Goal: Information Seeking & Learning: Compare options

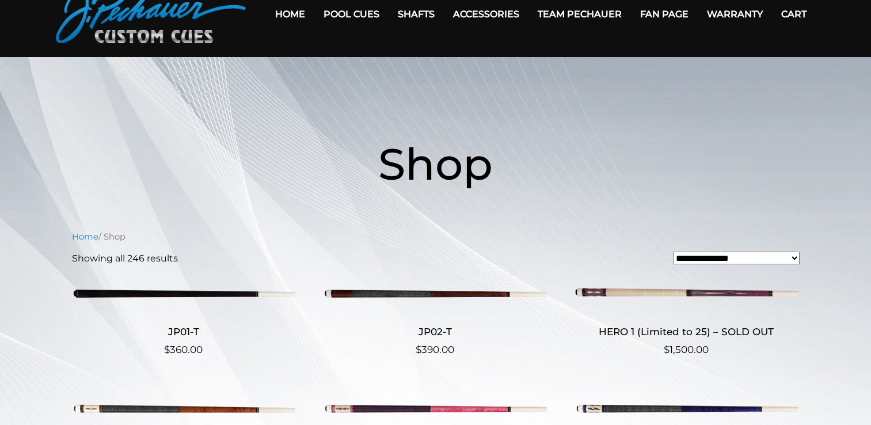
scroll to position [58, 0]
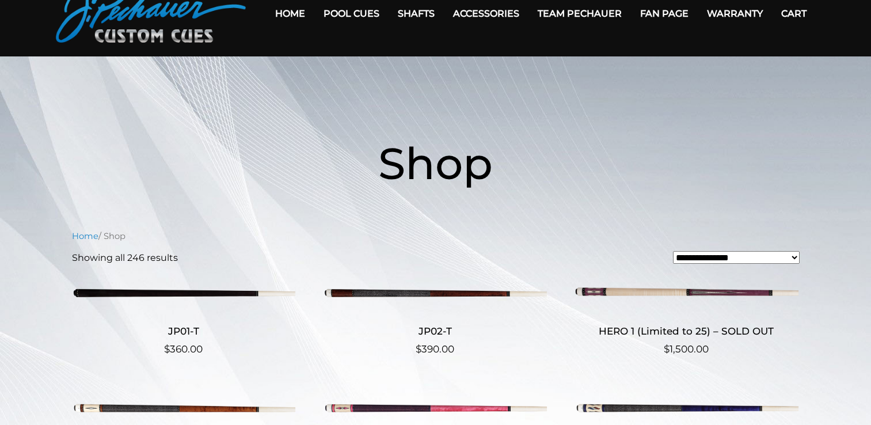
click at [796, 259] on select "**********" at bounding box center [736, 257] width 127 height 13
select select "*****"
click at [673, 251] on select "**********" at bounding box center [736, 257] width 127 height 13
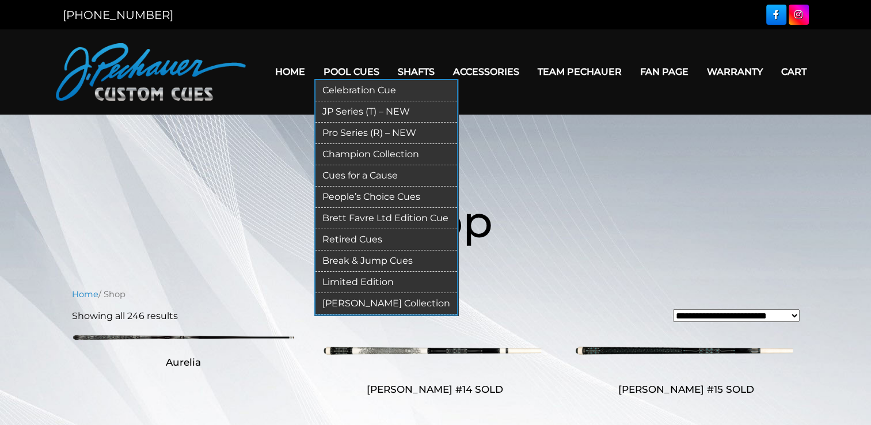
click at [378, 279] on link "Limited Edition" at bounding box center [387, 282] width 142 height 21
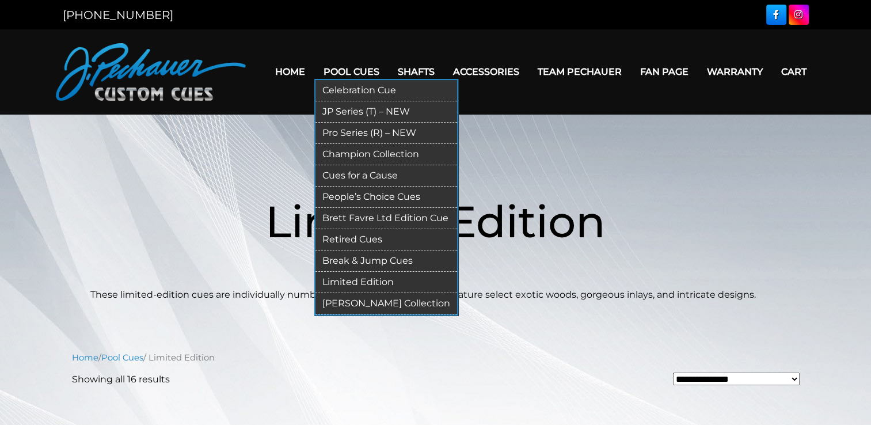
click at [351, 86] on link "Celebration Cue" at bounding box center [387, 90] width 142 height 21
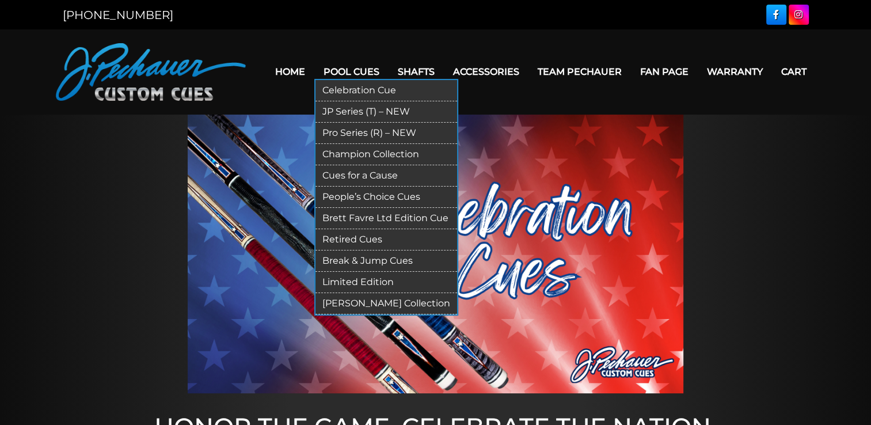
click at [367, 112] on link "JP Series (T) – NEW" at bounding box center [387, 111] width 142 height 21
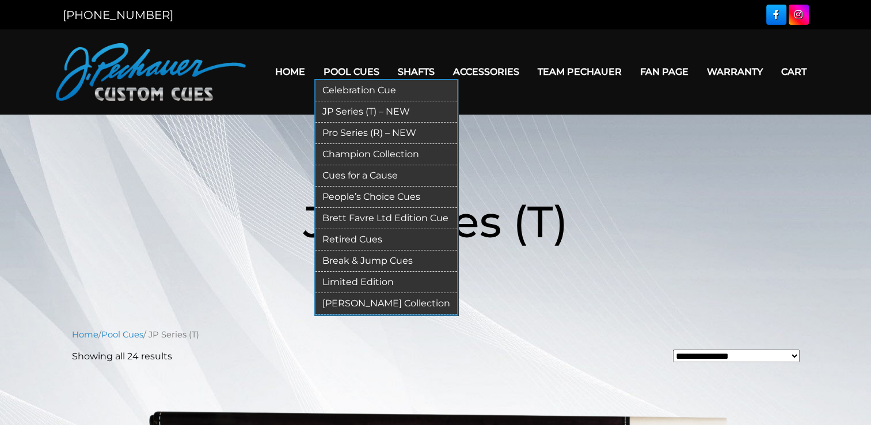
click at [368, 130] on link "Pro Series (R) – NEW" at bounding box center [387, 133] width 142 height 21
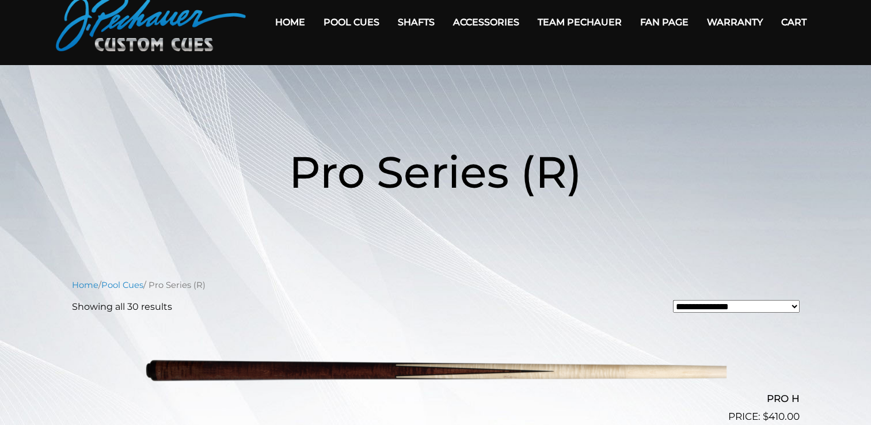
scroll to position [42, 0]
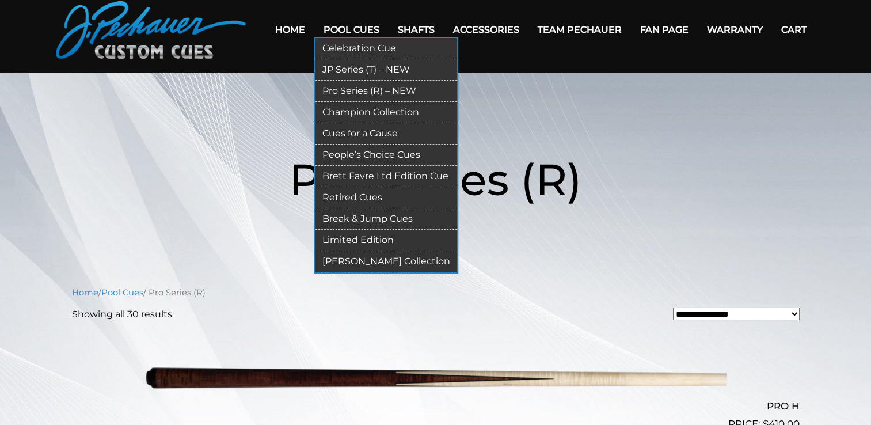
click at [379, 150] on link "People’s Choice Cues" at bounding box center [387, 155] width 142 height 21
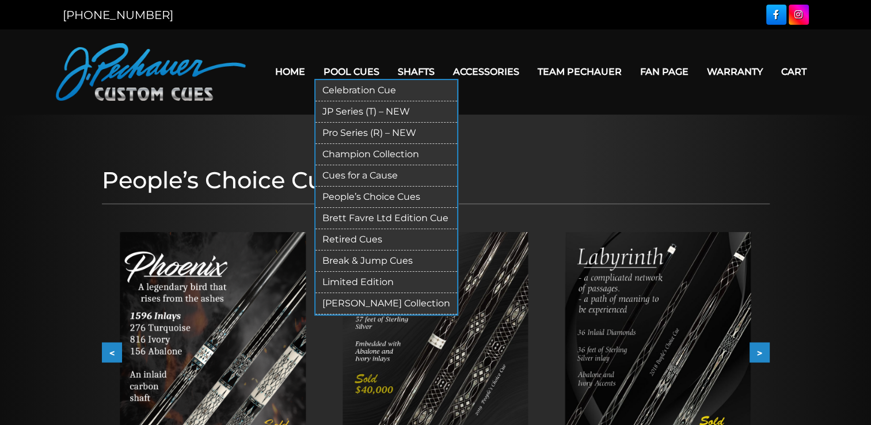
click at [368, 153] on link "Champion Collection" at bounding box center [387, 154] width 142 height 21
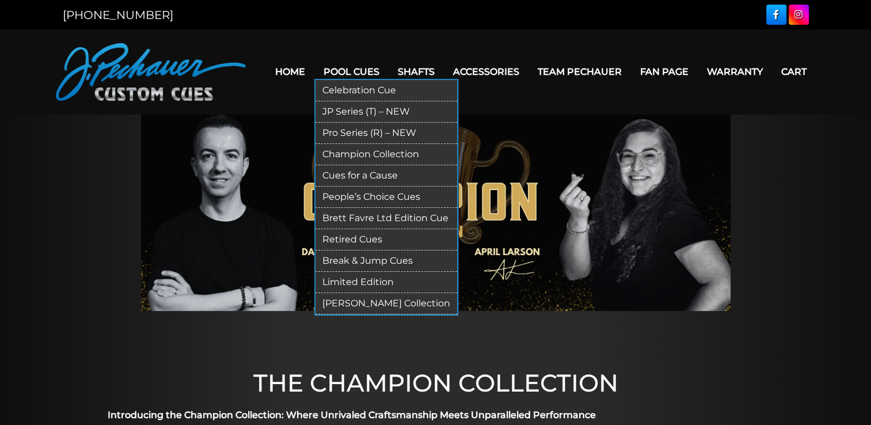
click at [378, 215] on link "Brett Favre Ltd Edition Cue" at bounding box center [387, 218] width 142 height 21
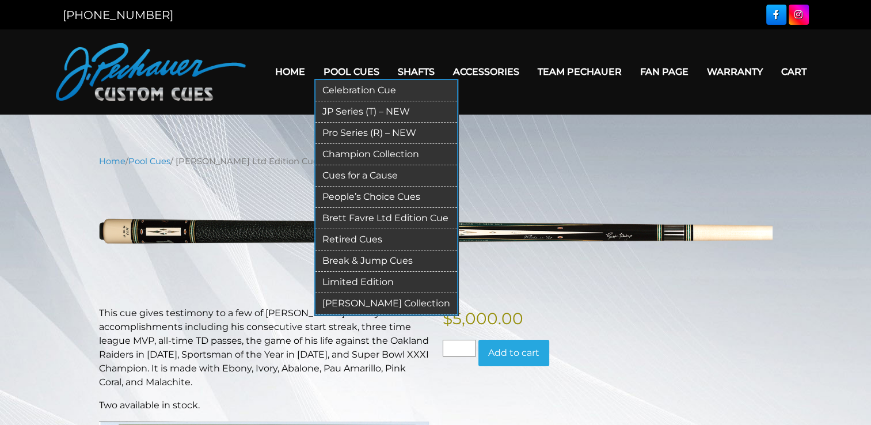
click at [359, 236] on link "Retired Cues" at bounding box center [387, 239] width 142 height 21
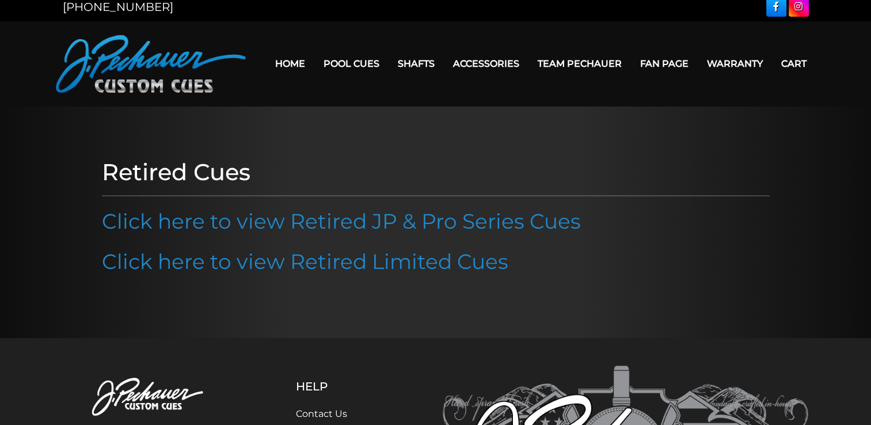
scroll to position [3, 0]
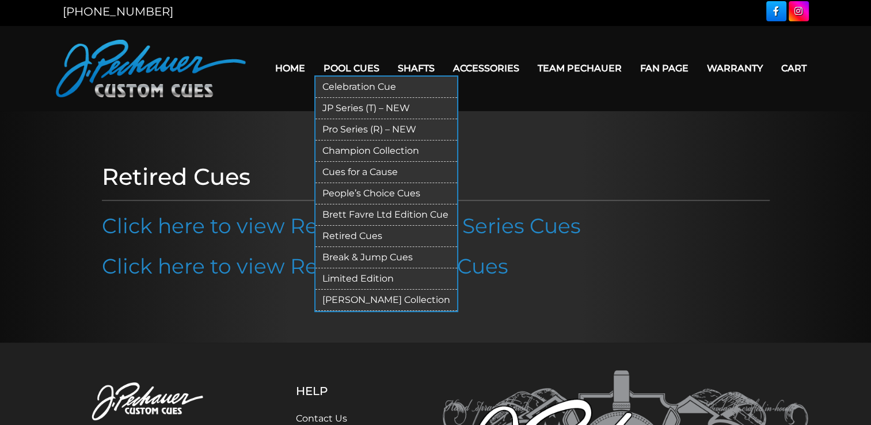
click at [372, 277] on link "Limited Edition" at bounding box center [387, 278] width 142 height 21
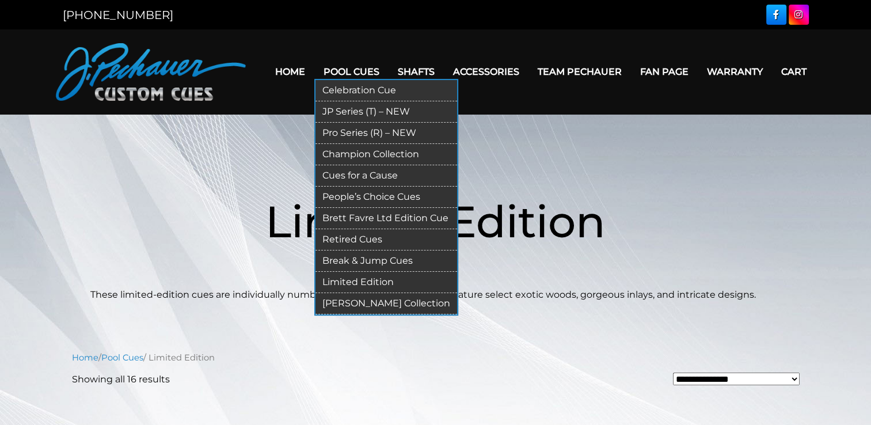
click at [375, 303] on link "[PERSON_NAME] Collection" at bounding box center [387, 303] width 142 height 21
click at [373, 174] on link "Cues for a Cause" at bounding box center [387, 175] width 142 height 21
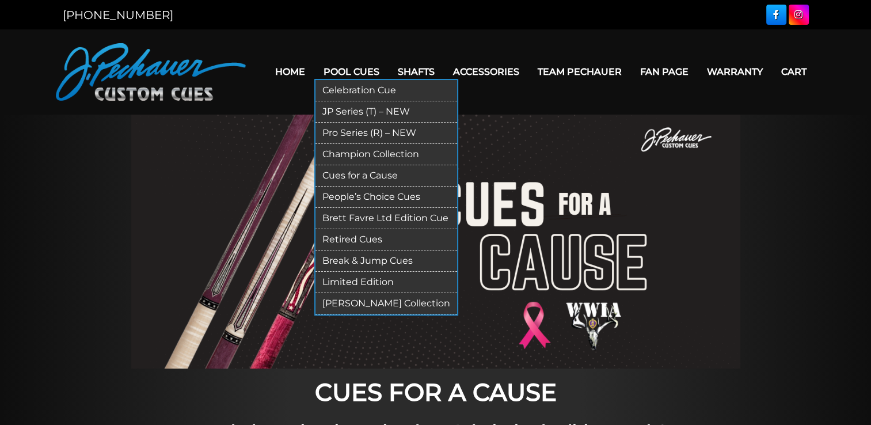
click at [357, 109] on link "JP Series (T) – NEW" at bounding box center [387, 111] width 142 height 21
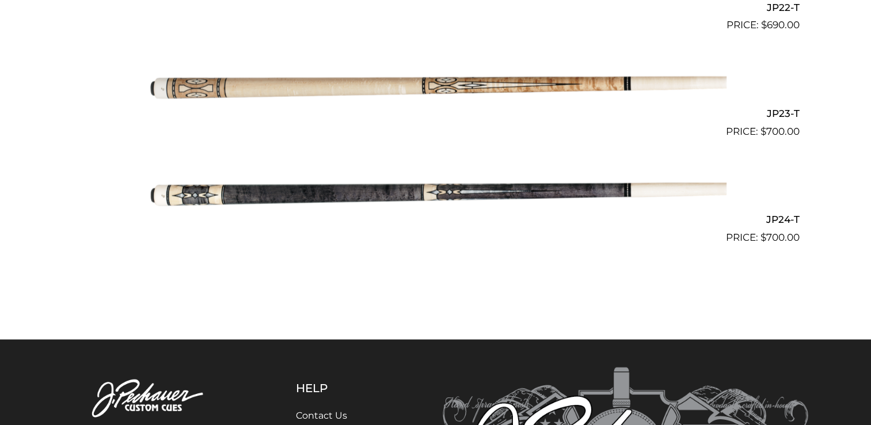
scroll to position [2671, 0]
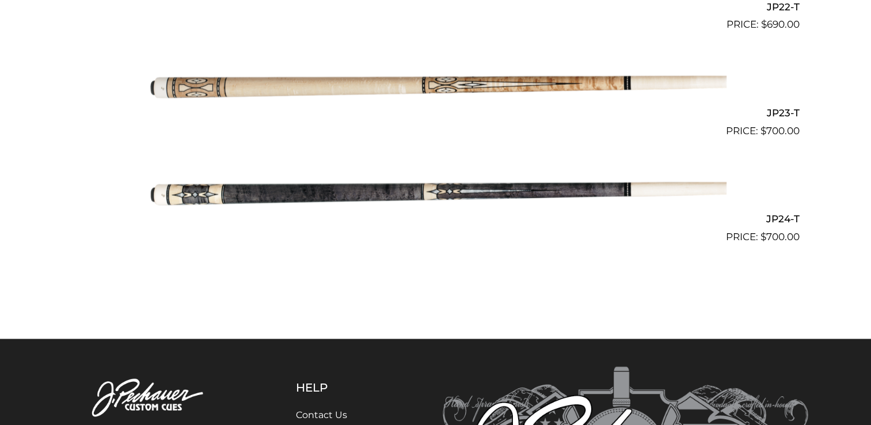
click at [555, 189] on img at bounding box center [436, 191] width 582 height 97
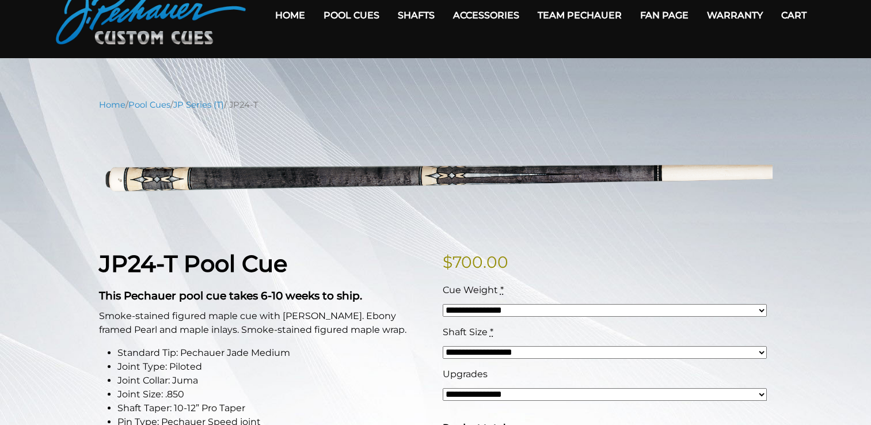
scroll to position [58, 0]
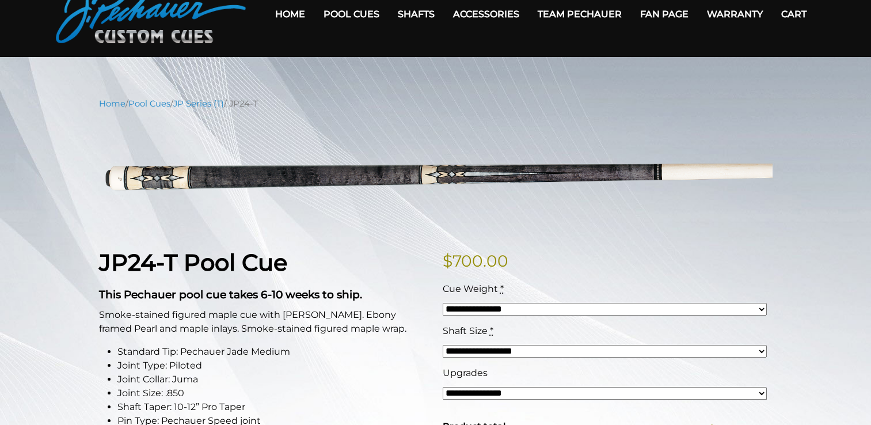
click at [762, 308] on select "**********" at bounding box center [605, 309] width 324 height 13
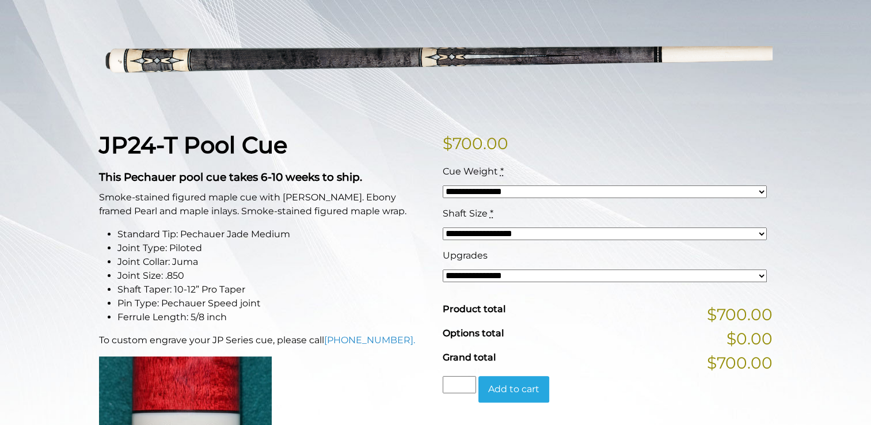
scroll to position [177, 0]
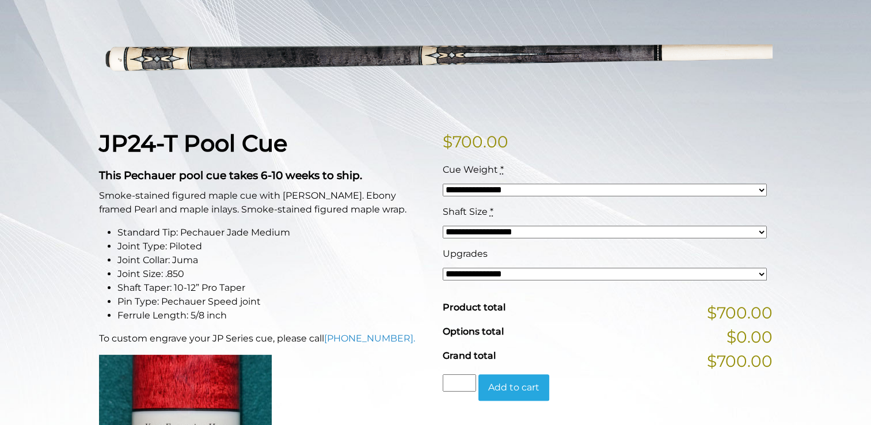
click at [765, 189] on select "**********" at bounding box center [605, 190] width 324 height 13
click at [671, 159] on div "**********" at bounding box center [608, 418] width 344 height 577
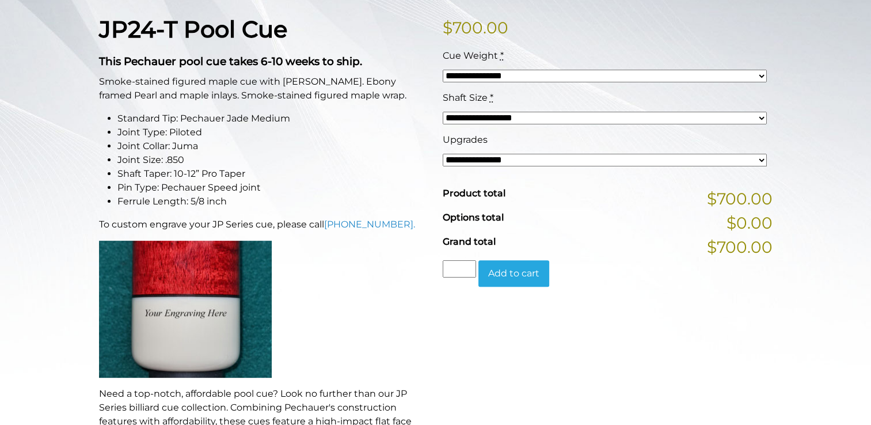
scroll to position [295, 0]
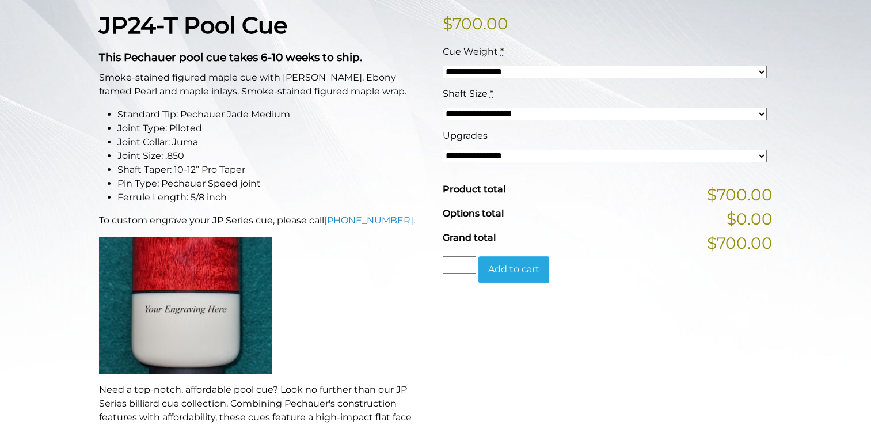
click at [764, 155] on select "**********" at bounding box center [605, 156] width 324 height 13
click at [761, 114] on select "**********" at bounding box center [605, 114] width 324 height 13
select select "*****"
click at [443, 108] on select "**********" at bounding box center [605, 114] width 324 height 13
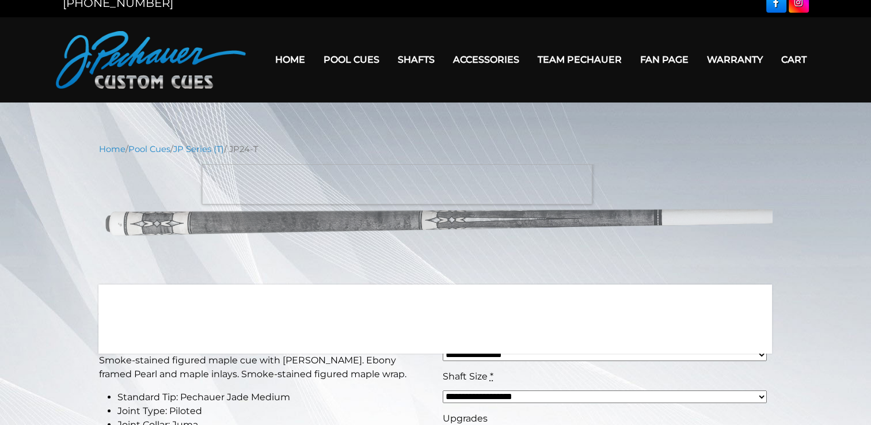
scroll to position [12, 0]
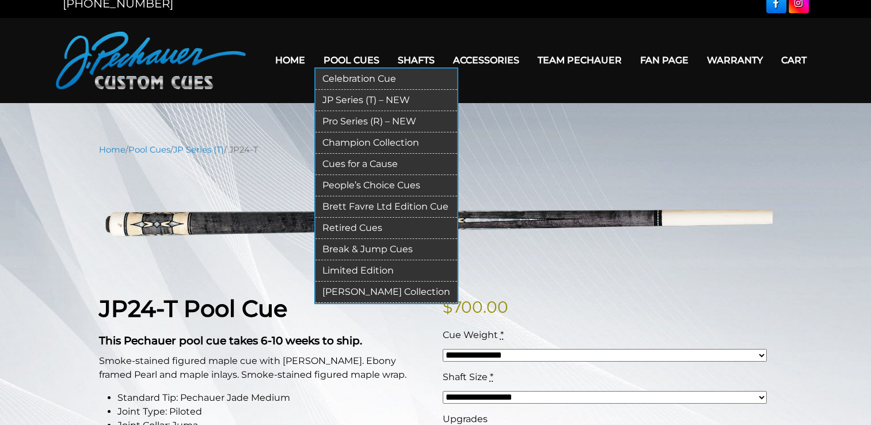
click at [364, 123] on link "Pro Series (R) – NEW" at bounding box center [387, 121] width 142 height 21
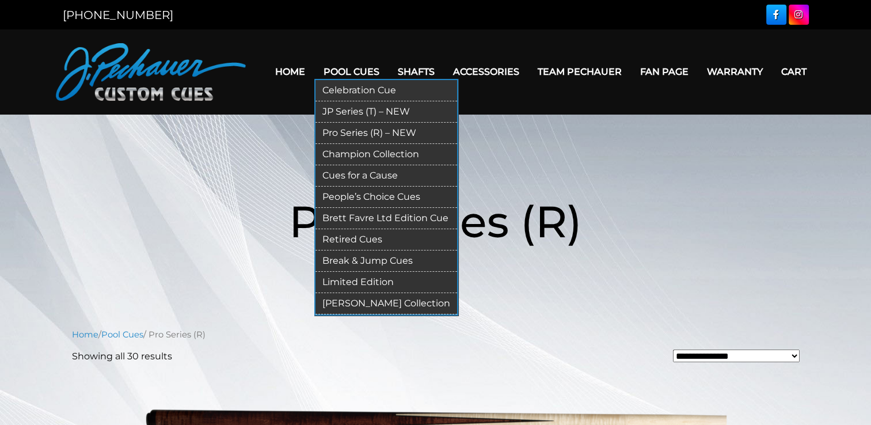
click at [366, 237] on link "Retired Cues" at bounding box center [387, 239] width 142 height 21
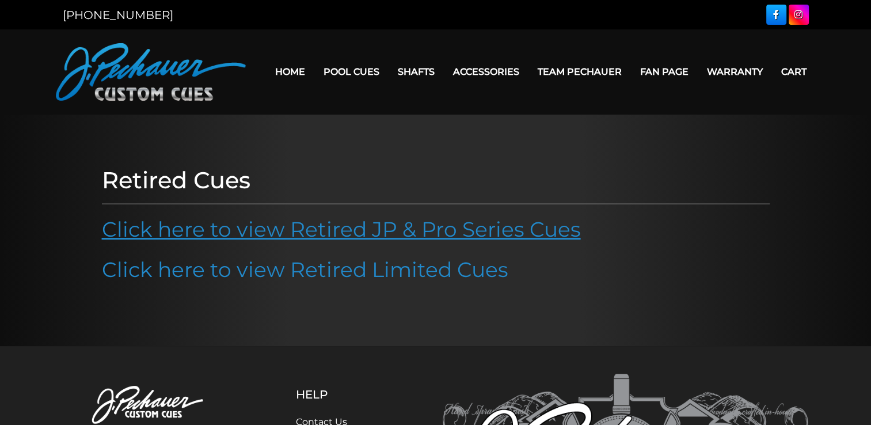
click at [382, 236] on link "Click here to view Retired JP & Pro Series Cues" at bounding box center [341, 229] width 479 height 25
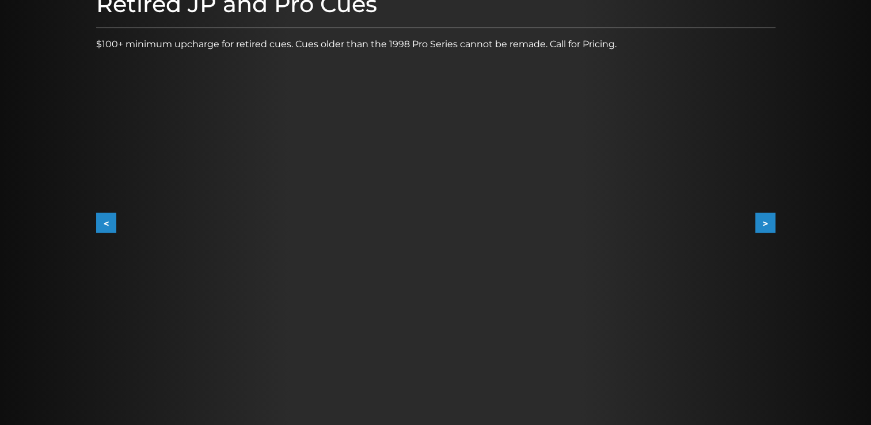
scroll to position [176, 0]
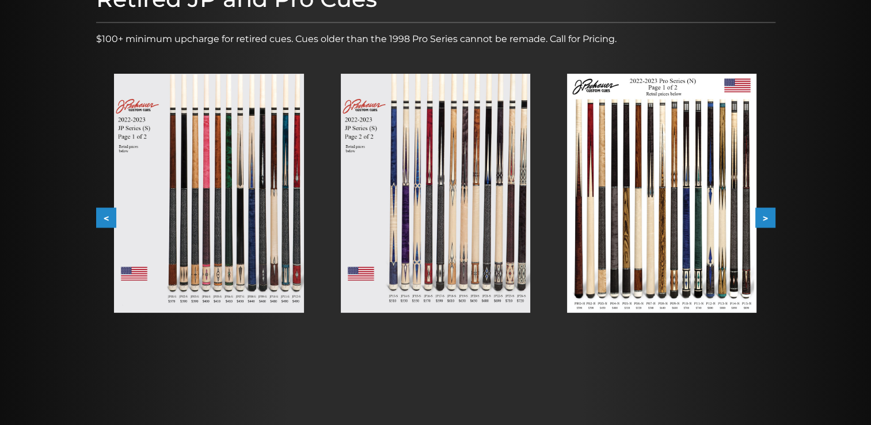
click at [291, 236] on img at bounding box center [208, 193] width 189 height 239
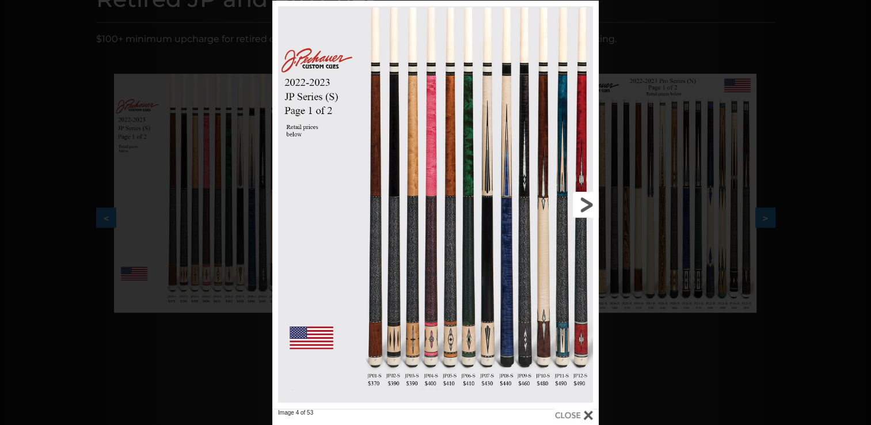
click at [588, 206] on link at bounding box center [525, 205] width 147 height 408
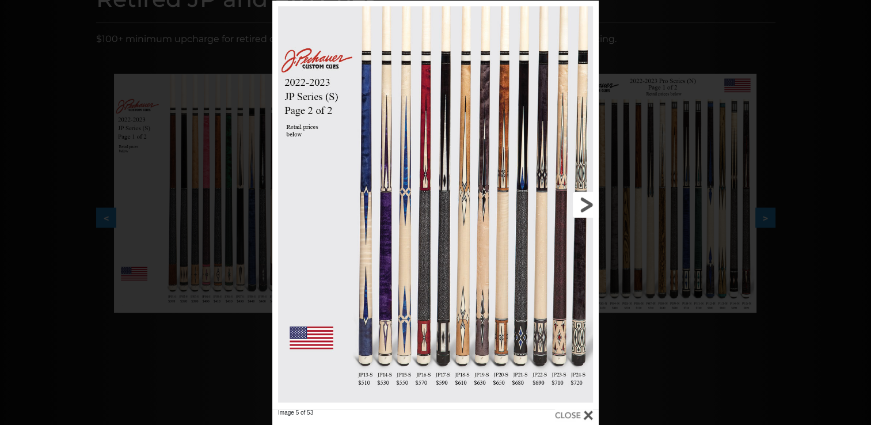
click at [588, 206] on link at bounding box center [525, 205] width 147 height 408
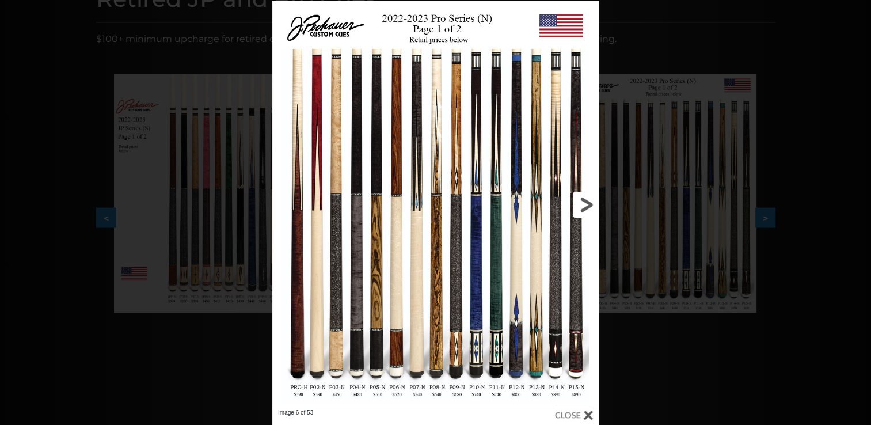
click at [588, 206] on link at bounding box center [525, 205] width 147 height 408
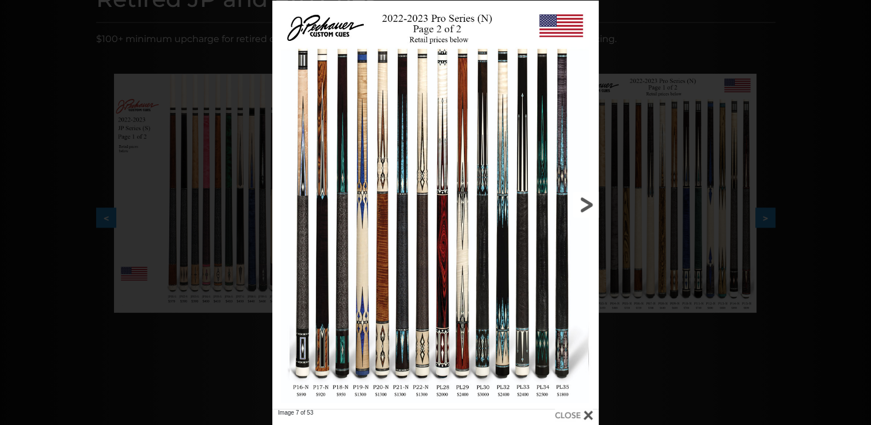
click at [588, 206] on link at bounding box center [525, 205] width 147 height 408
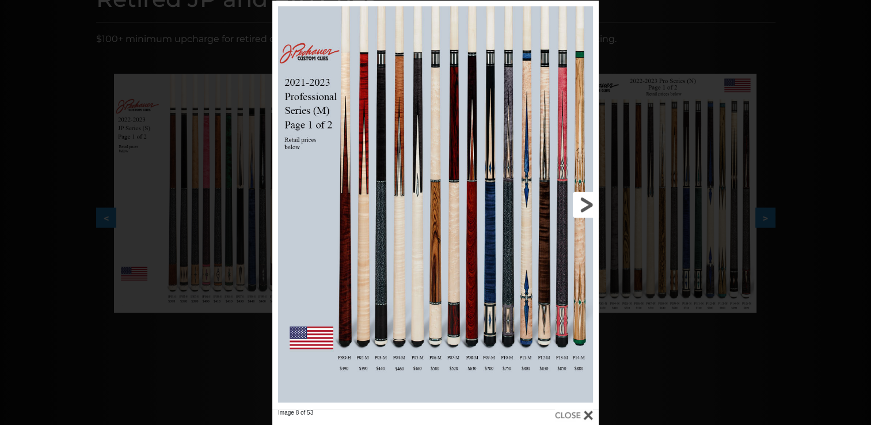
click at [588, 206] on link at bounding box center [525, 205] width 147 height 408
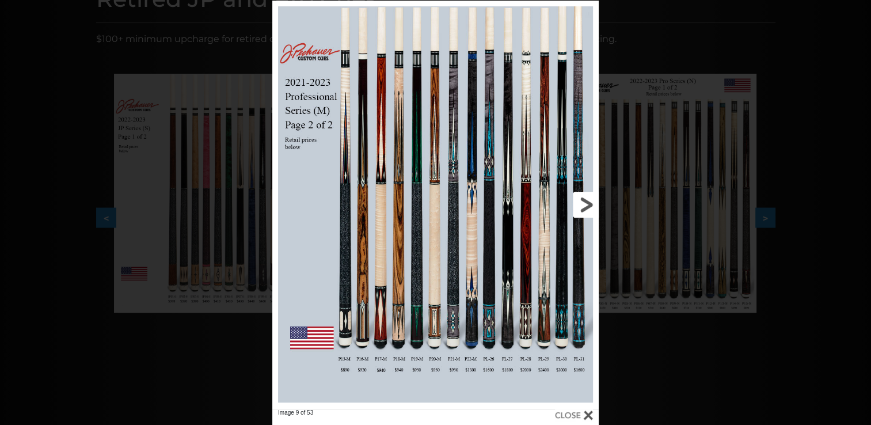
click at [588, 206] on link at bounding box center [525, 205] width 147 height 408
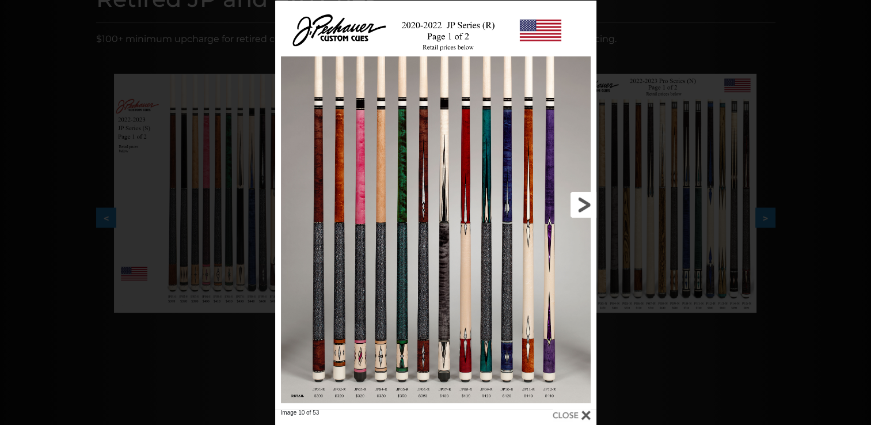
click at [588, 206] on link at bounding box center [523, 205] width 145 height 408
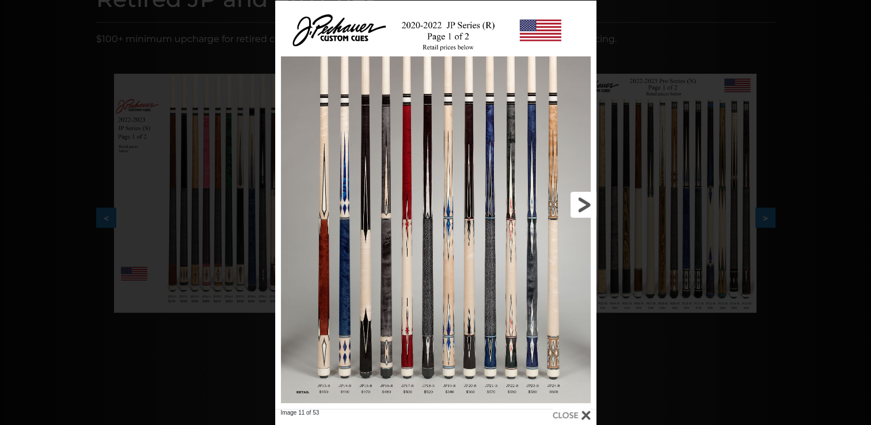
click at [588, 206] on link at bounding box center [523, 205] width 145 height 408
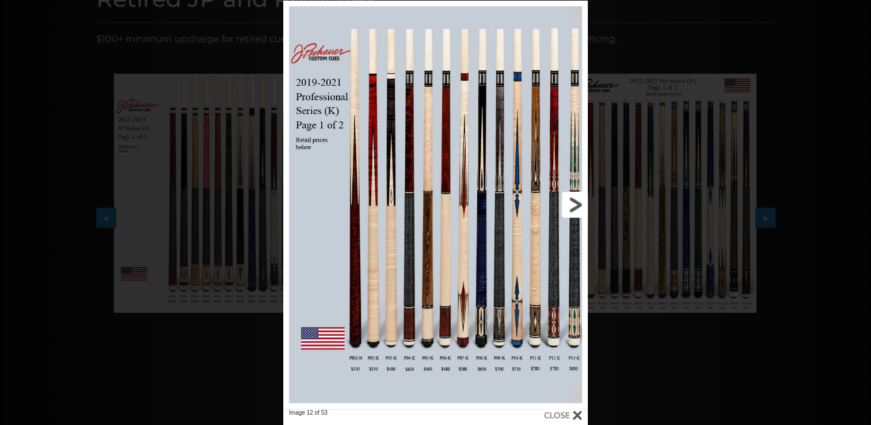
click at [576, 208] on link at bounding box center [519, 205] width 137 height 408
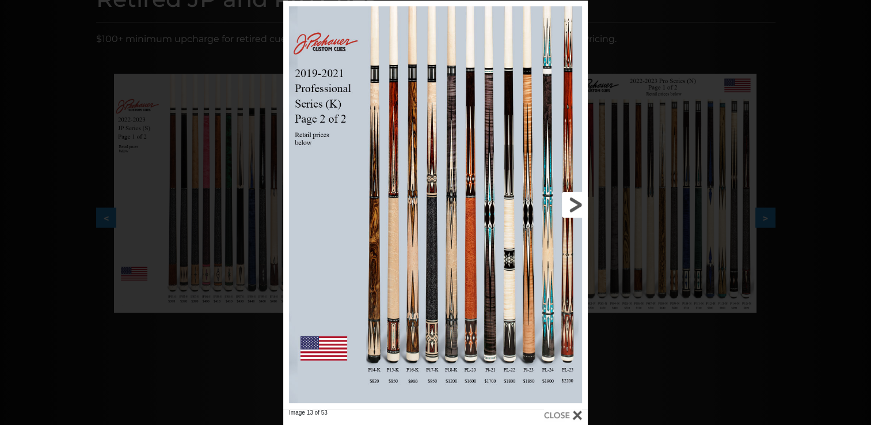
click at [576, 208] on link at bounding box center [519, 205] width 137 height 408
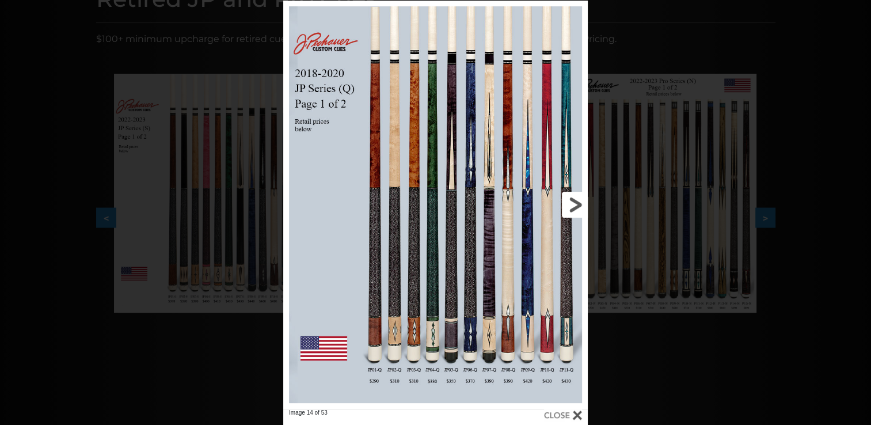
click at [576, 208] on link at bounding box center [519, 205] width 137 height 408
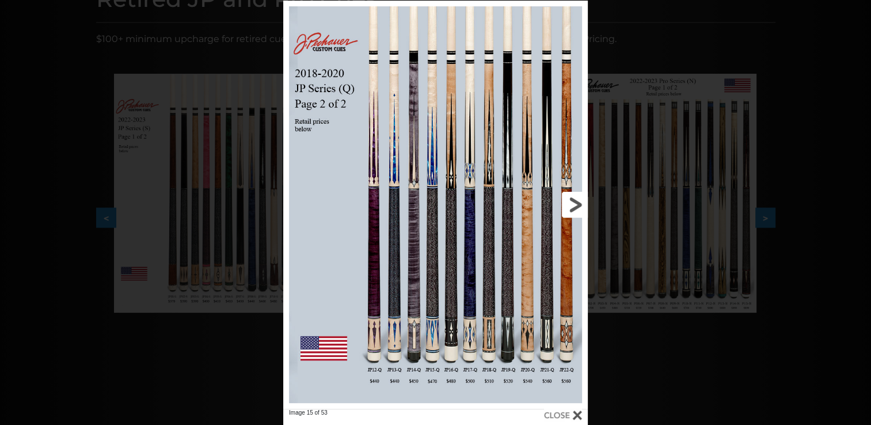
click at [576, 208] on link at bounding box center [519, 205] width 137 height 408
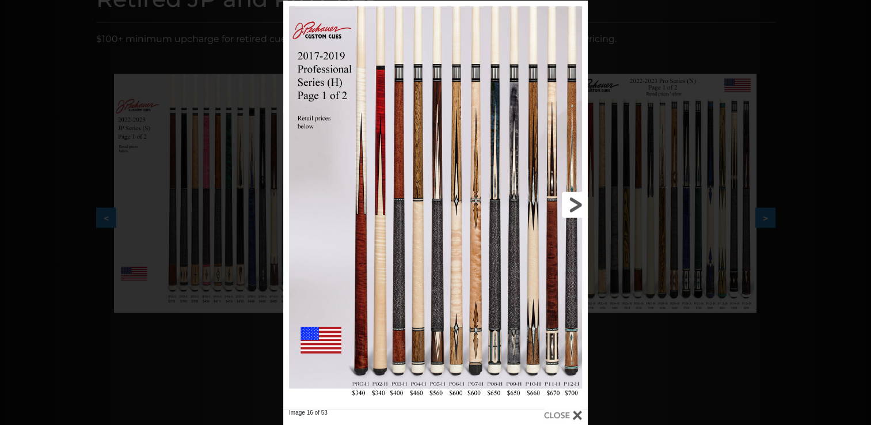
click at [578, 206] on link at bounding box center [519, 205] width 137 height 408
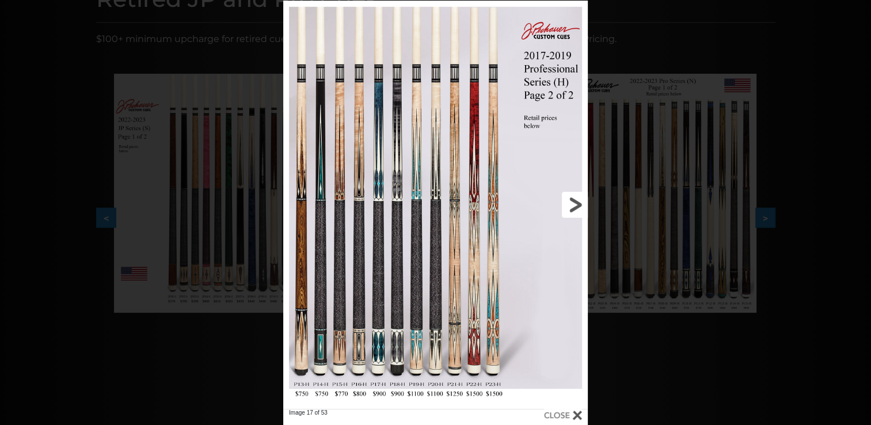
click at [578, 206] on link at bounding box center [519, 205] width 137 height 408
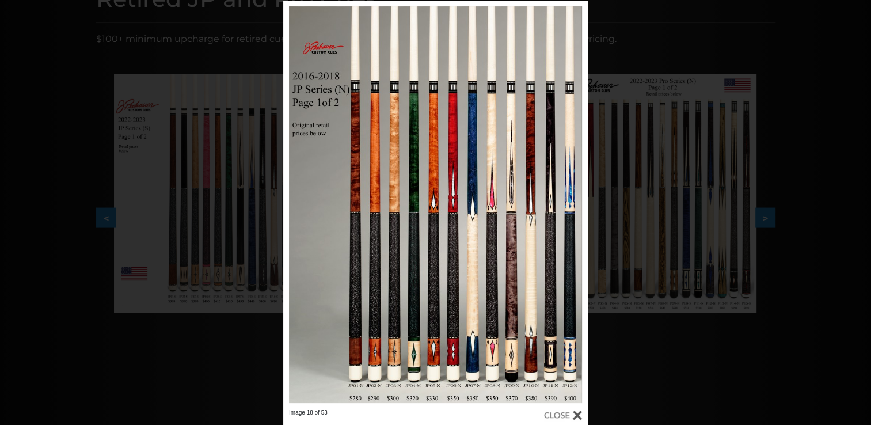
click at [577, 417] on div at bounding box center [563, 415] width 38 height 13
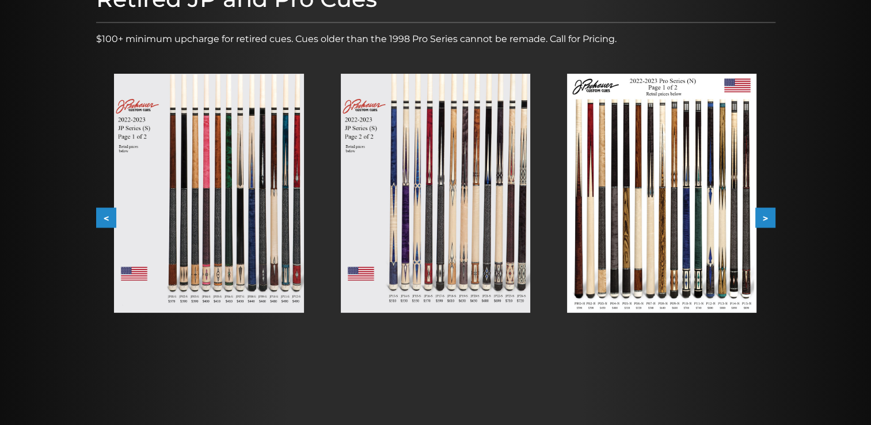
click at [769, 219] on button ">" at bounding box center [765, 218] width 20 height 20
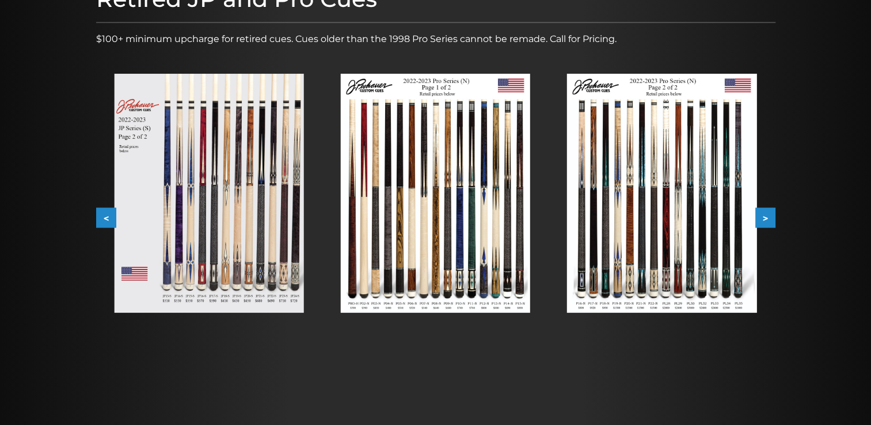
click at [769, 219] on button ">" at bounding box center [765, 218] width 20 height 20
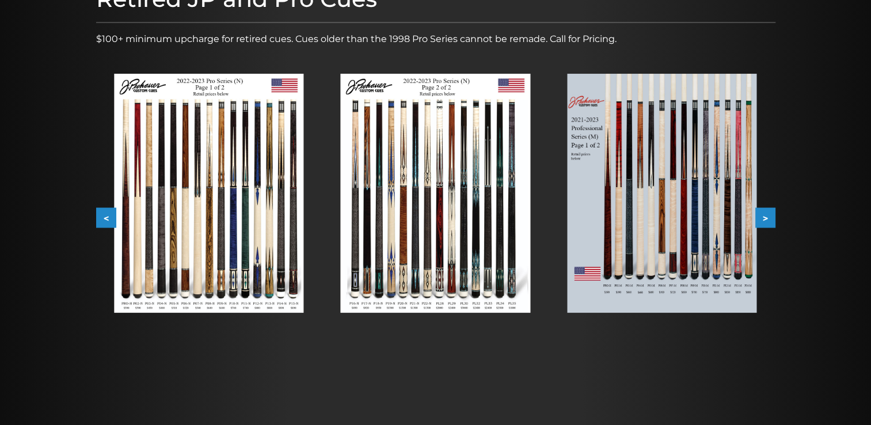
click at [769, 219] on button ">" at bounding box center [765, 218] width 20 height 20
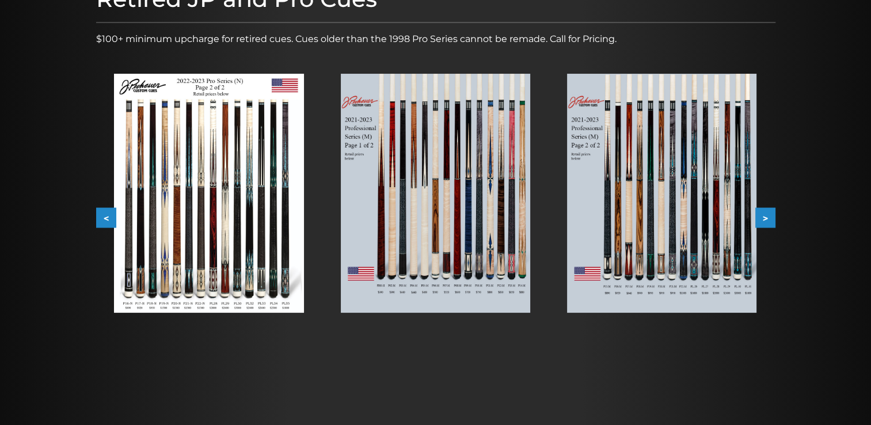
click at [769, 219] on button ">" at bounding box center [765, 218] width 20 height 20
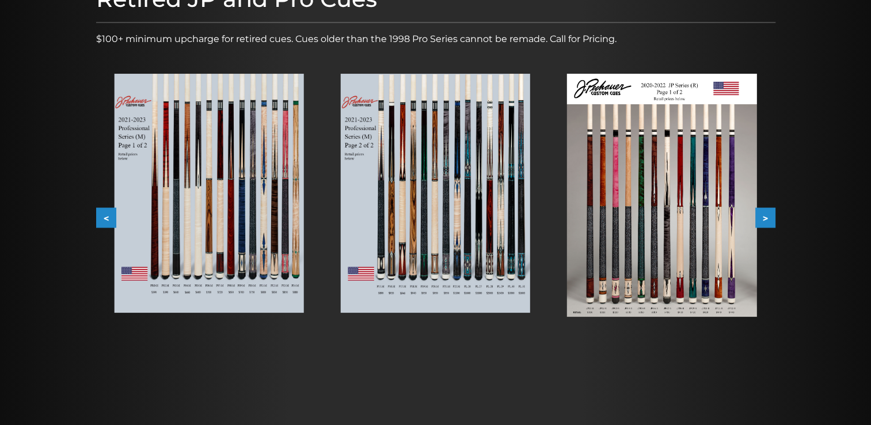
click at [769, 219] on button ">" at bounding box center [765, 218] width 20 height 20
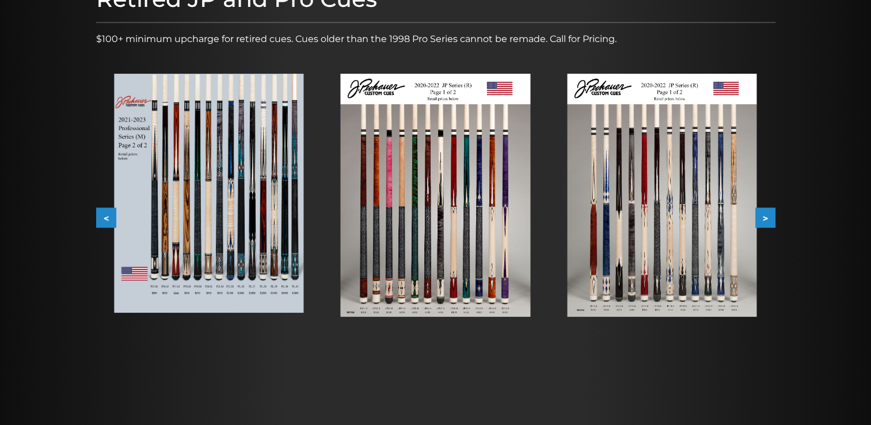
click at [769, 219] on button ">" at bounding box center [765, 218] width 20 height 20
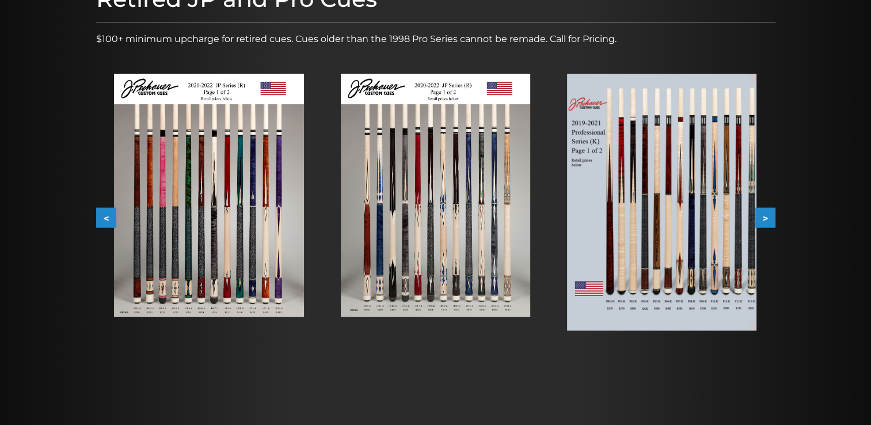
click at [769, 219] on button ">" at bounding box center [765, 218] width 20 height 20
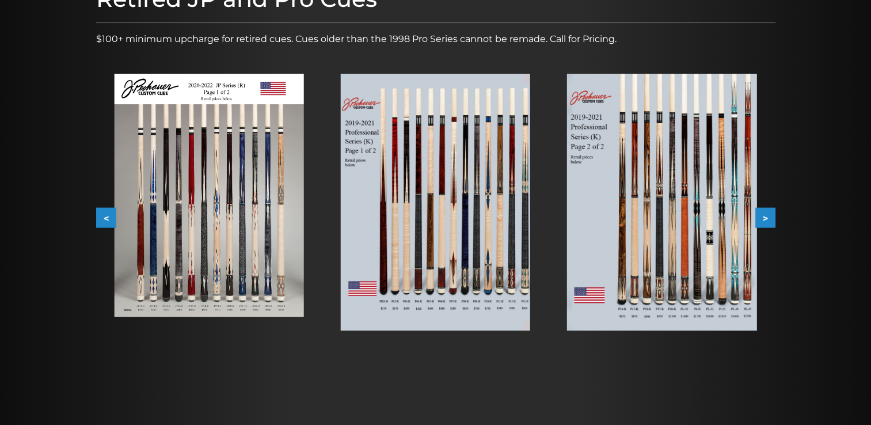
click at [769, 219] on button ">" at bounding box center [765, 218] width 20 height 20
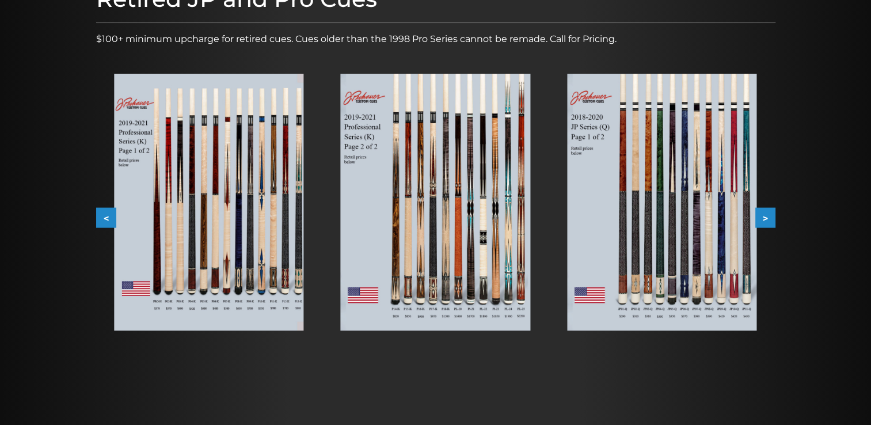
click at [701, 225] on img at bounding box center [661, 202] width 189 height 257
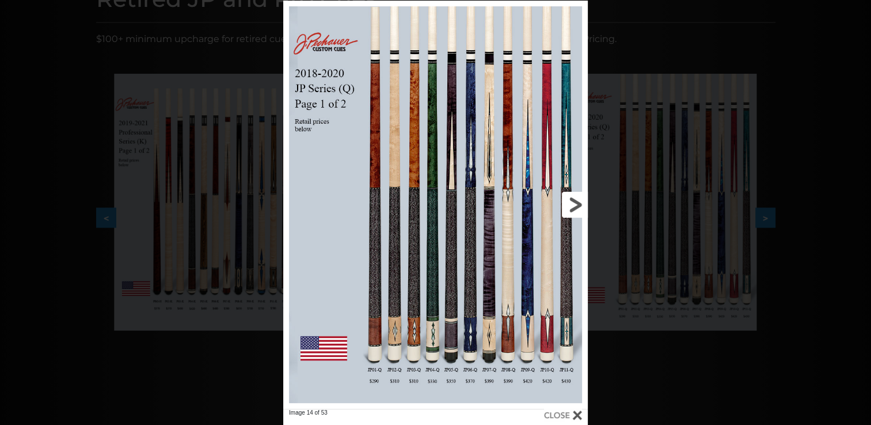
click at [579, 202] on link at bounding box center [519, 205] width 137 height 408
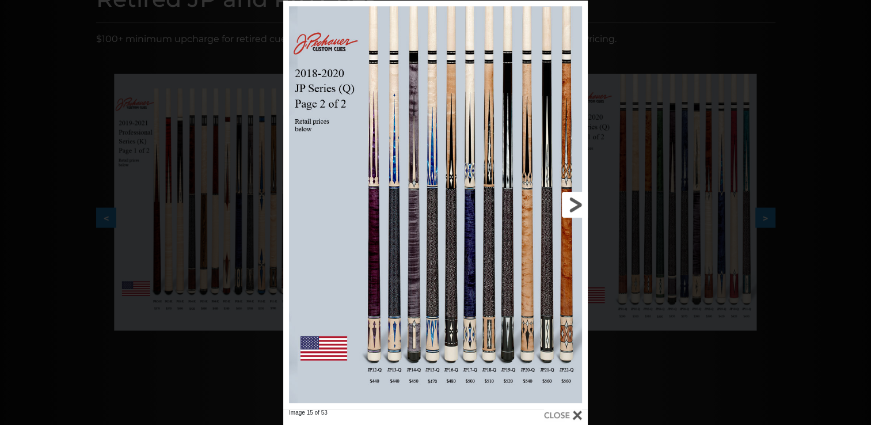
click at [579, 202] on link at bounding box center [519, 205] width 137 height 408
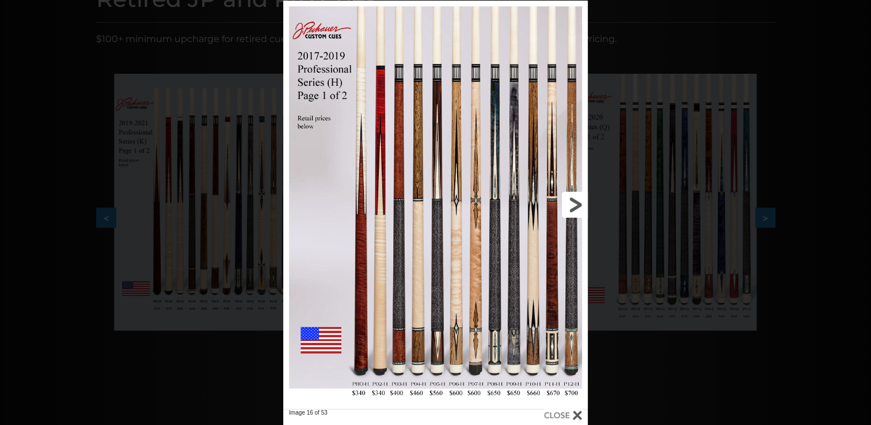
click at [579, 202] on link at bounding box center [519, 205] width 137 height 408
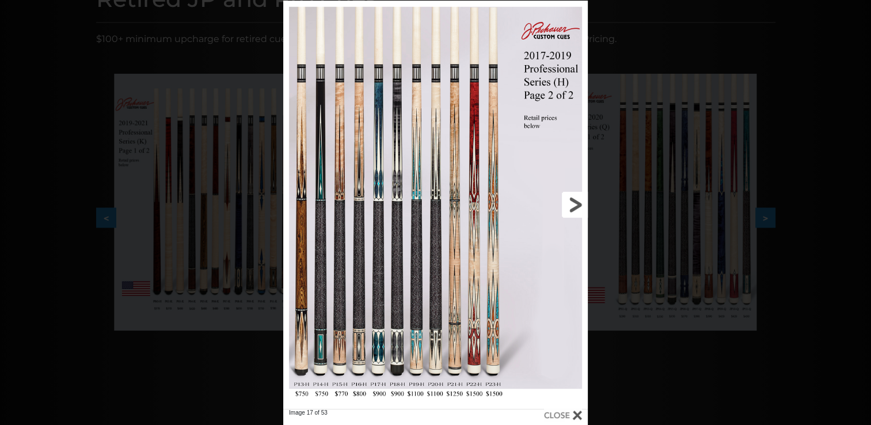
click at [579, 202] on link at bounding box center [519, 205] width 137 height 408
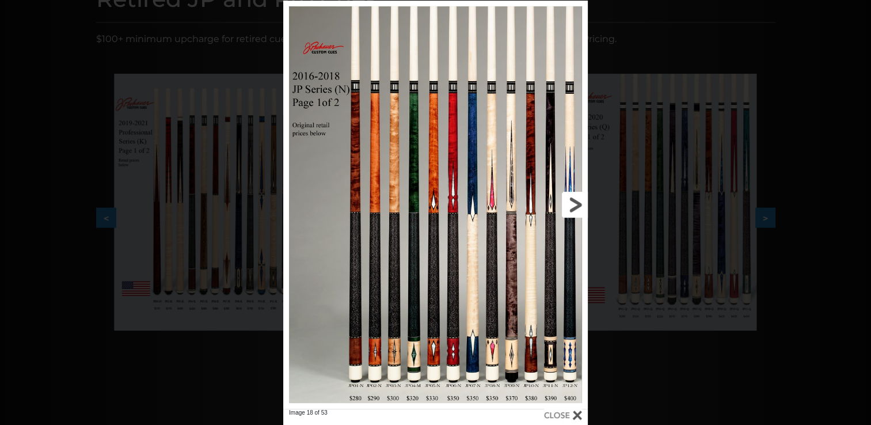
click at [579, 202] on link at bounding box center [519, 205] width 137 height 408
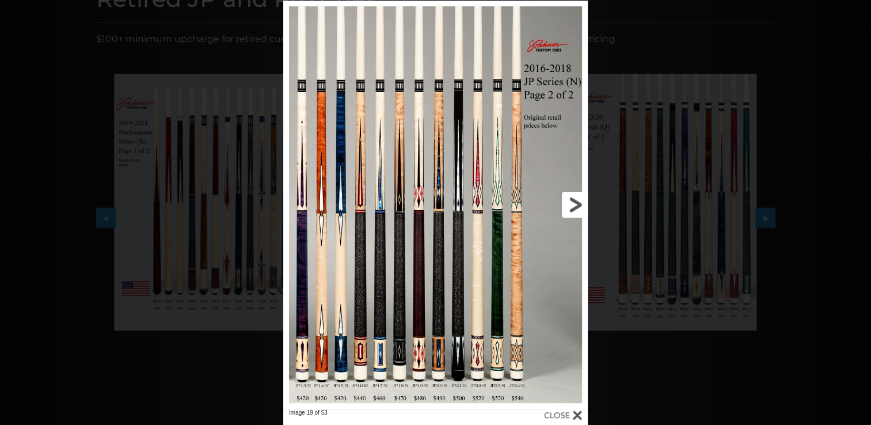
click at [579, 202] on link at bounding box center [519, 205] width 137 height 408
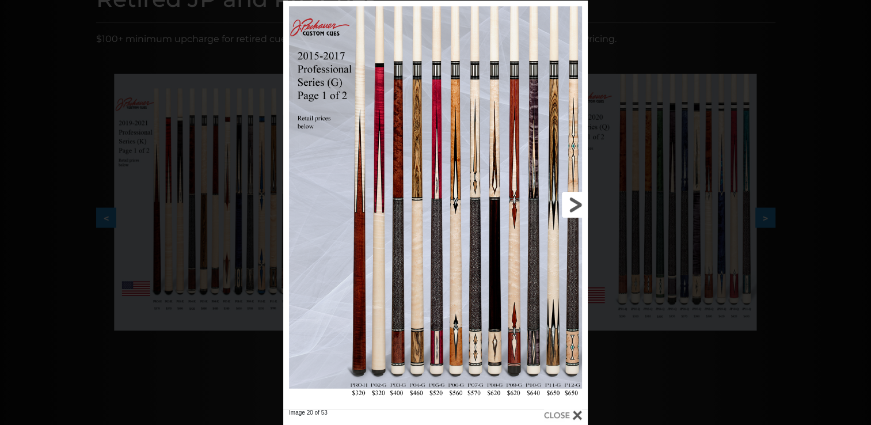
click at [579, 202] on link at bounding box center [519, 205] width 137 height 408
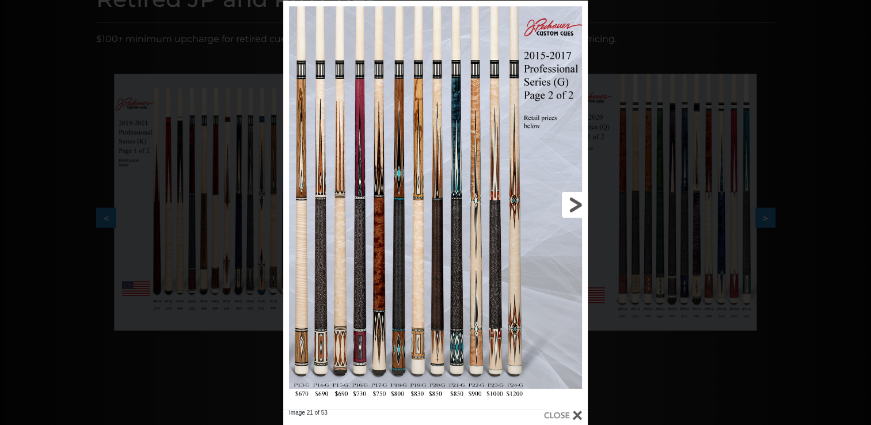
click at [579, 202] on link at bounding box center [519, 205] width 137 height 408
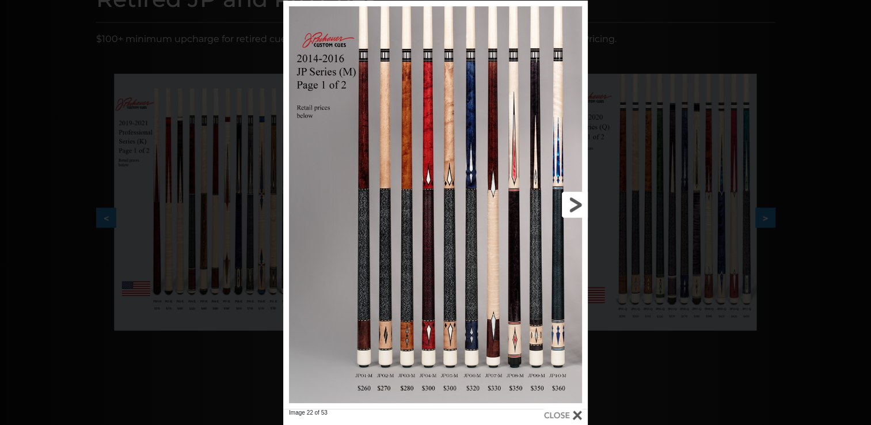
click at [579, 202] on link at bounding box center [519, 205] width 137 height 408
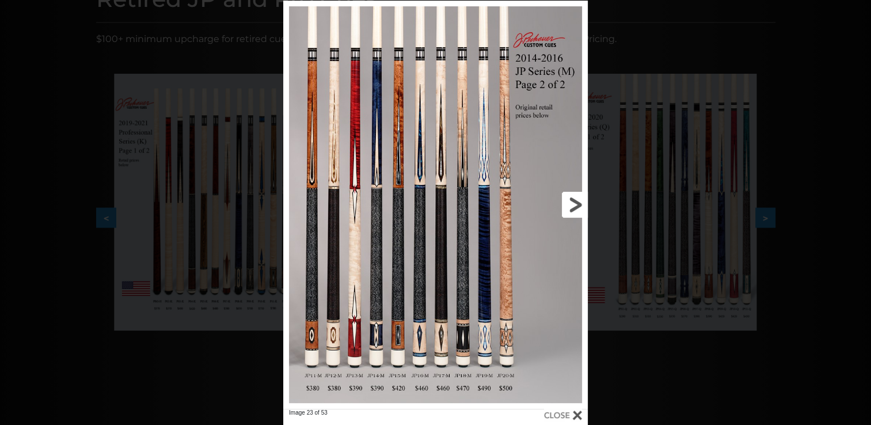
click at [579, 202] on link at bounding box center [519, 205] width 137 height 408
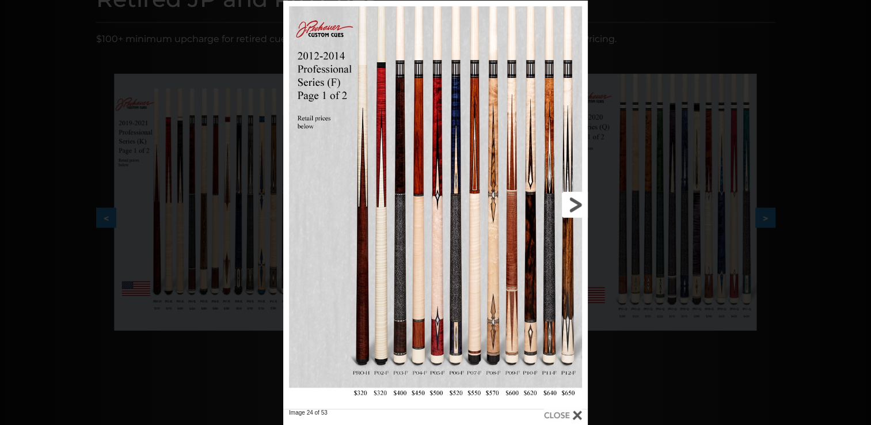
click at [579, 202] on link at bounding box center [519, 205] width 137 height 408
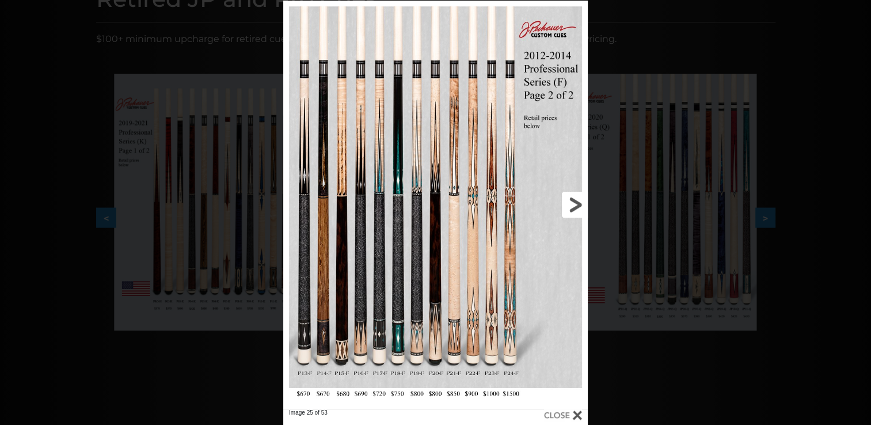
click at [579, 202] on link at bounding box center [519, 205] width 137 height 408
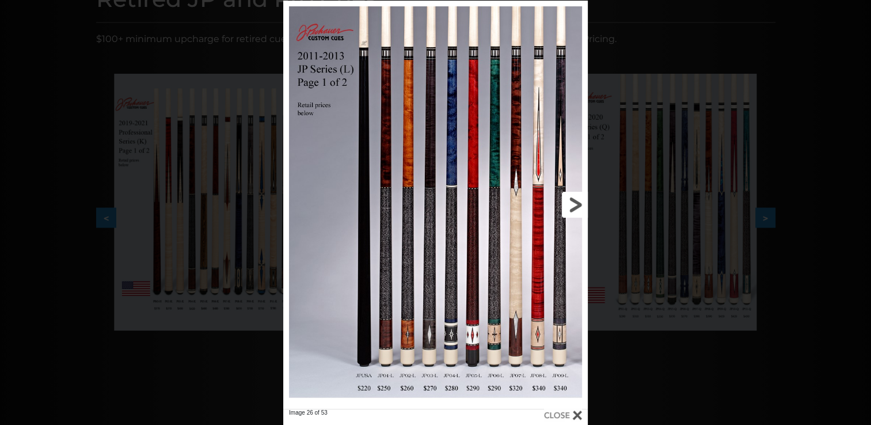
click at [579, 202] on link at bounding box center [519, 205] width 137 height 408
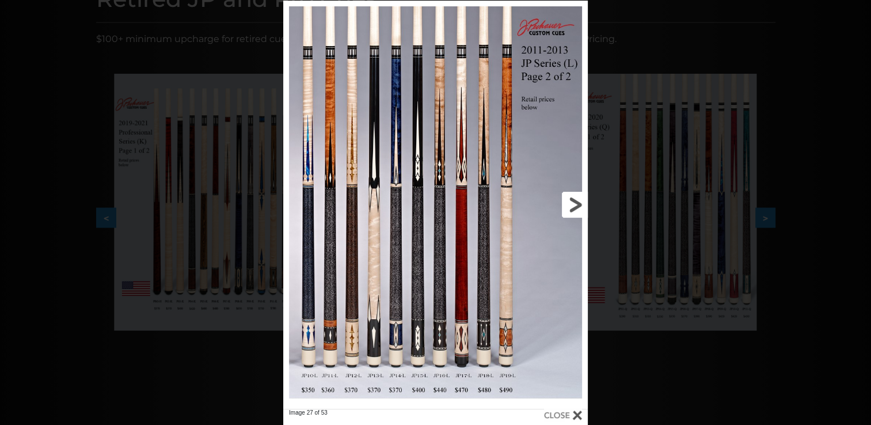
click at [579, 202] on link at bounding box center [519, 205] width 137 height 408
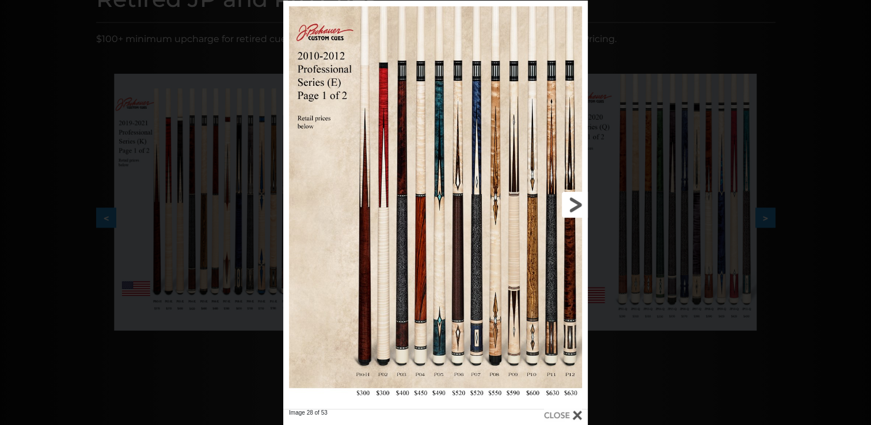
click at [579, 202] on link at bounding box center [519, 205] width 137 height 408
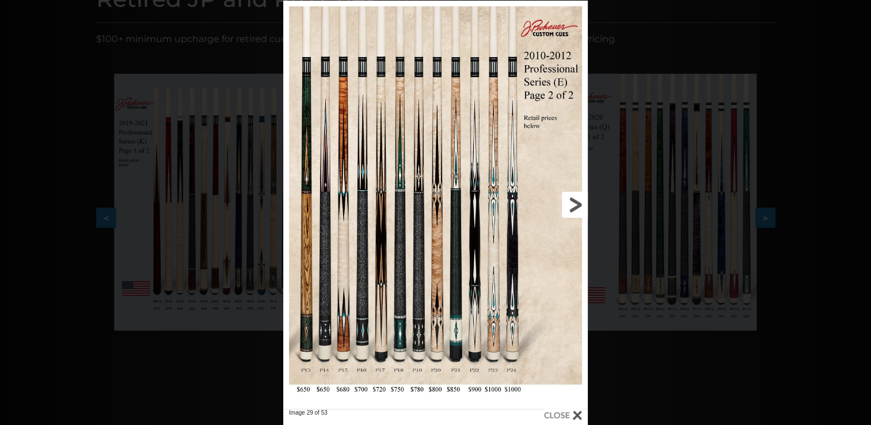
click at [579, 202] on link at bounding box center [519, 205] width 137 height 408
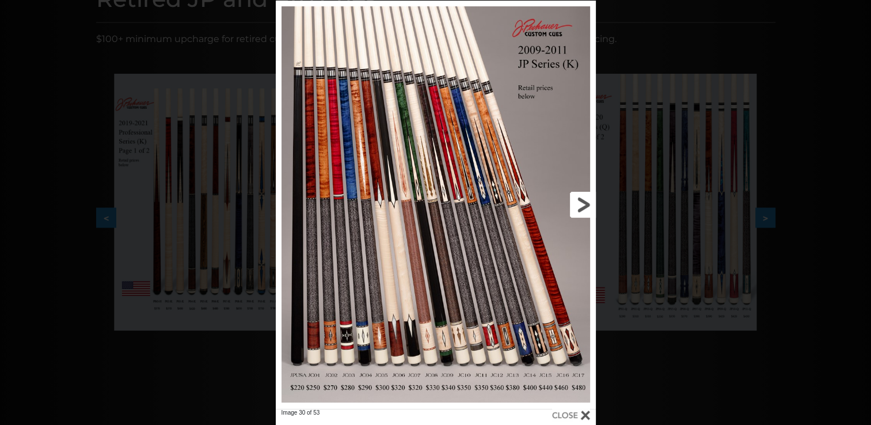
click at [579, 202] on link at bounding box center [523, 205] width 144 height 408
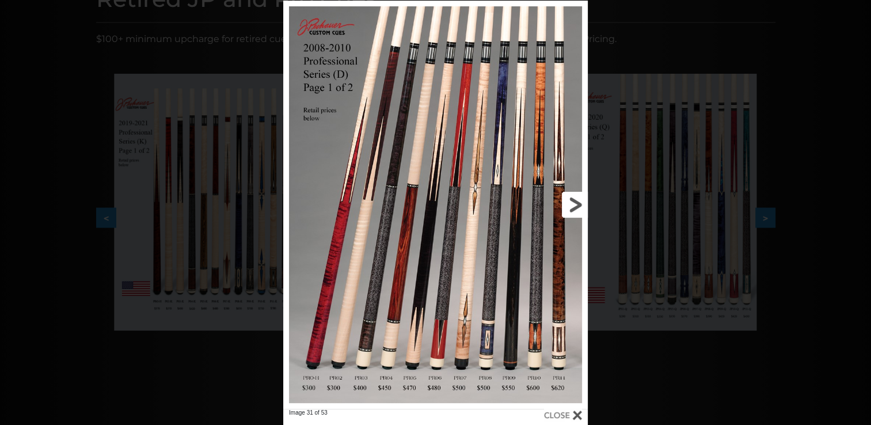
click at [579, 202] on link at bounding box center [519, 205] width 137 height 408
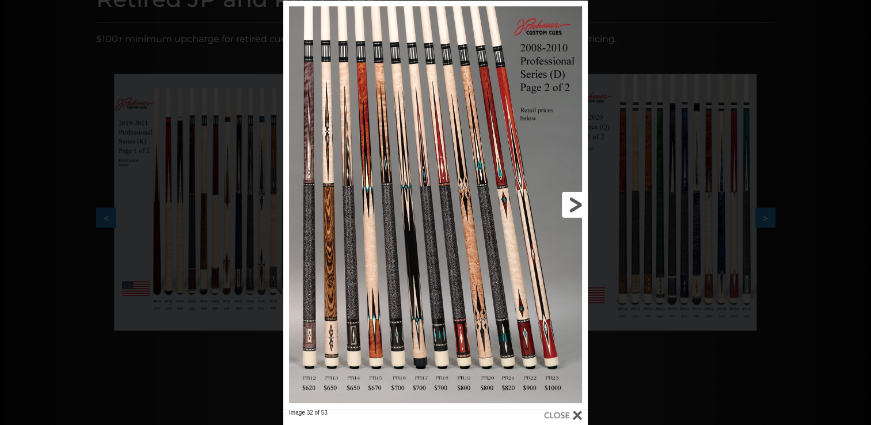
click at [579, 202] on link at bounding box center [519, 205] width 137 height 408
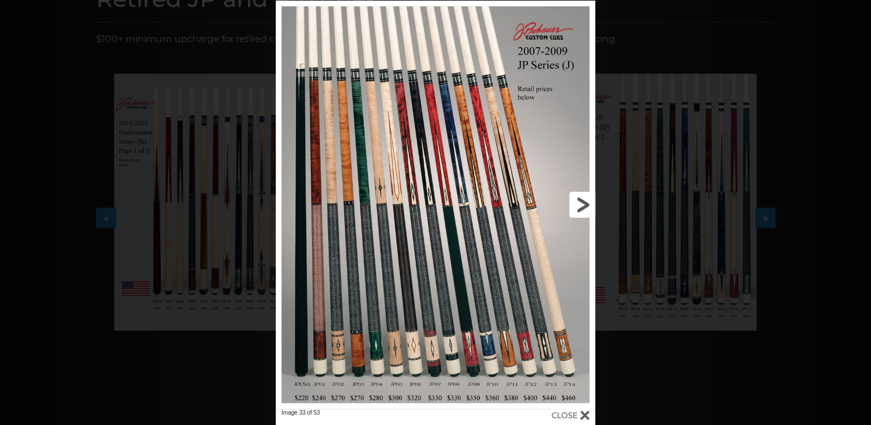
click at [579, 202] on link at bounding box center [523, 205] width 144 height 408
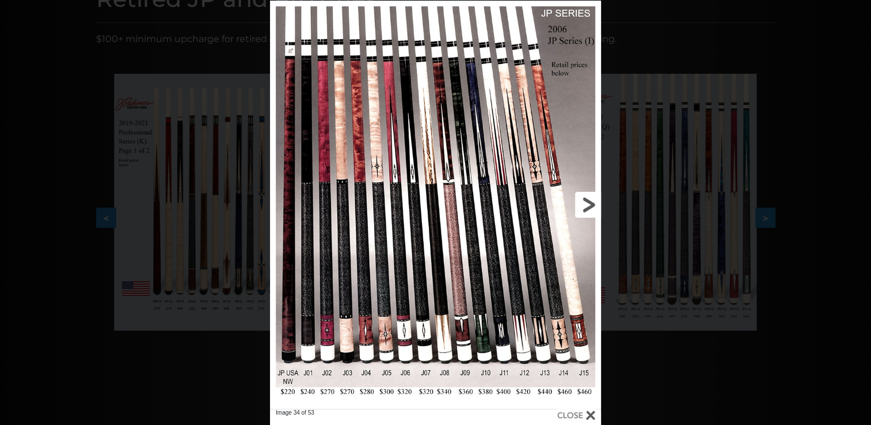
click at [579, 202] on link at bounding box center [526, 205] width 149 height 408
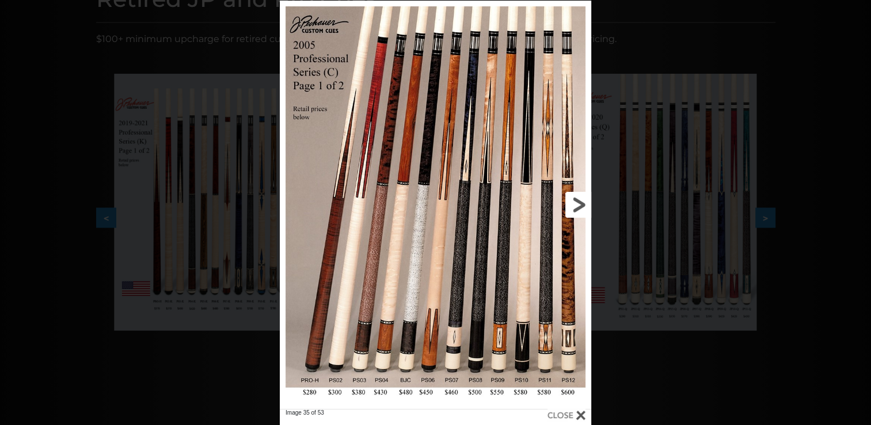
click at [579, 202] on link at bounding box center [521, 205] width 140 height 408
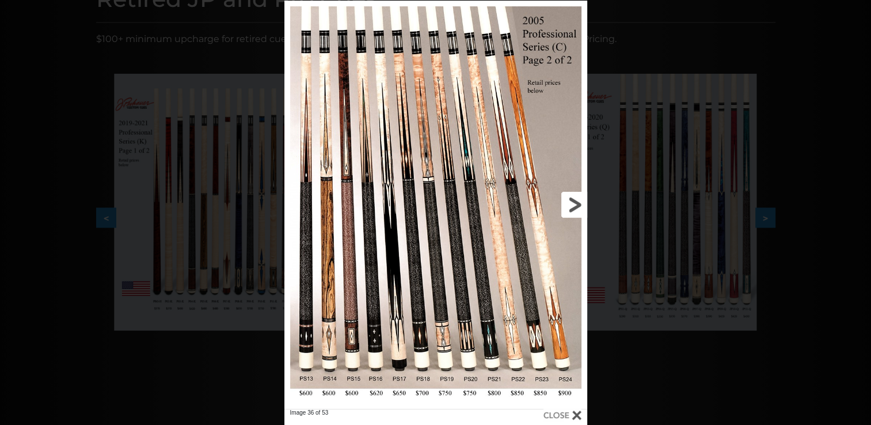
click at [578, 202] on link at bounding box center [519, 205] width 136 height 408
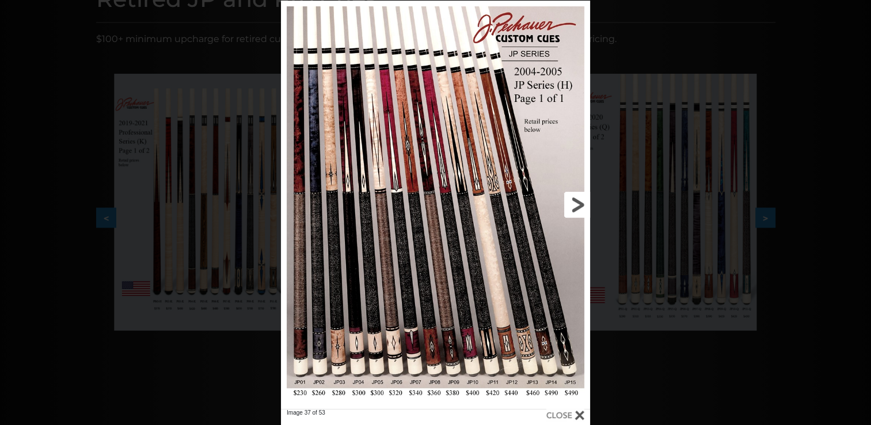
click at [578, 202] on link at bounding box center [520, 205] width 139 height 408
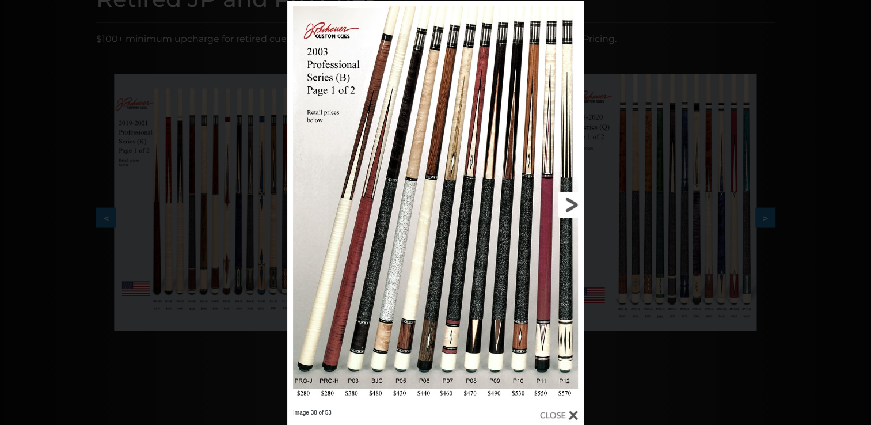
click at [578, 202] on link at bounding box center [517, 205] width 134 height 408
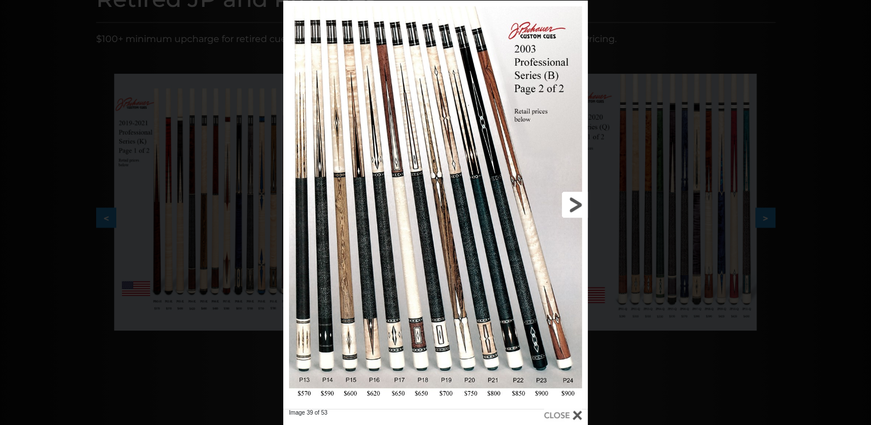
click at [578, 202] on link at bounding box center [519, 205] width 137 height 408
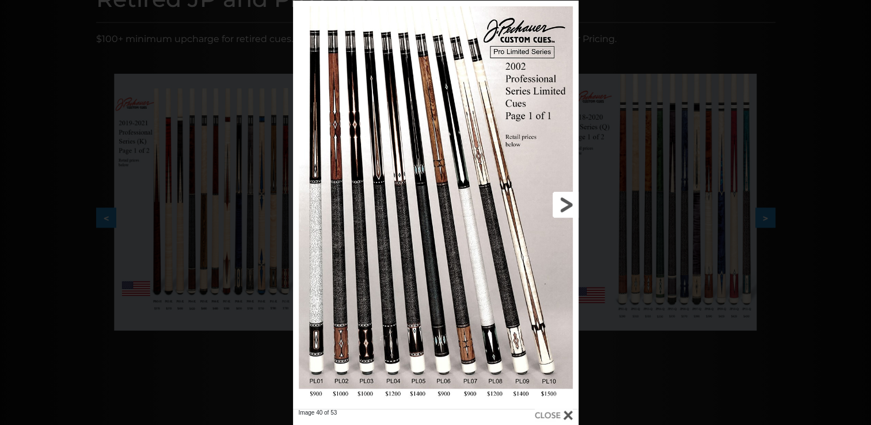
click at [572, 202] on link at bounding box center [514, 205] width 128 height 408
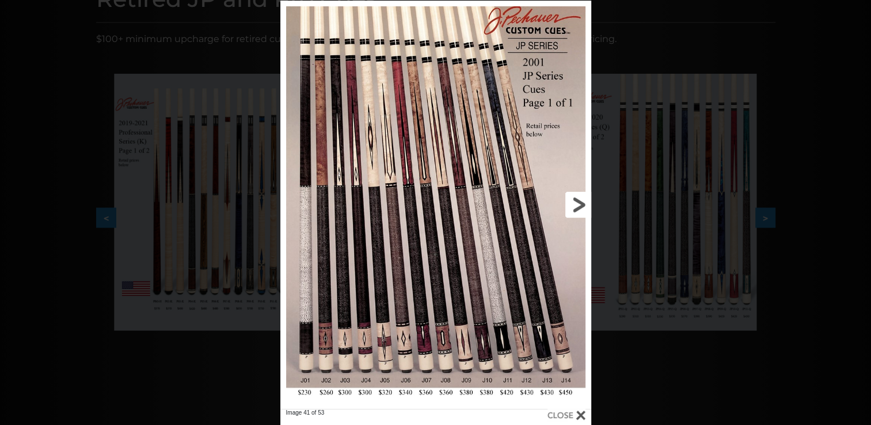
click at [580, 203] on link at bounding box center [521, 205] width 140 height 408
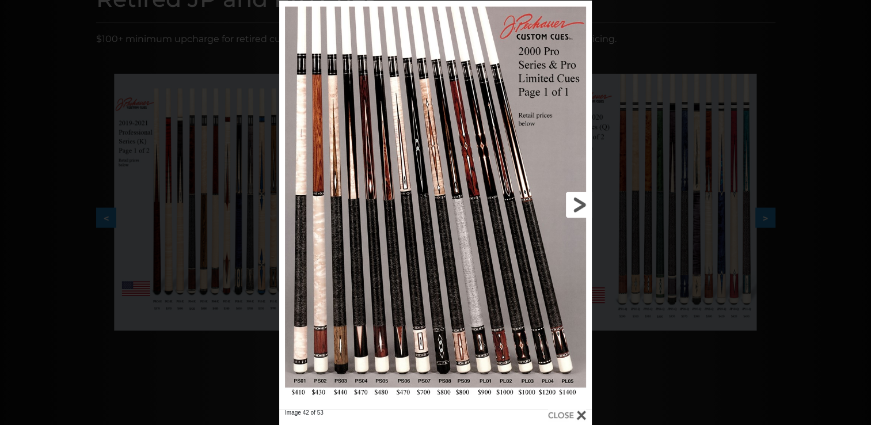
click at [580, 203] on link at bounding box center [521, 205] width 140 height 408
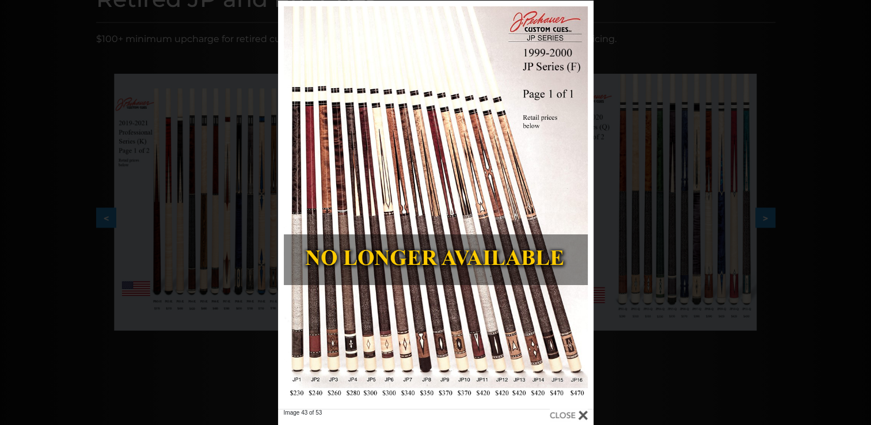
click at [709, 337] on div "Image 43 of 53" at bounding box center [435, 213] width 871 height 425
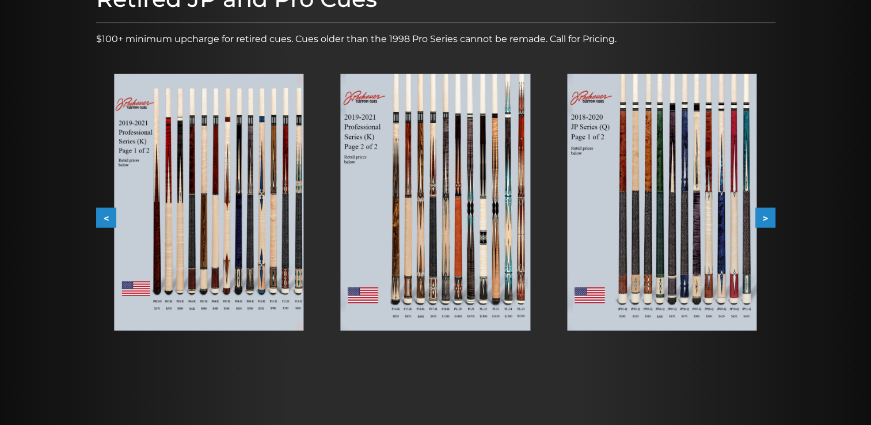
scroll to position [0, 0]
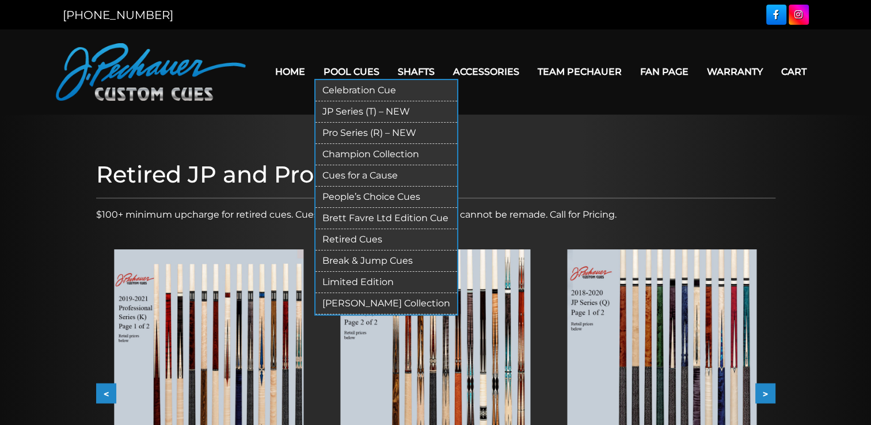
click at [371, 280] on link "Limited Edition" at bounding box center [387, 282] width 142 height 21
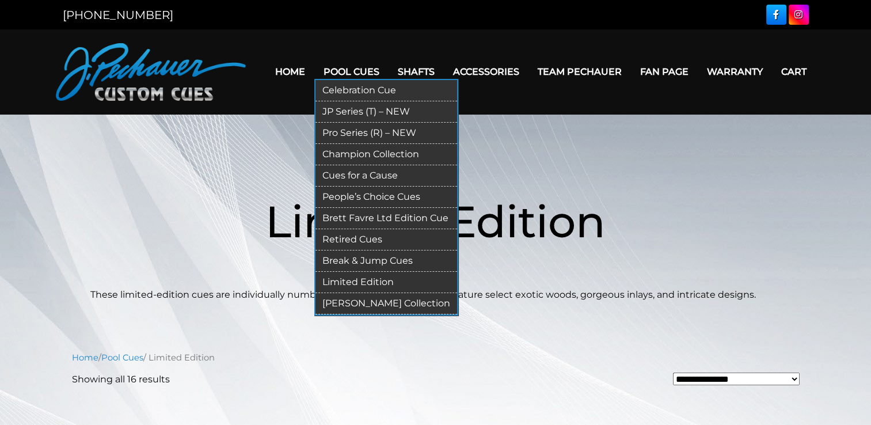
click at [352, 89] on link "Celebration Cue" at bounding box center [387, 90] width 142 height 21
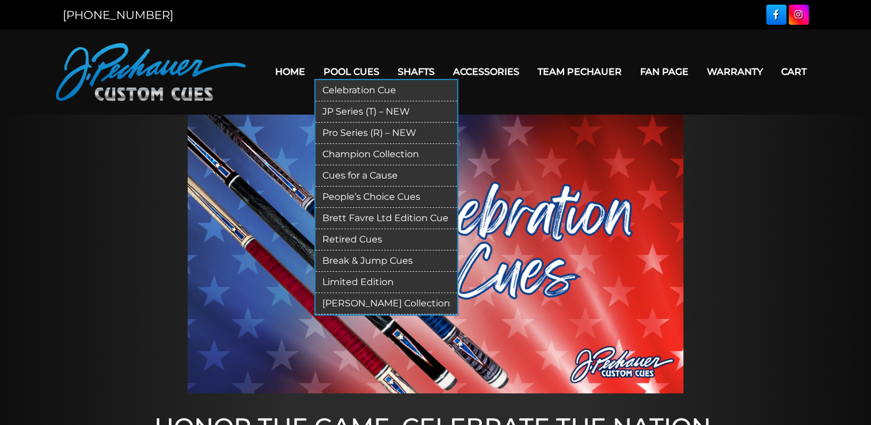
click at [355, 112] on link "JP Series (T) – NEW" at bounding box center [387, 111] width 142 height 21
click at [368, 108] on link "JP Series (T) – NEW" at bounding box center [387, 111] width 142 height 21
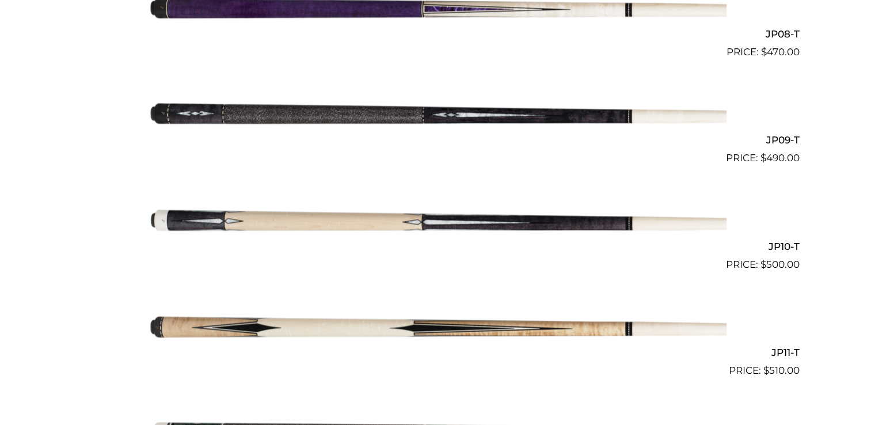
scroll to position [1161, 0]
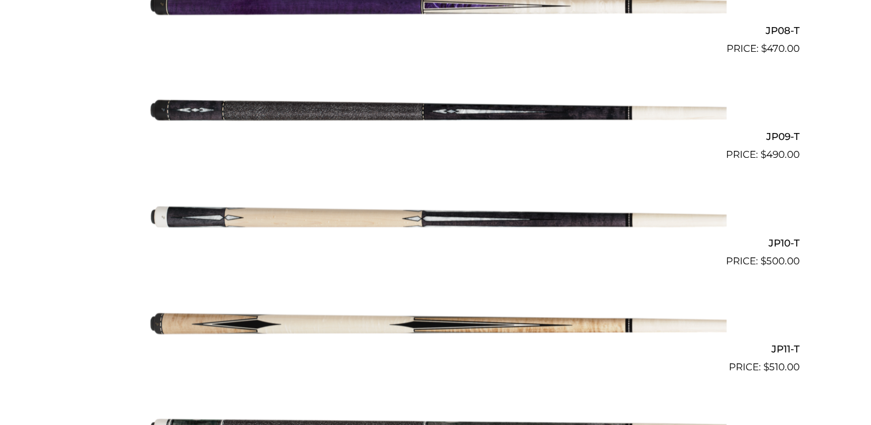
click at [449, 221] on img at bounding box center [436, 215] width 582 height 97
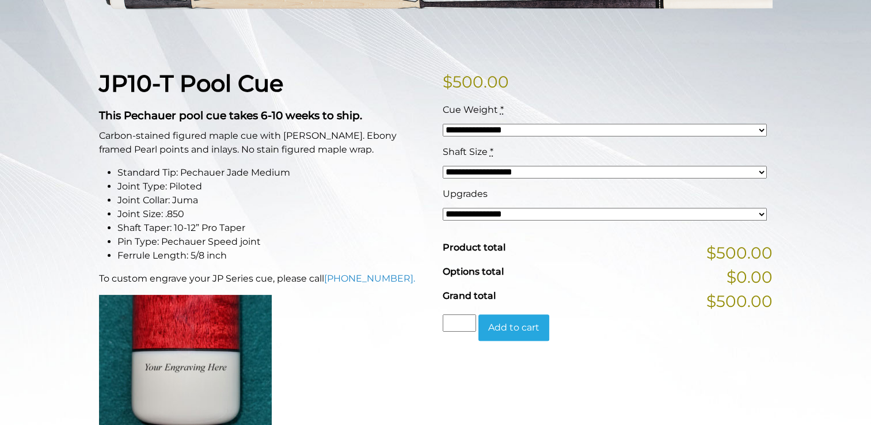
scroll to position [236, 0]
click at [761, 130] on select "**********" at bounding box center [605, 130] width 324 height 13
click at [410, 195] on li "Joint Collar: Juma" at bounding box center [273, 201] width 312 height 14
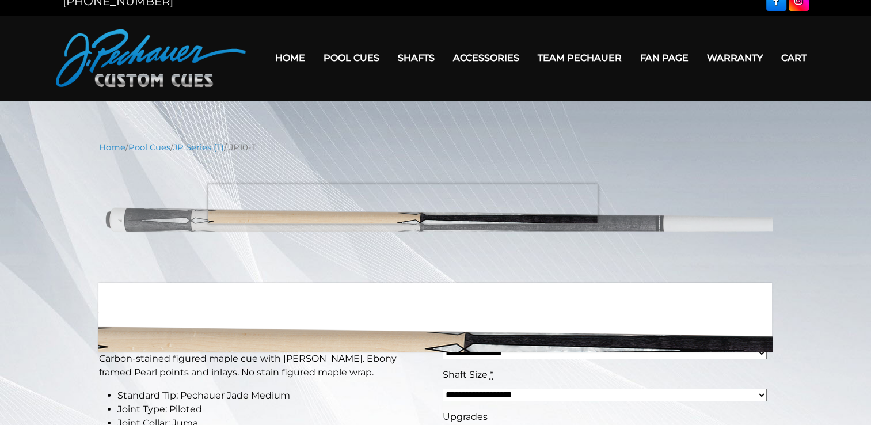
scroll to position [12, 0]
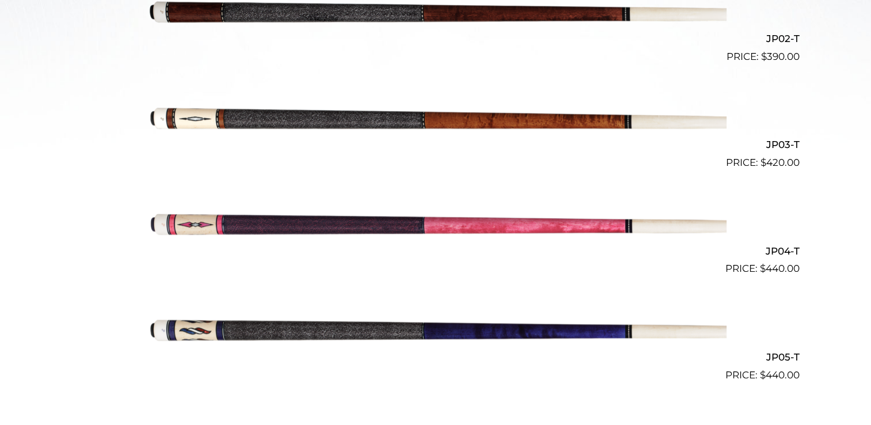
scroll to position [515, 0]
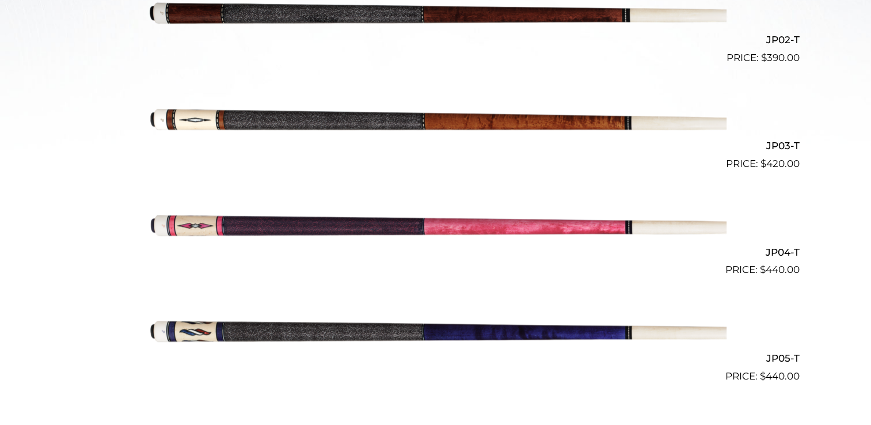
click at [478, 228] on img at bounding box center [436, 224] width 582 height 97
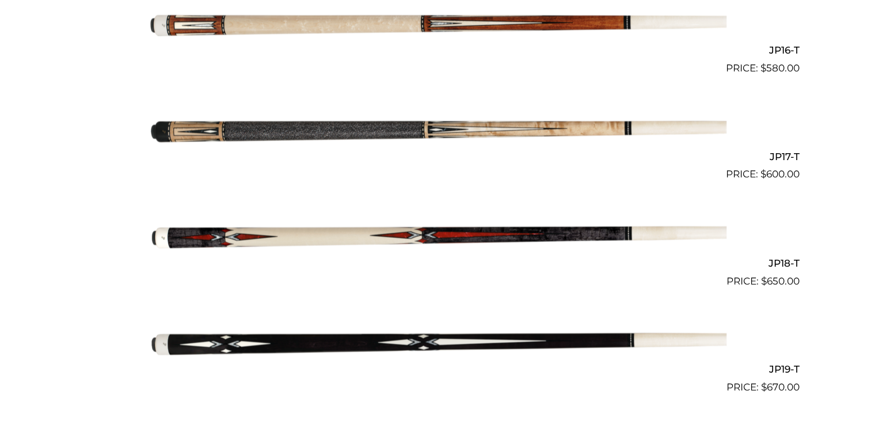
scroll to position [1989, 0]
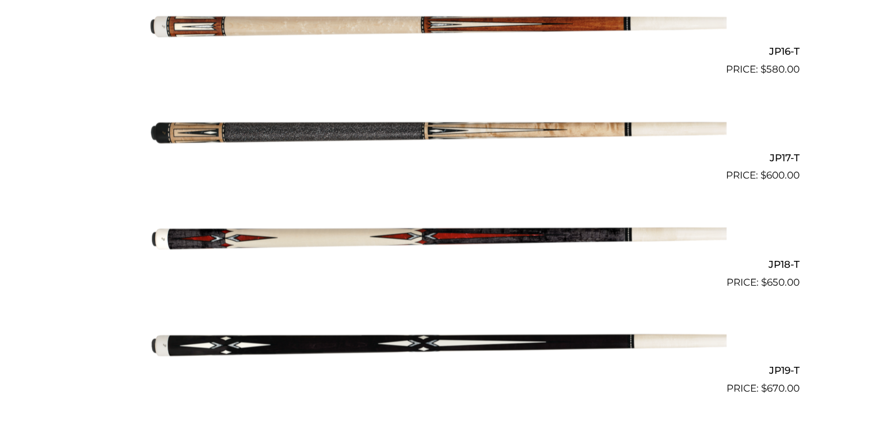
click at [358, 237] on img at bounding box center [436, 236] width 582 height 97
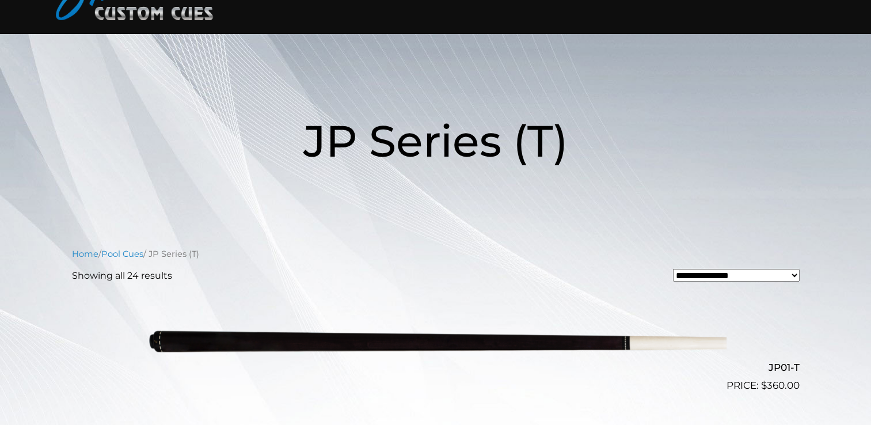
scroll to position [0, 0]
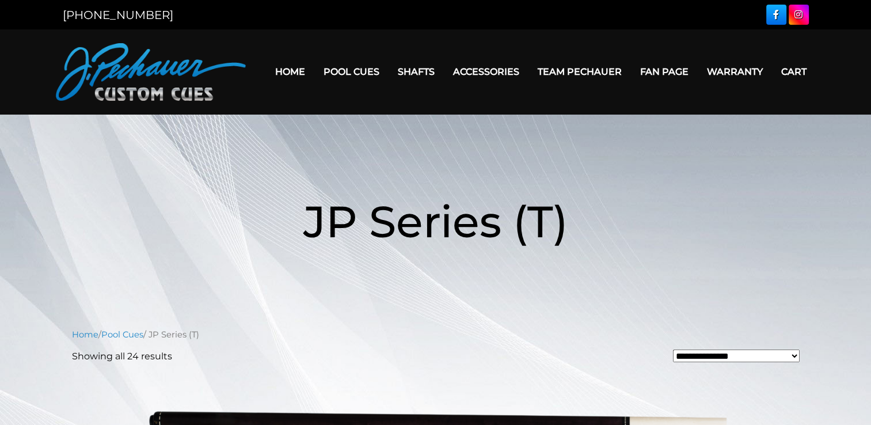
click at [794, 354] on select "**********" at bounding box center [736, 356] width 127 height 13
select select "**********"
click at [673, 350] on select "**********" at bounding box center [736, 356] width 127 height 13
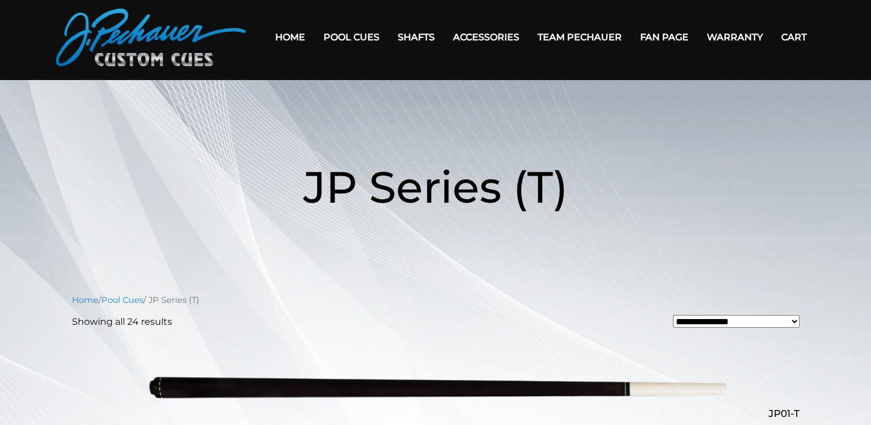
scroll to position [83, 0]
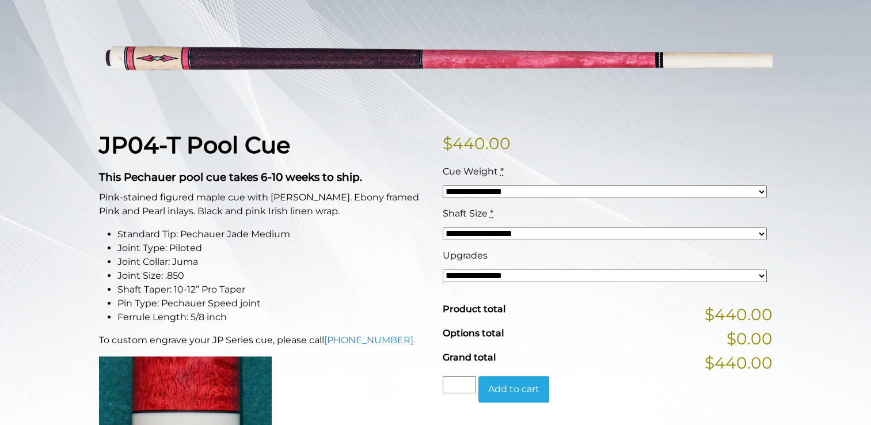
scroll to position [176, 0]
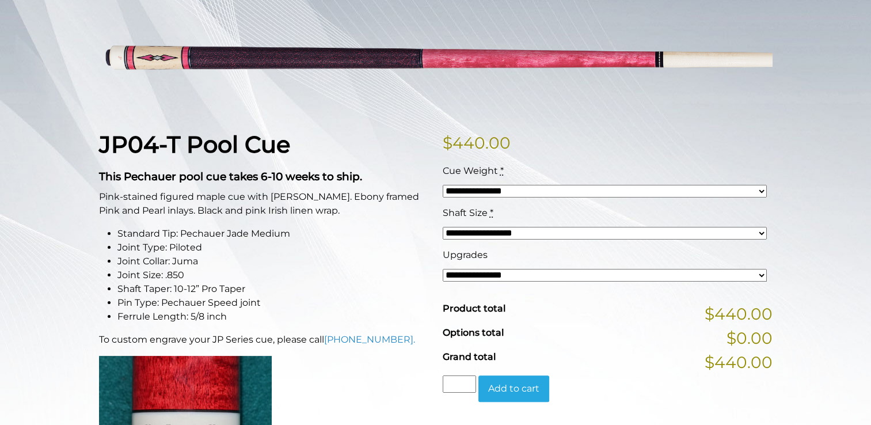
click at [762, 190] on select "**********" at bounding box center [605, 191] width 324 height 13
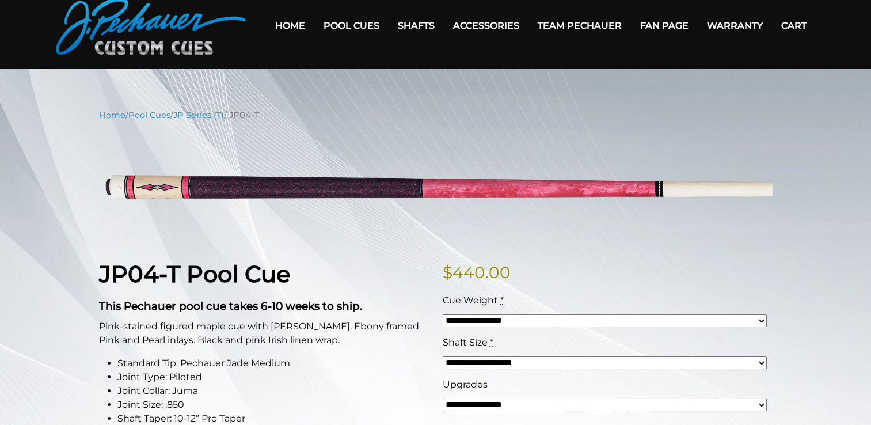
scroll to position [44, 0]
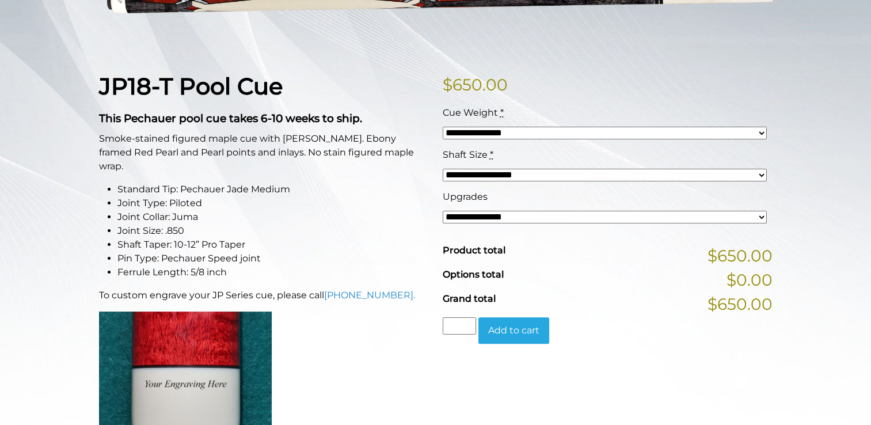
scroll to position [234, 0]
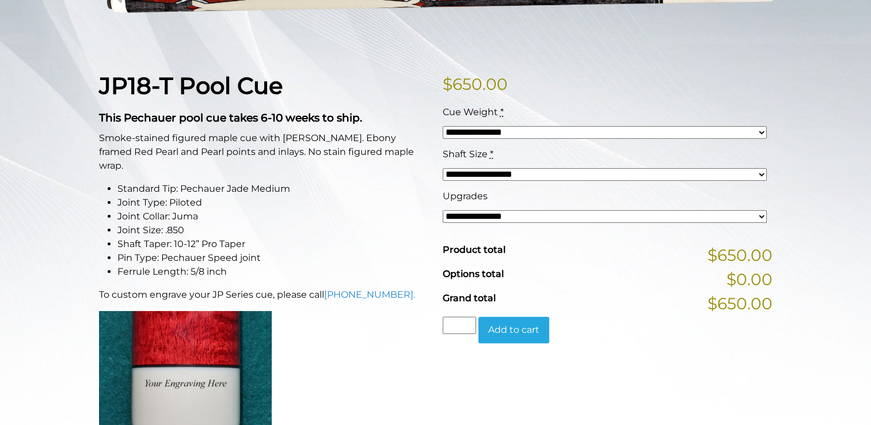
click at [758, 215] on select "**********" at bounding box center [605, 216] width 324 height 13
click at [443, 210] on select "**********" at bounding box center [605, 216] width 324 height 13
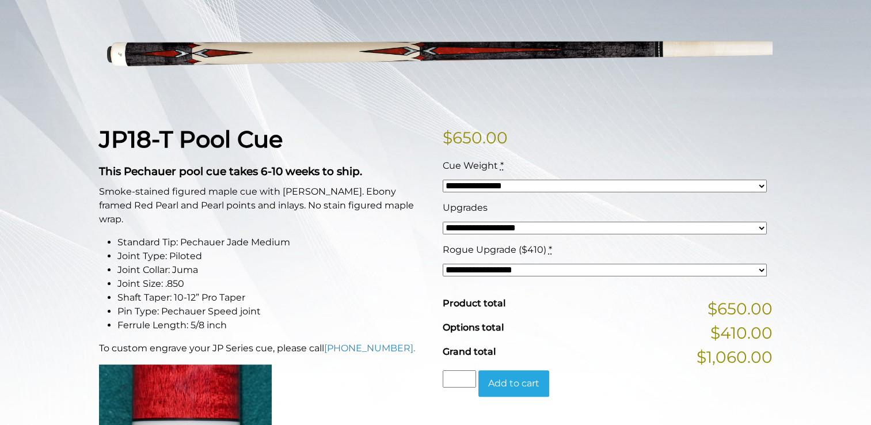
scroll to position [181, 0]
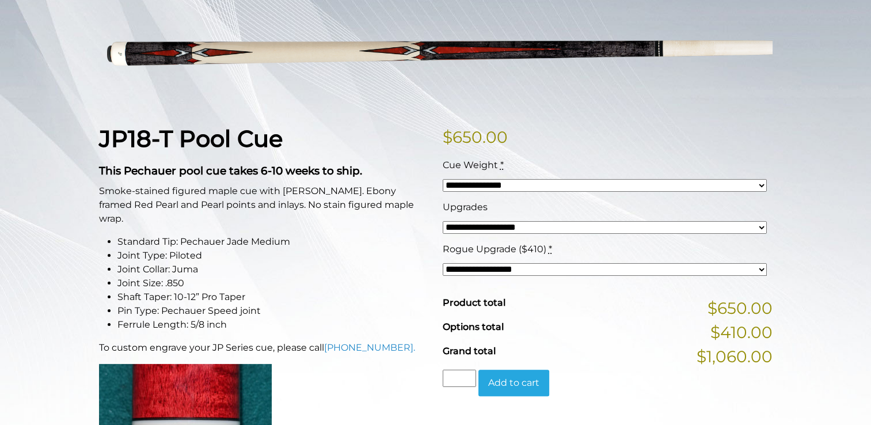
click at [760, 270] on select "**********" at bounding box center [605, 269] width 324 height 13
click at [761, 229] on select "**********" at bounding box center [605, 227] width 324 height 13
select select "*****"
click at [443, 221] on select "**********" at bounding box center [605, 227] width 324 height 13
click at [760, 270] on select "**********" at bounding box center [605, 269] width 324 height 13
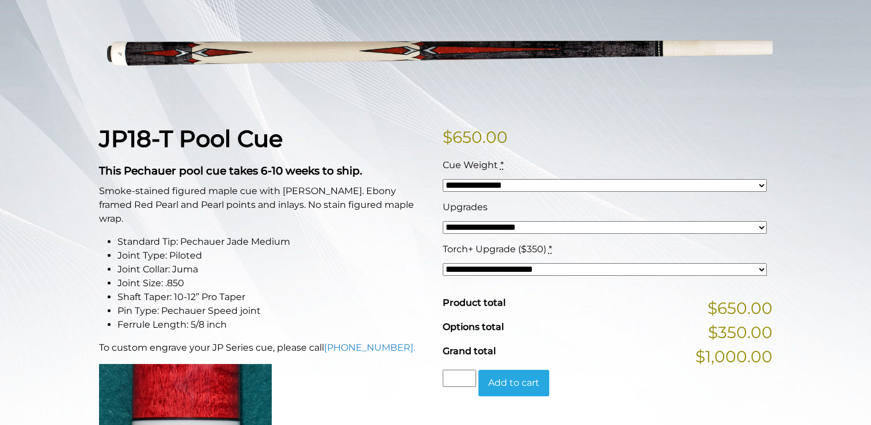
click at [762, 230] on select "**********" at bounding box center [605, 227] width 324 height 13
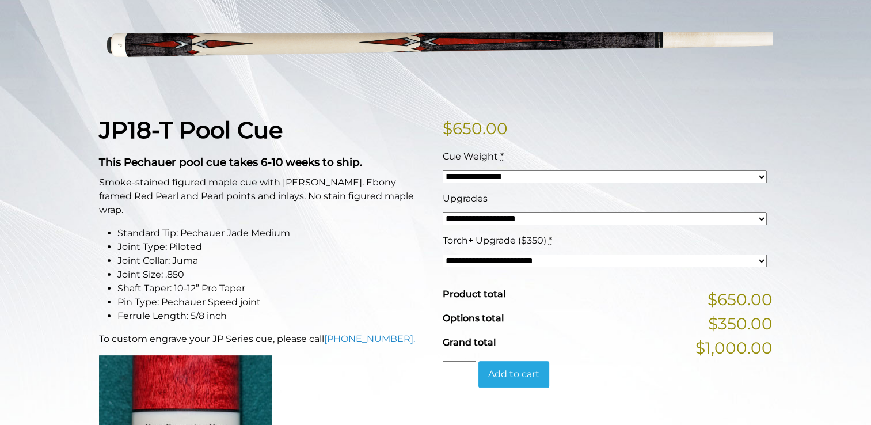
scroll to position [189, 0]
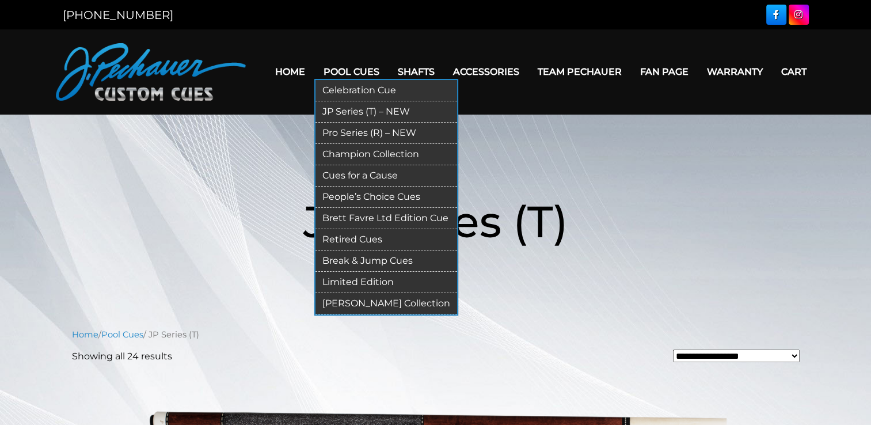
click at [357, 135] on link "Pro Series (R) – NEW" at bounding box center [387, 133] width 142 height 21
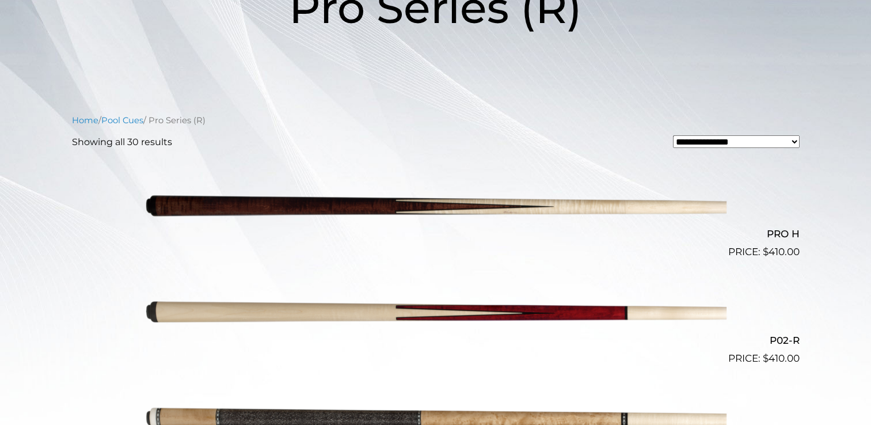
scroll to position [233, 0]
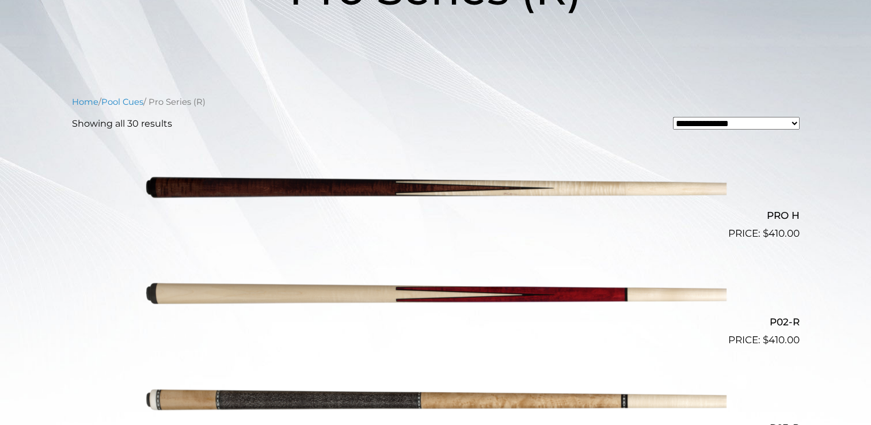
click at [792, 125] on select "**********" at bounding box center [736, 123] width 127 height 13
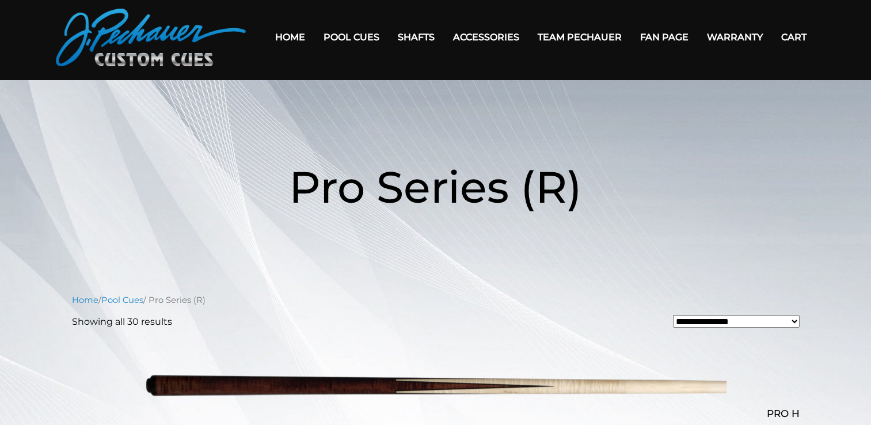
scroll to position [0, 0]
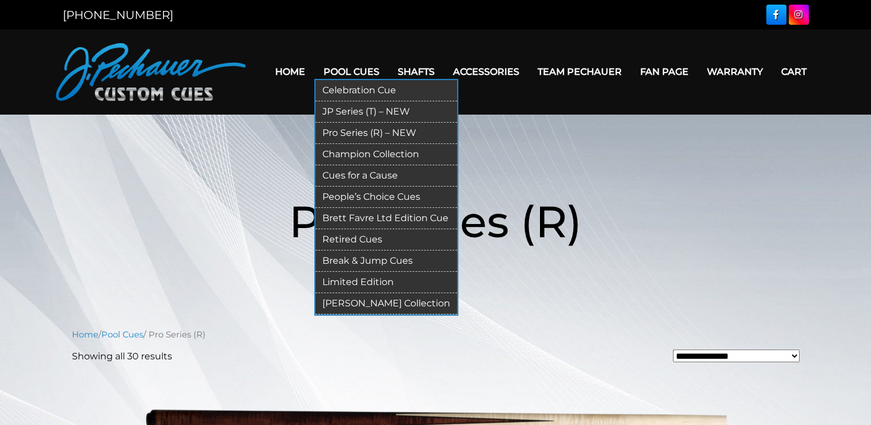
click at [361, 153] on link "Champion Collection" at bounding box center [387, 154] width 142 height 21
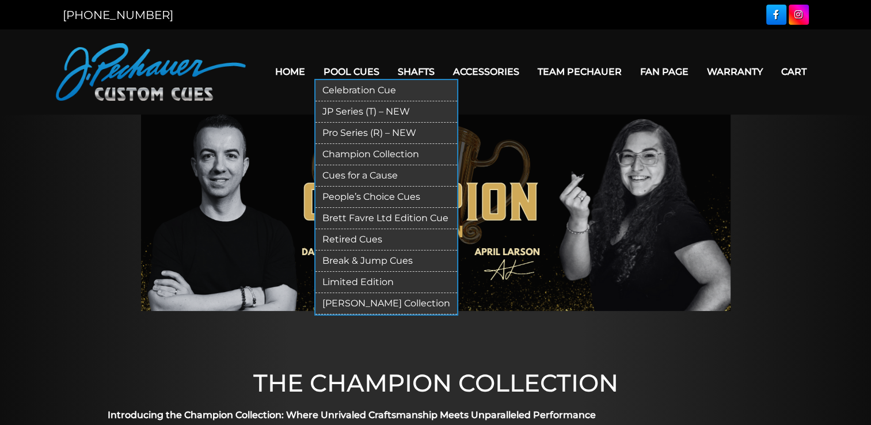
click at [357, 173] on link "Cues for a Cause" at bounding box center [387, 175] width 142 height 21
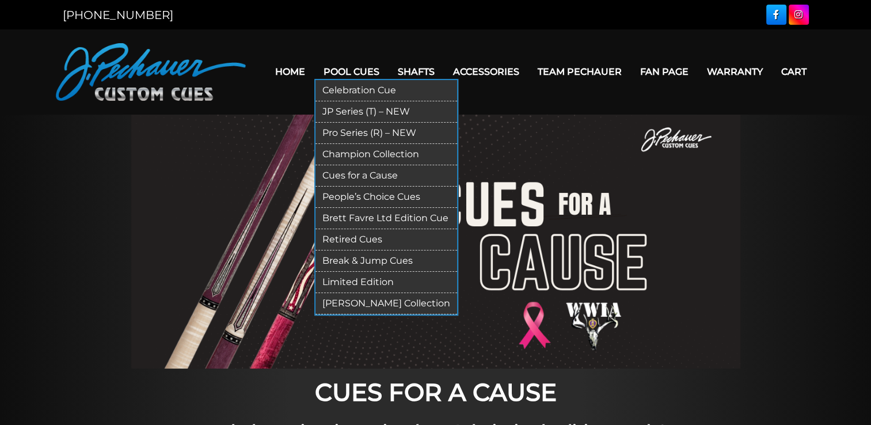
click at [361, 196] on link "People’s Choice Cues" at bounding box center [387, 197] width 142 height 21
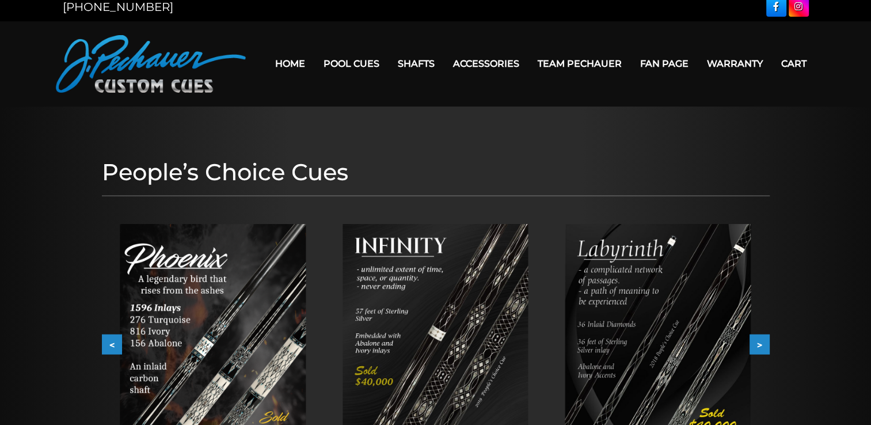
scroll to position [3, 0]
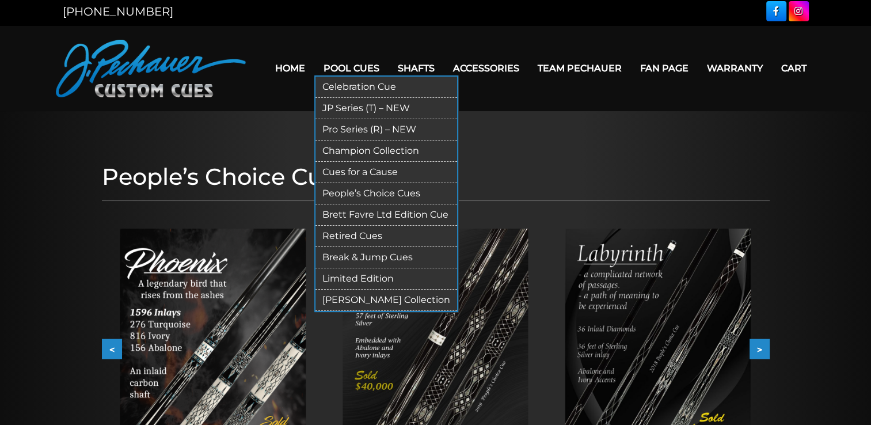
click at [360, 211] on link "Brett Favre Ltd Edition Cue" at bounding box center [387, 214] width 142 height 21
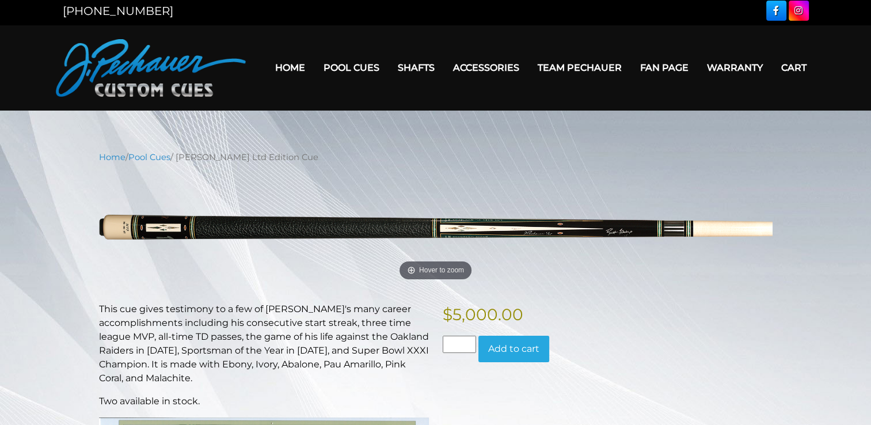
scroll to position [2, 0]
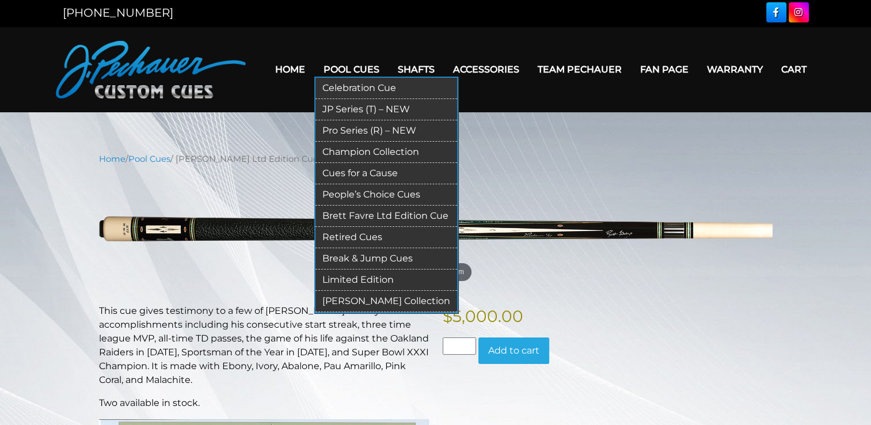
click at [354, 279] on link "Limited Edition" at bounding box center [387, 279] width 142 height 21
click at [368, 236] on link "Retired Cues" at bounding box center [387, 237] width 142 height 21
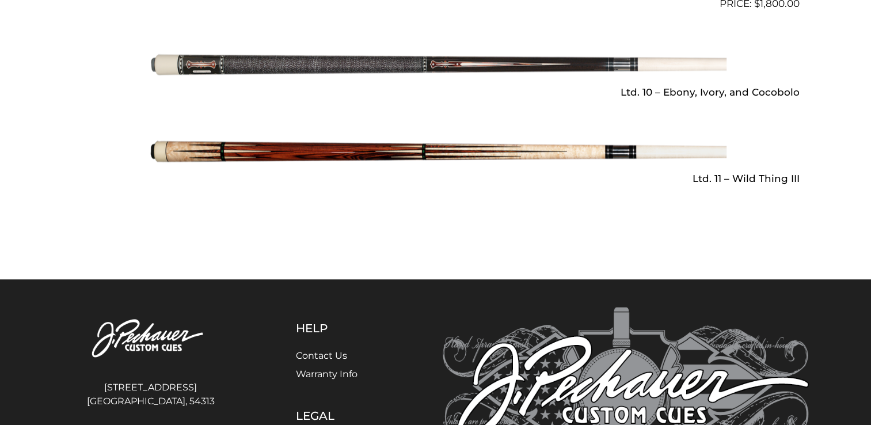
scroll to position [1868, 0]
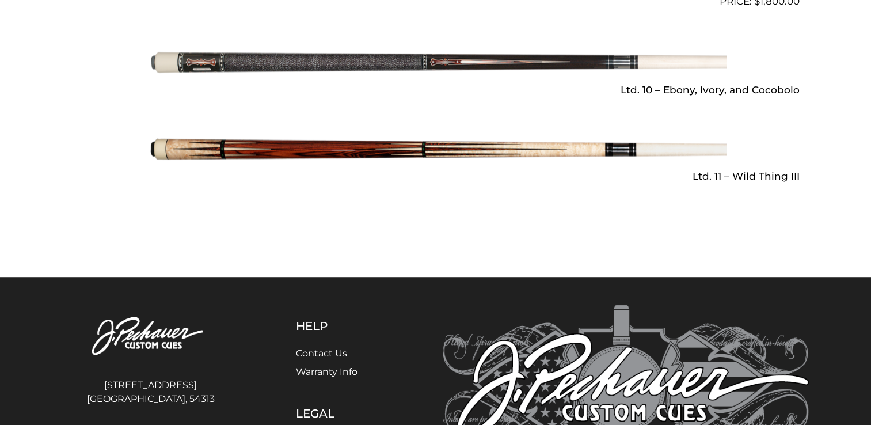
click at [385, 151] on img at bounding box center [436, 149] width 582 height 97
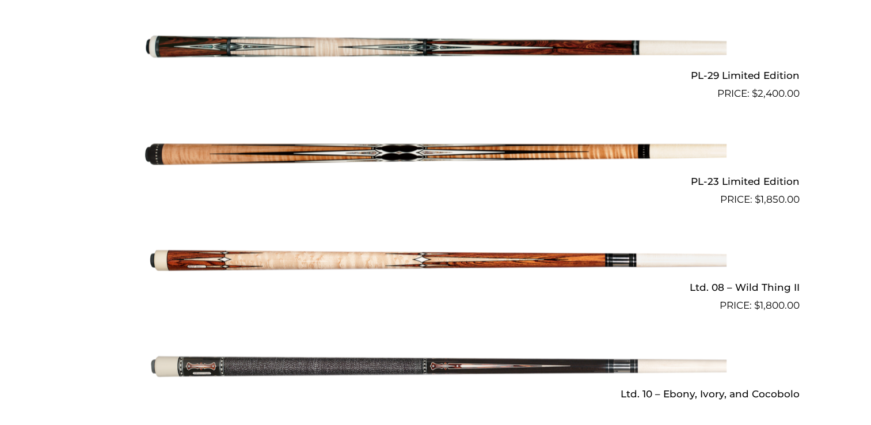
scroll to position [1553, 0]
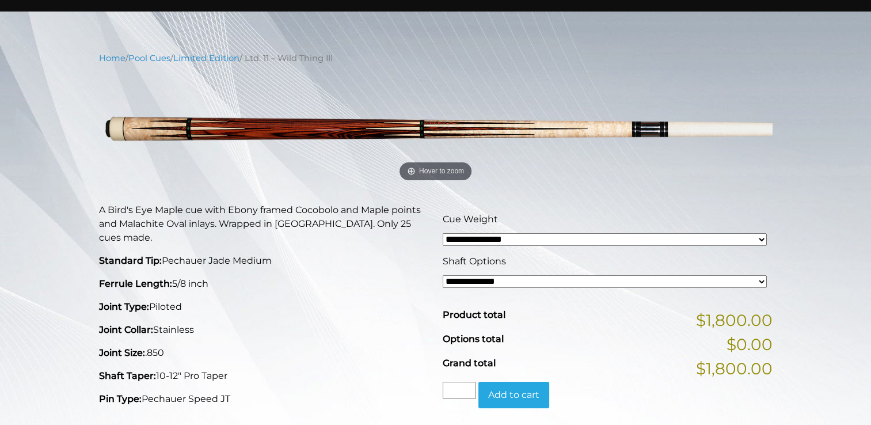
scroll to position [117, 0]
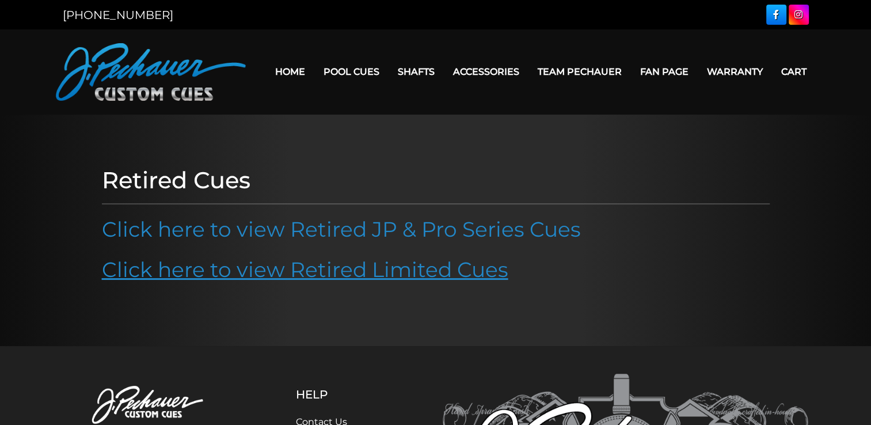
click at [340, 275] on link "Click here to view Retired Limited Cues" at bounding box center [305, 269] width 407 height 25
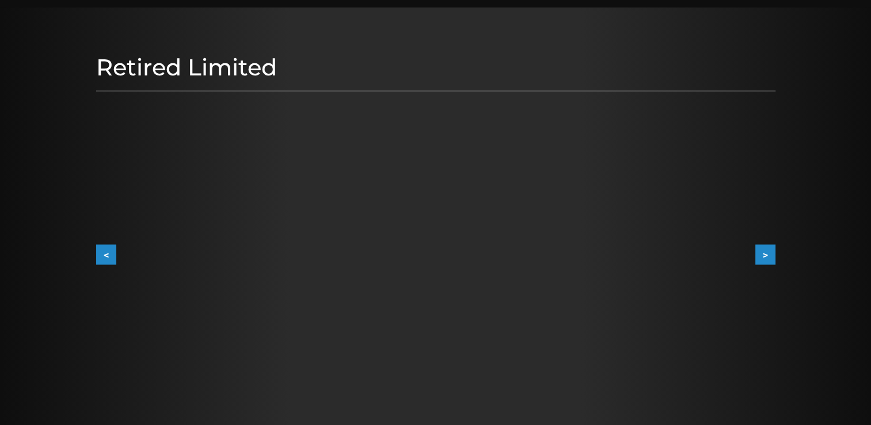
scroll to position [117, 0]
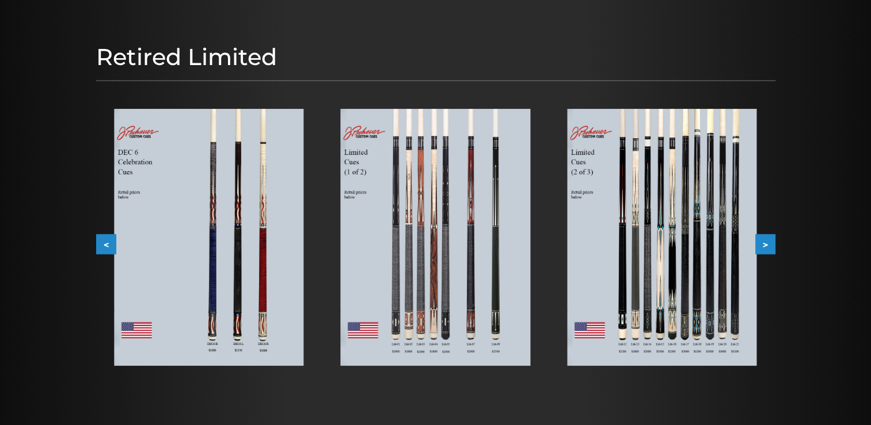
click at [287, 222] on img at bounding box center [208, 237] width 189 height 257
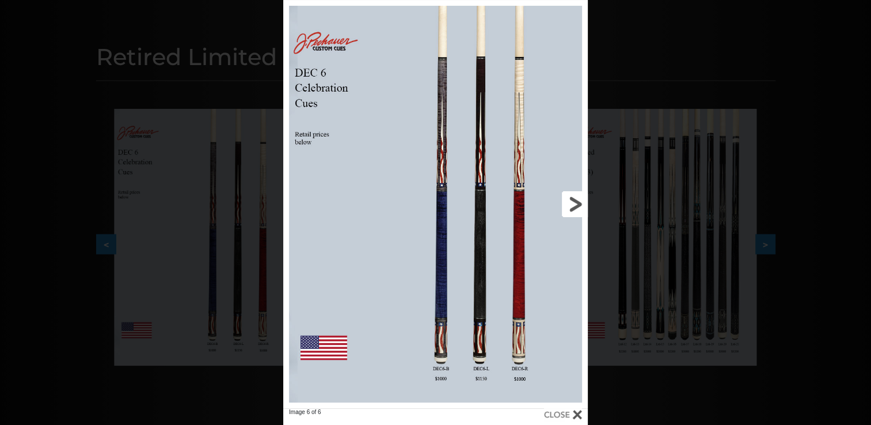
click at [575, 200] on link at bounding box center [519, 204] width 137 height 408
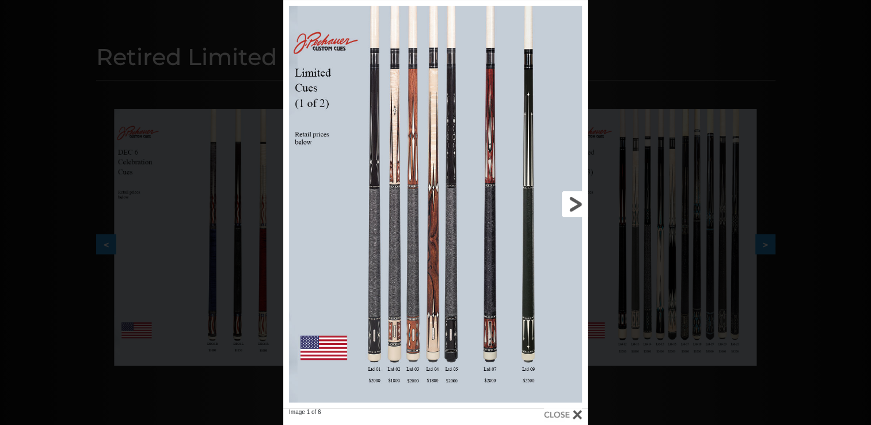
click at [575, 200] on link at bounding box center [519, 204] width 137 height 408
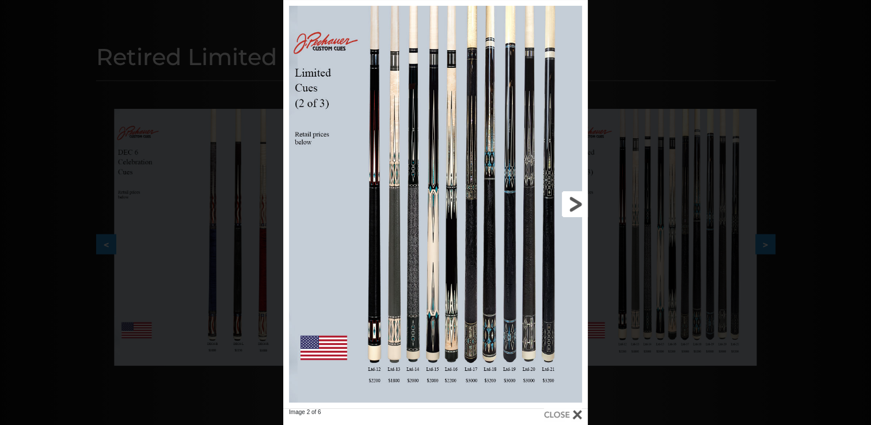
click at [575, 200] on link at bounding box center [519, 204] width 137 height 408
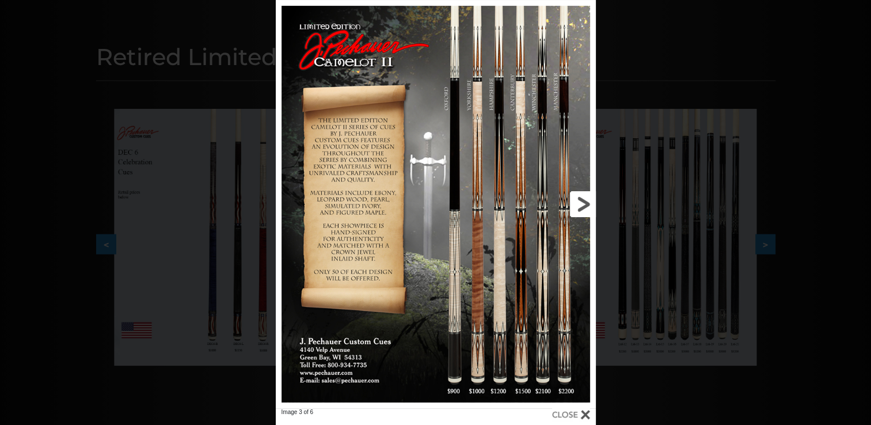
click at [578, 201] on link at bounding box center [523, 204] width 144 height 408
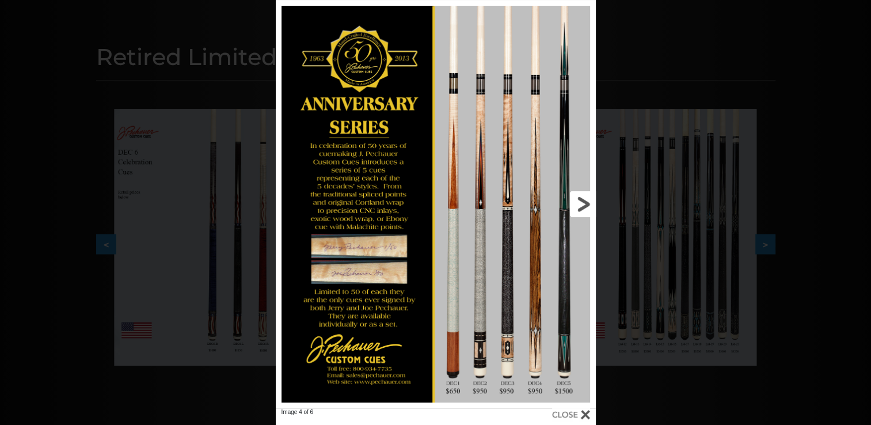
click at [578, 201] on link at bounding box center [523, 204] width 144 height 408
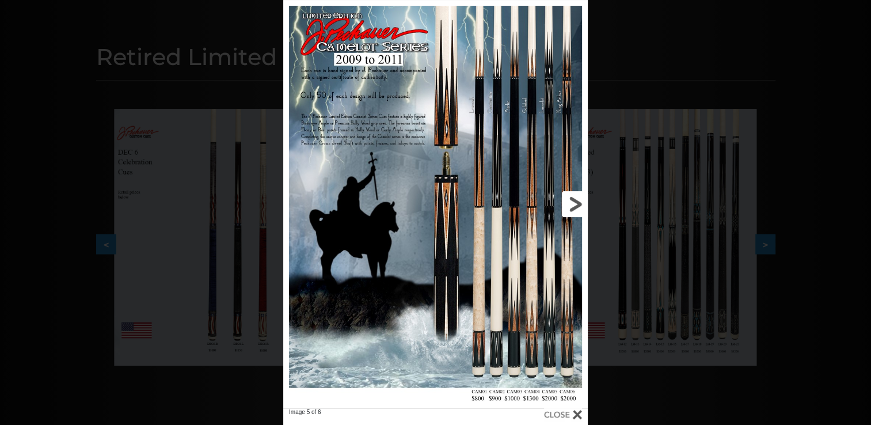
click at [578, 201] on link at bounding box center [519, 204] width 137 height 408
click at [578, 201] on div at bounding box center [435, 204] width 305 height 408
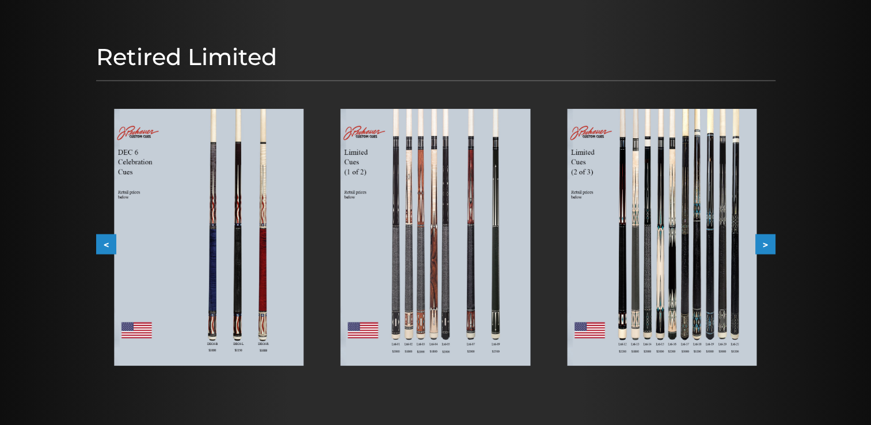
scroll to position [0, 0]
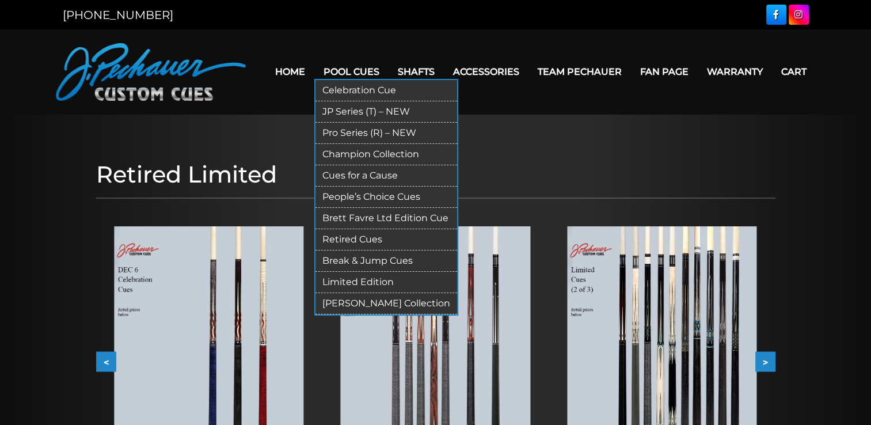
click at [362, 237] on link "Retired Cues" at bounding box center [387, 239] width 142 height 21
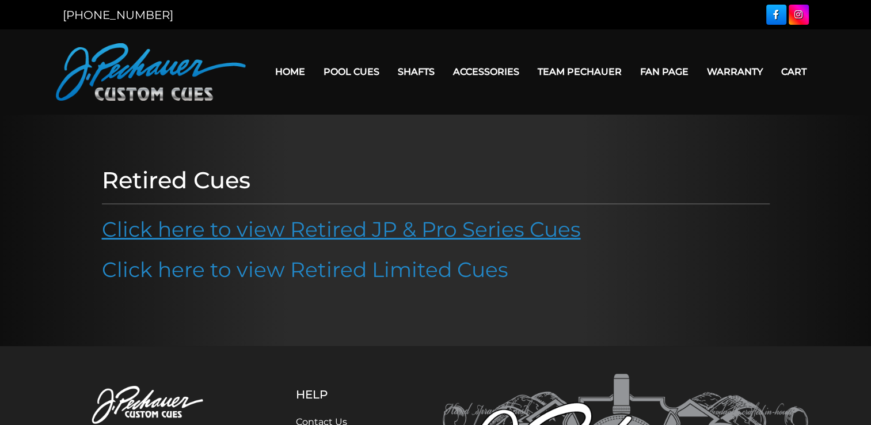
click at [362, 231] on link "Click here to view Retired JP & Pro Series Cues" at bounding box center [341, 229] width 479 height 25
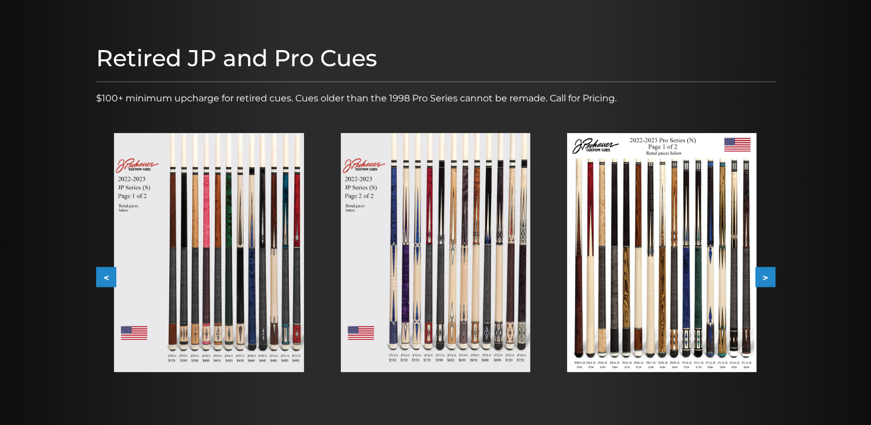
scroll to position [117, 0]
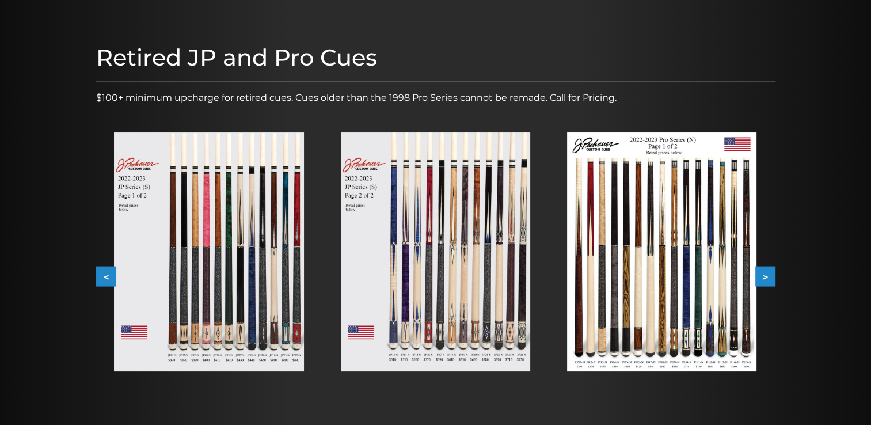
click at [271, 233] on img at bounding box center [208, 251] width 189 height 239
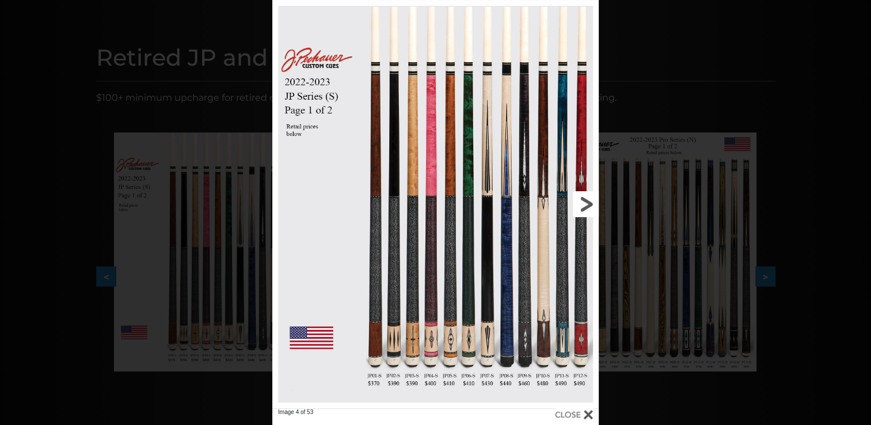
click at [592, 204] on link at bounding box center [525, 204] width 147 height 408
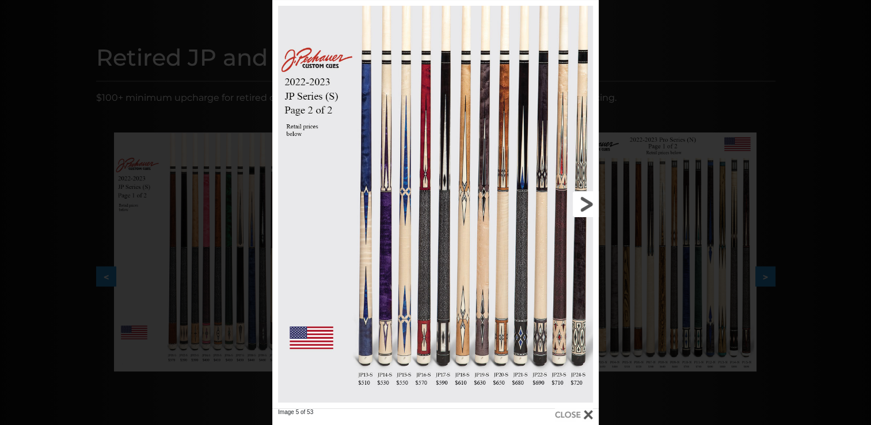
click at [585, 204] on link at bounding box center [525, 204] width 147 height 408
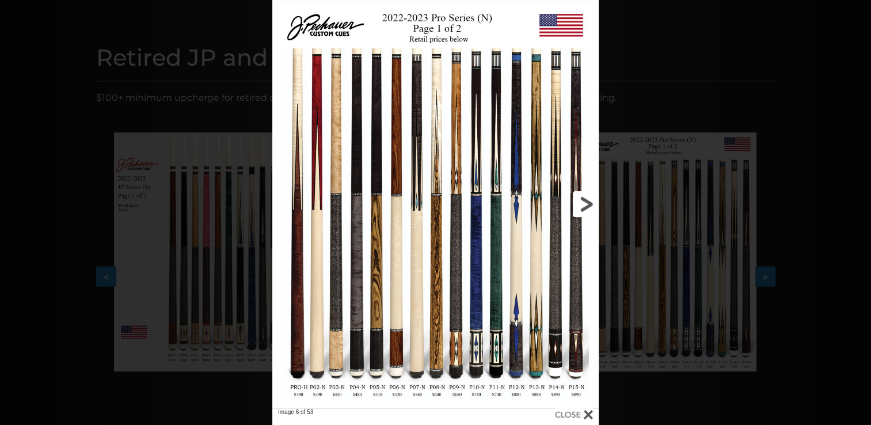
click at [585, 204] on link at bounding box center [525, 204] width 147 height 408
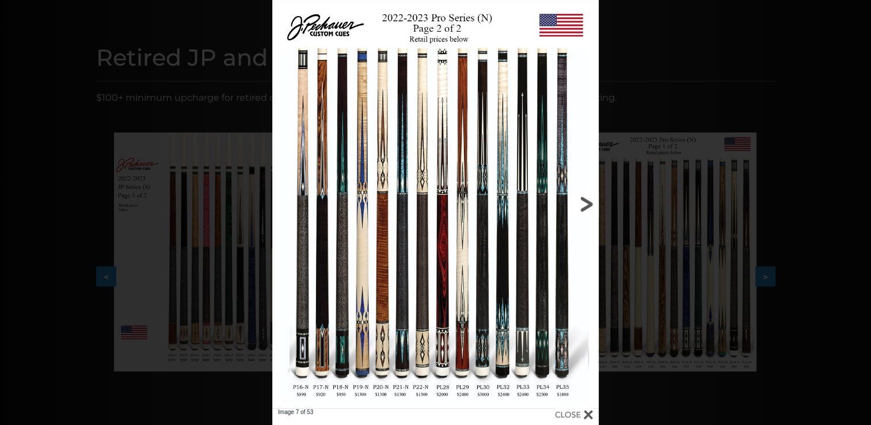
click at [585, 204] on link at bounding box center [525, 204] width 147 height 408
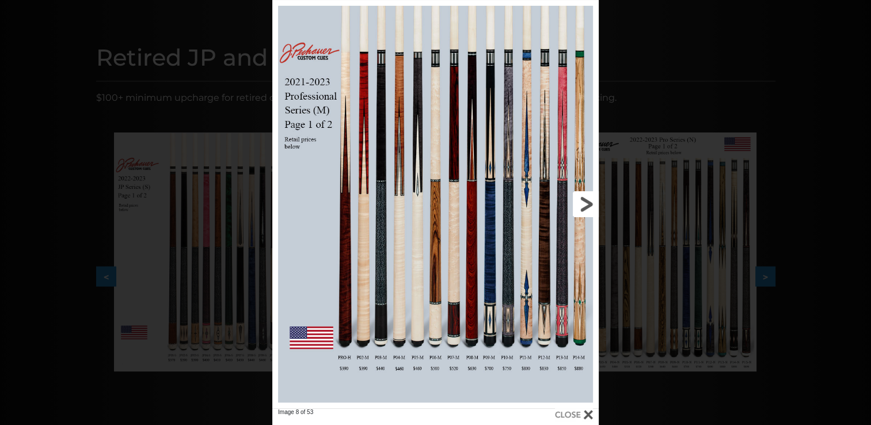
click at [585, 204] on link at bounding box center [525, 204] width 147 height 408
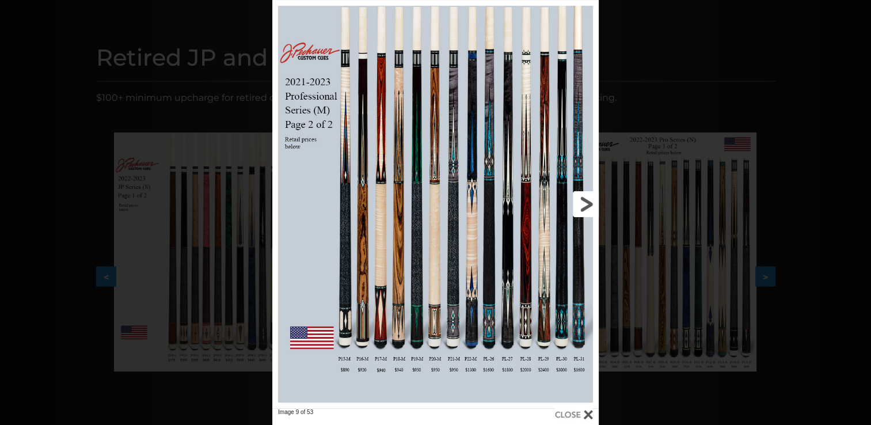
click at [585, 204] on link at bounding box center [525, 204] width 147 height 408
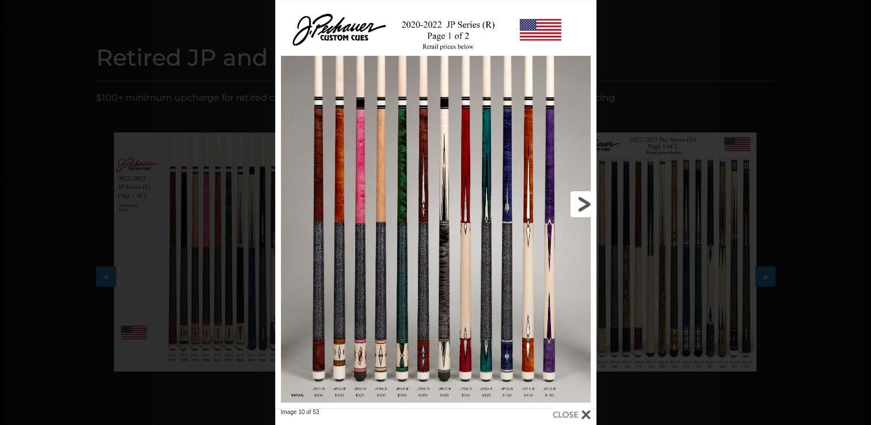
click at [585, 204] on link at bounding box center [523, 204] width 145 height 408
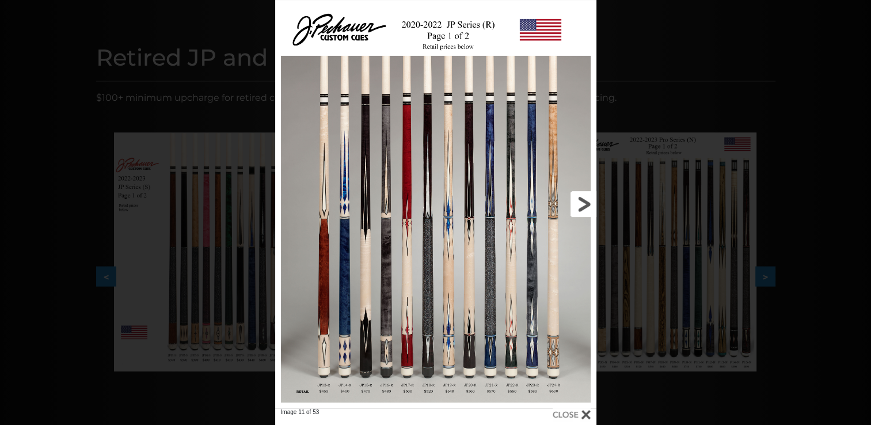
click at [585, 202] on link at bounding box center [523, 204] width 145 height 408
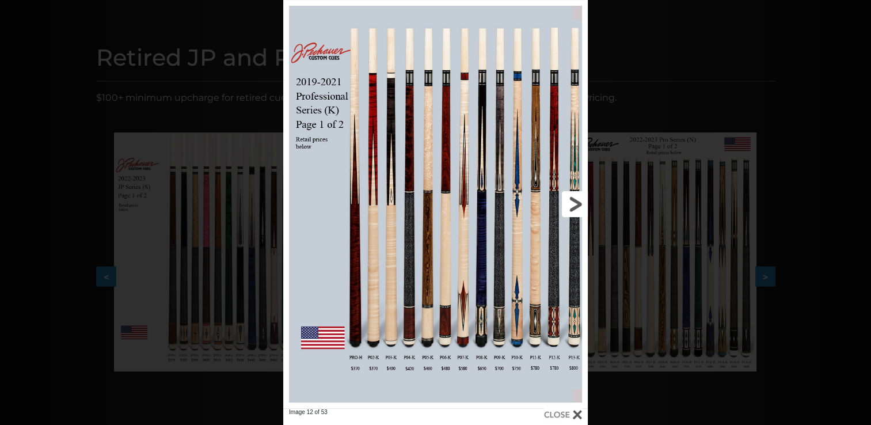
click at [578, 203] on link at bounding box center [519, 204] width 137 height 408
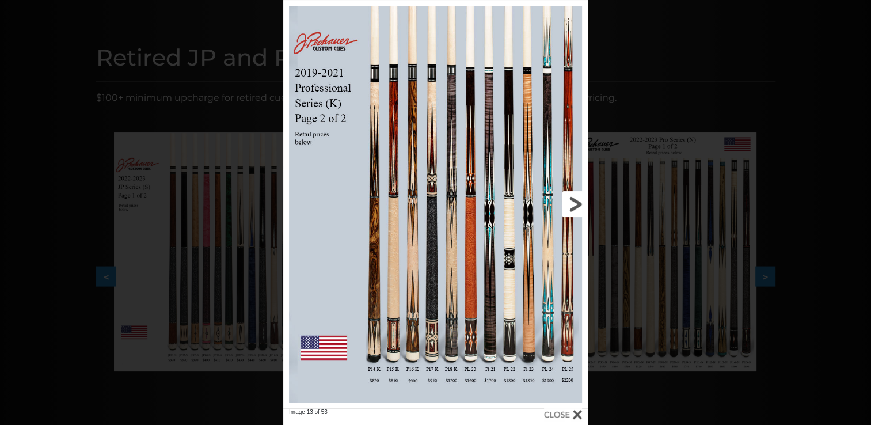
click at [578, 203] on link at bounding box center [519, 204] width 137 height 408
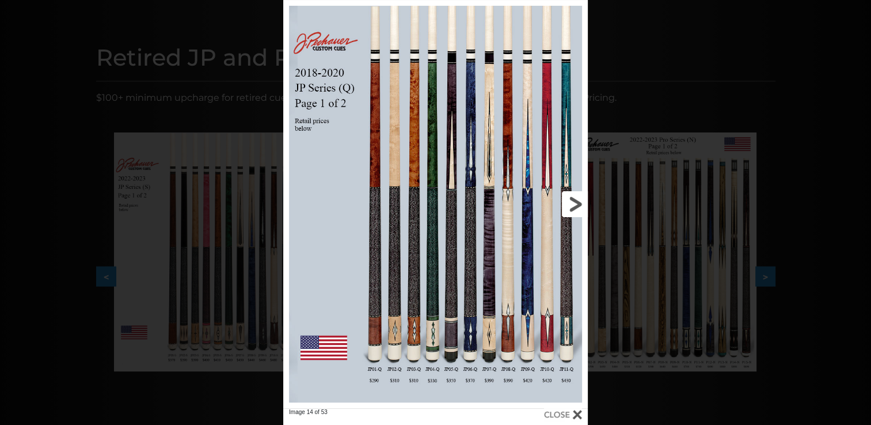
click at [578, 203] on link at bounding box center [519, 204] width 137 height 408
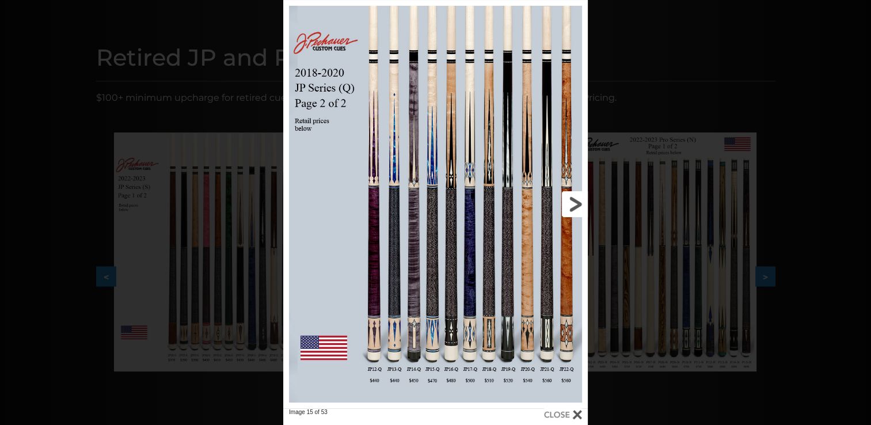
click at [578, 203] on link at bounding box center [519, 204] width 137 height 408
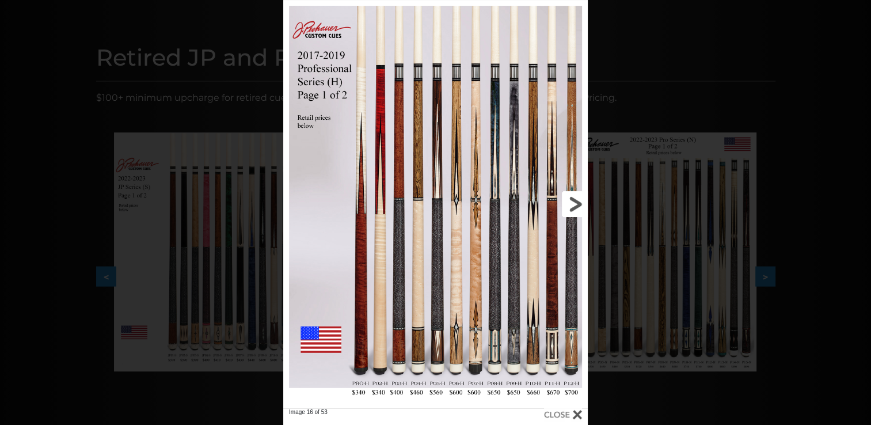
click at [578, 203] on link at bounding box center [519, 204] width 137 height 408
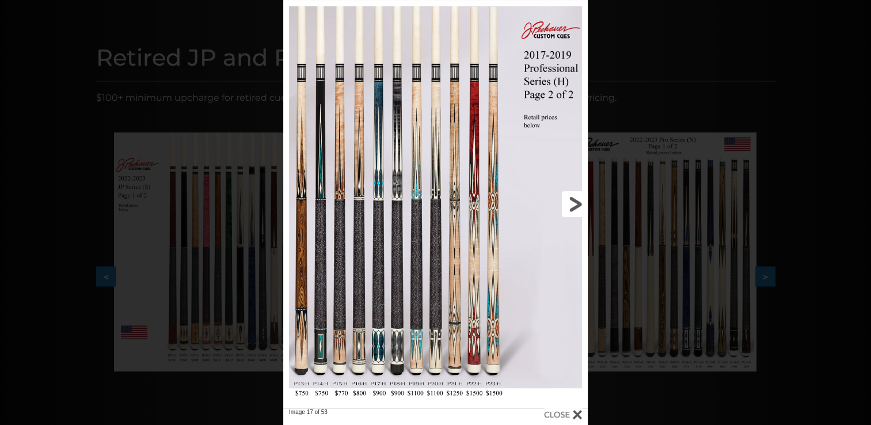
click at [578, 203] on link at bounding box center [519, 204] width 137 height 408
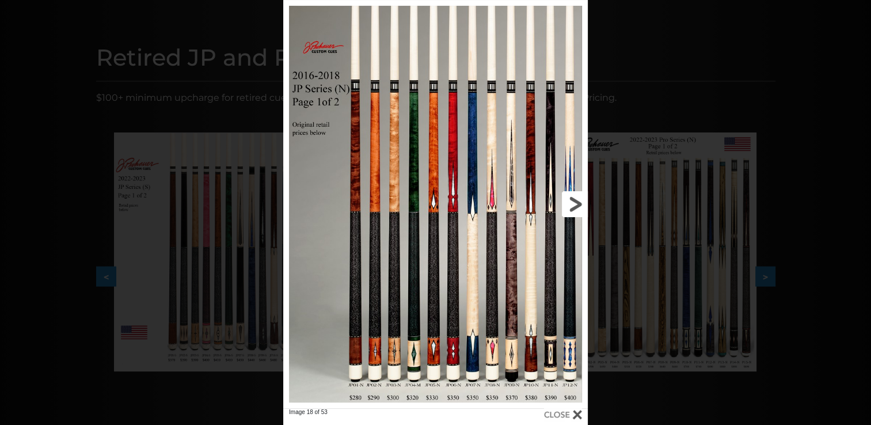
click at [578, 203] on link at bounding box center [519, 204] width 137 height 408
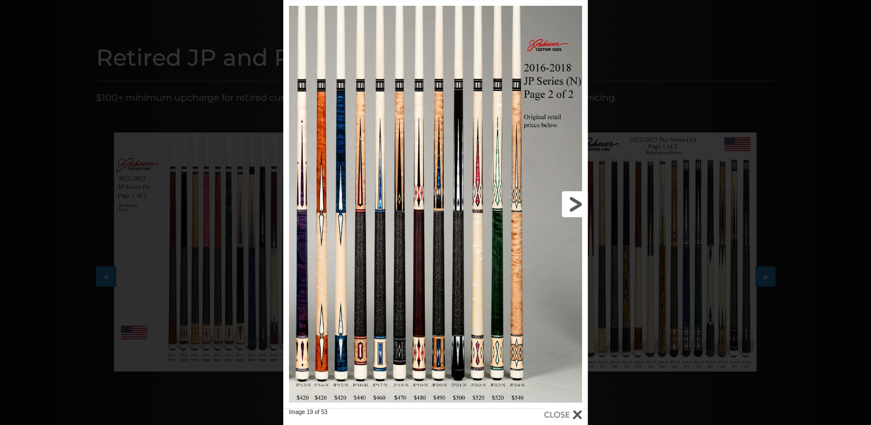
click at [578, 203] on link at bounding box center [519, 204] width 137 height 408
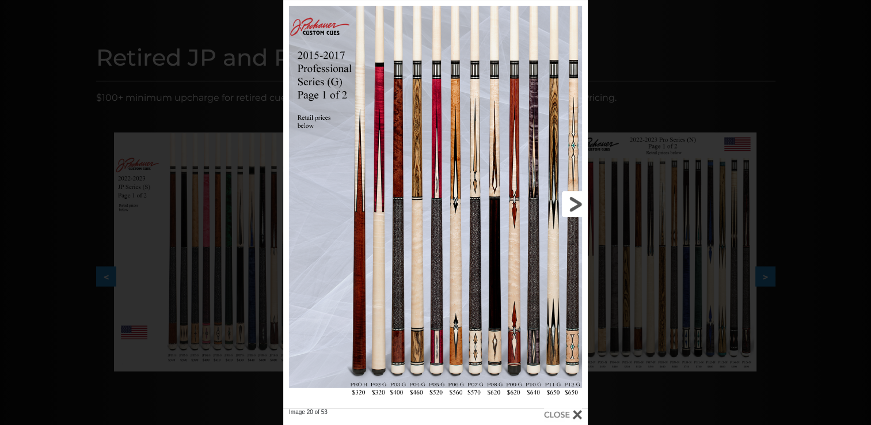
click at [578, 203] on link at bounding box center [519, 204] width 137 height 408
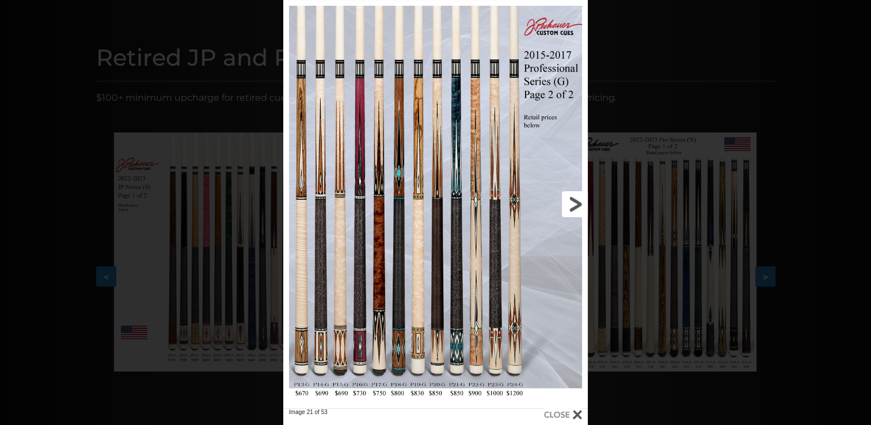
click at [578, 203] on link at bounding box center [519, 204] width 137 height 408
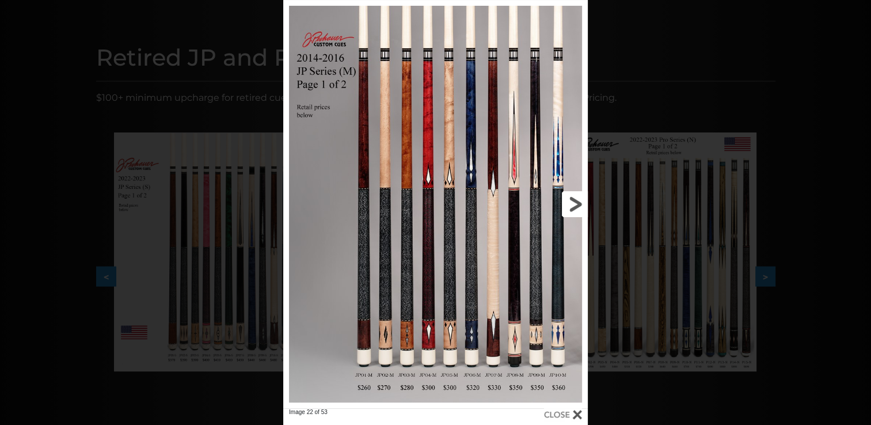
click at [578, 203] on link at bounding box center [519, 204] width 137 height 408
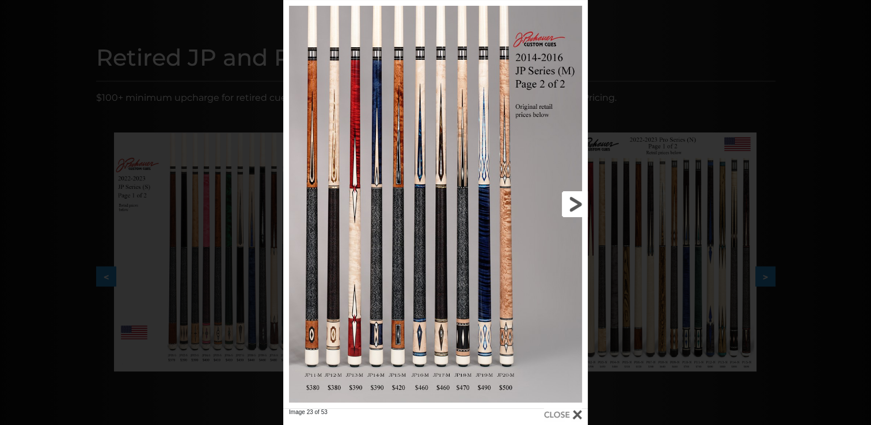
click at [578, 203] on link at bounding box center [519, 204] width 137 height 408
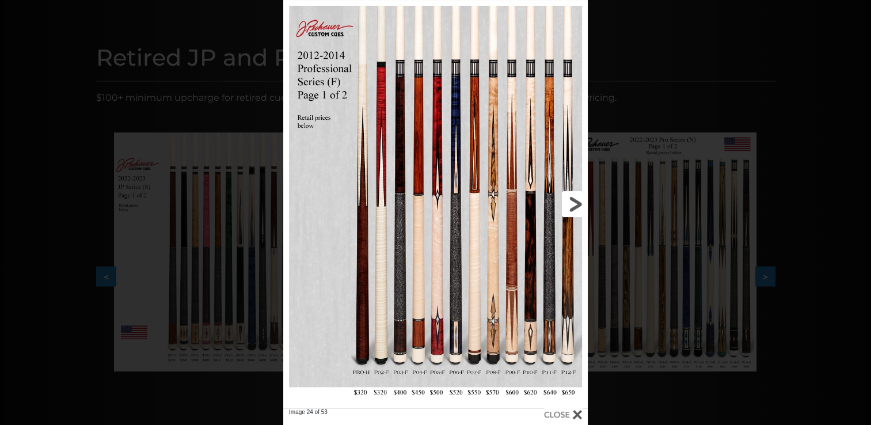
click at [578, 203] on link at bounding box center [519, 204] width 137 height 408
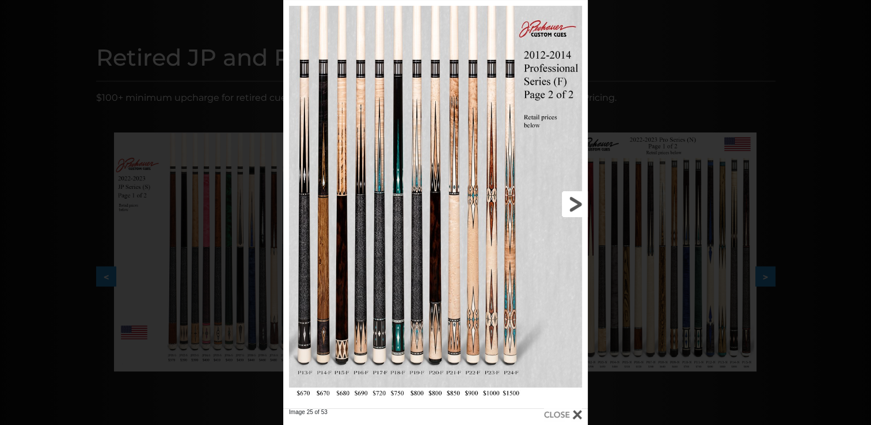
click at [577, 203] on link at bounding box center [519, 204] width 137 height 408
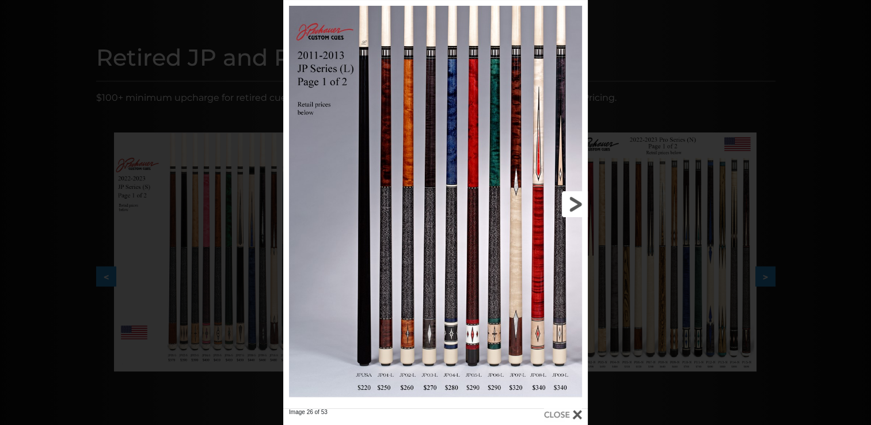
click at [577, 203] on link at bounding box center [519, 204] width 137 height 408
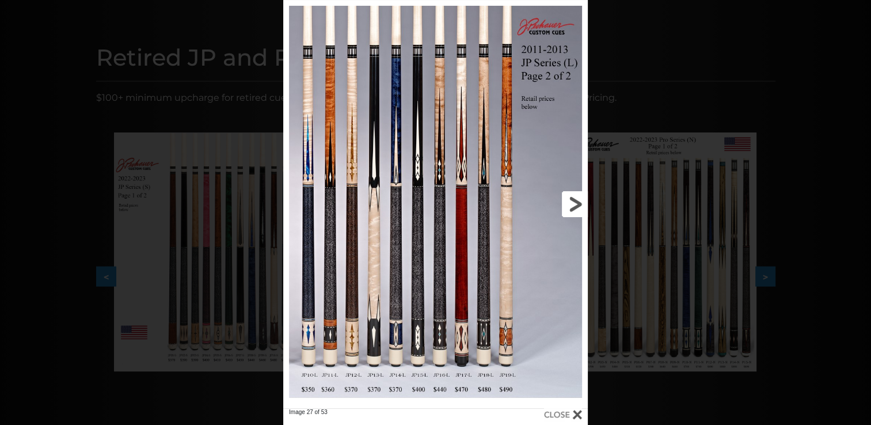
click at [577, 203] on link at bounding box center [519, 204] width 137 height 408
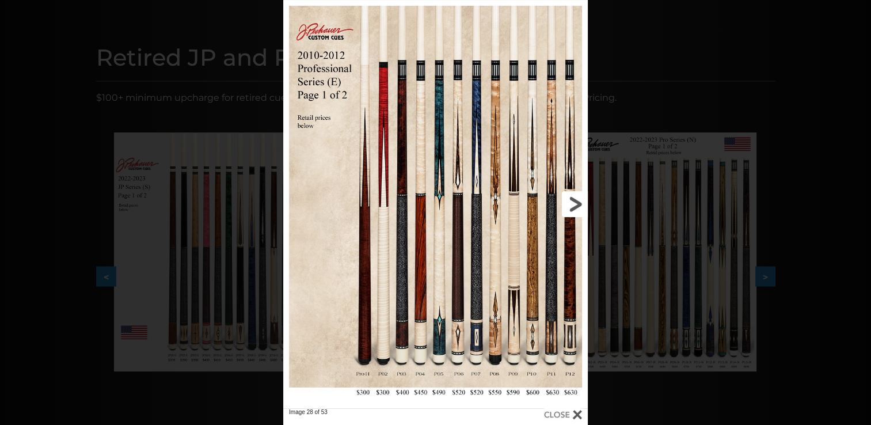
click at [577, 203] on link at bounding box center [519, 204] width 137 height 408
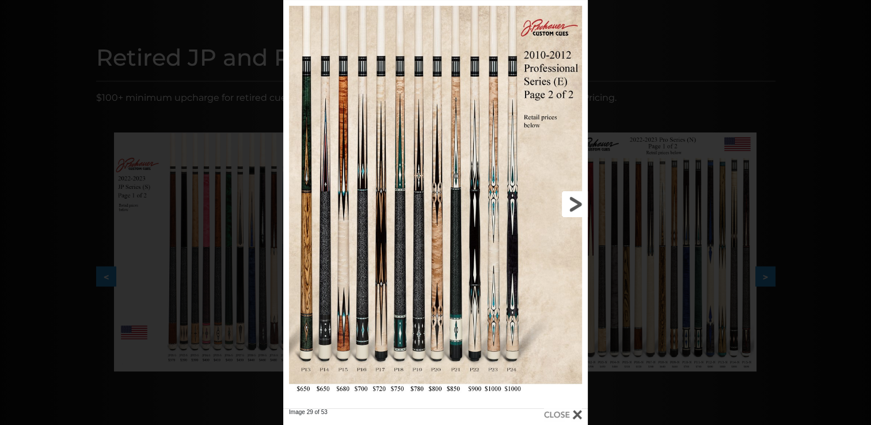
click at [577, 203] on link at bounding box center [519, 204] width 137 height 408
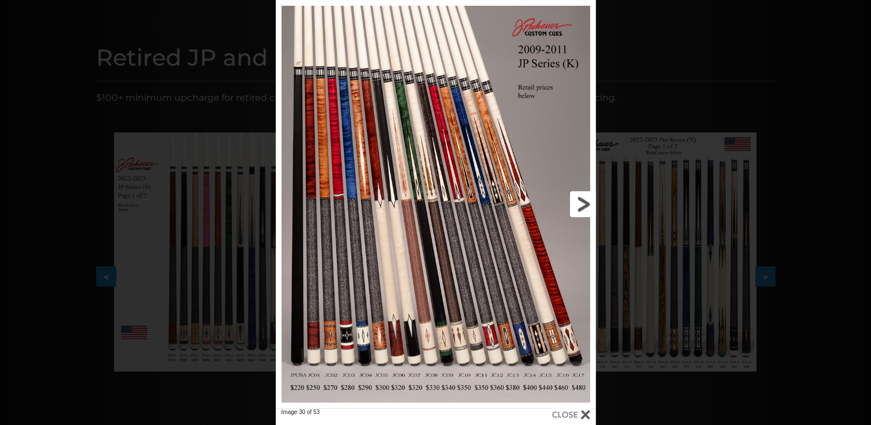
click at [578, 204] on link at bounding box center [523, 204] width 144 height 408
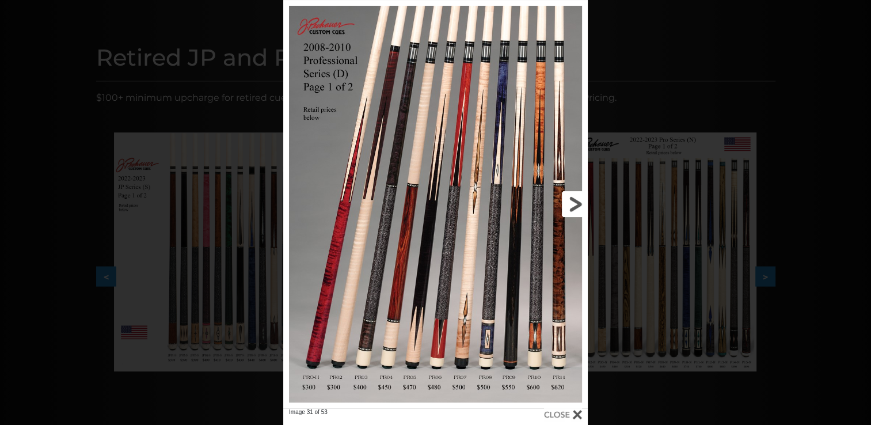
click at [578, 204] on link at bounding box center [519, 204] width 137 height 408
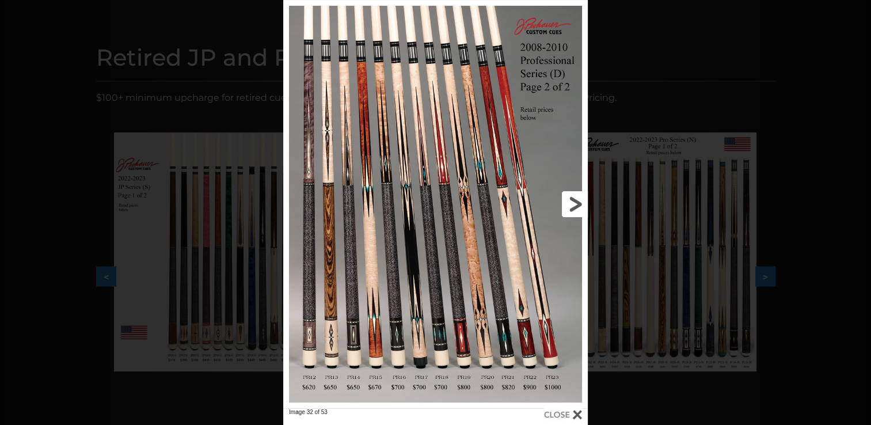
click at [578, 204] on link at bounding box center [519, 204] width 137 height 408
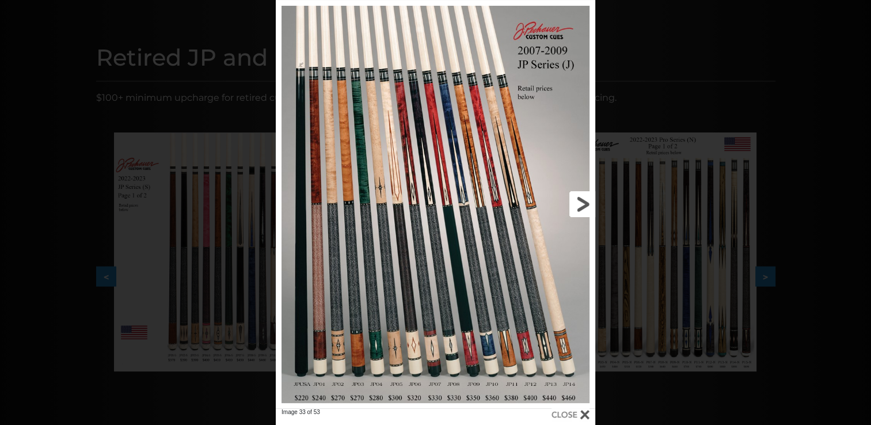
click at [578, 204] on link at bounding box center [523, 204] width 144 height 408
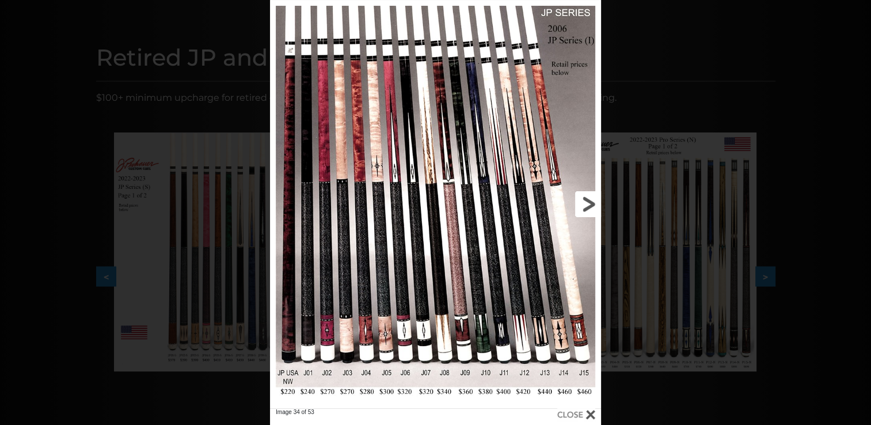
click at [584, 204] on link at bounding box center [526, 204] width 149 height 408
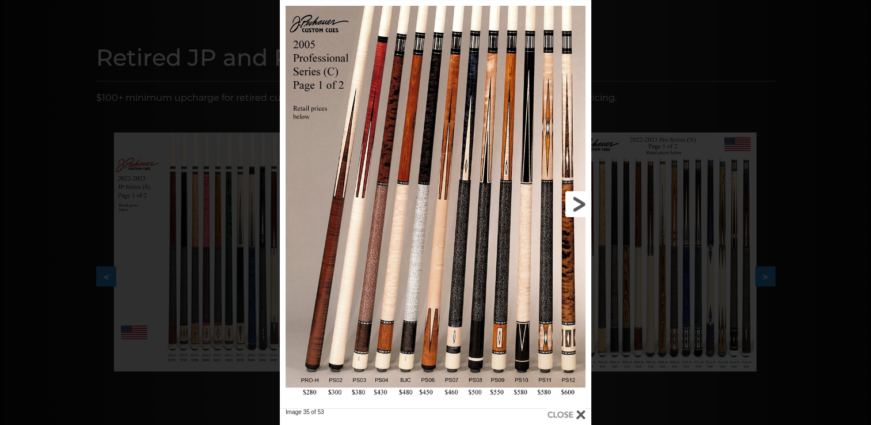
click at [583, 204] on link at bounding box center [521, 204] width 140 height 408
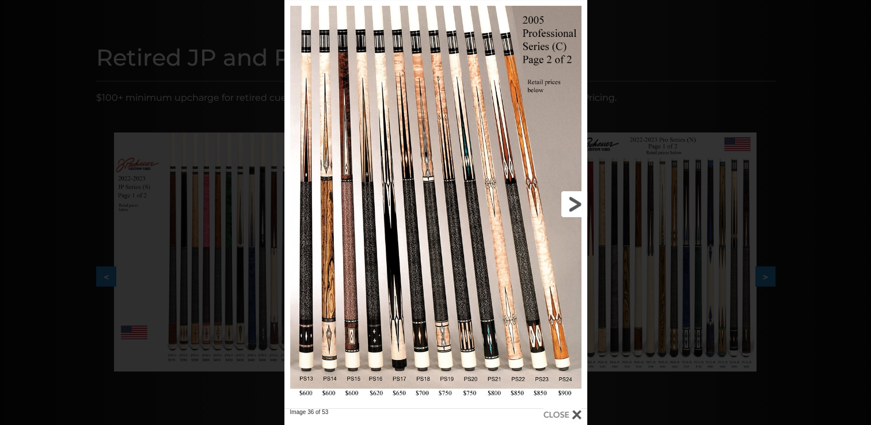
click at [576, 204] on link at bounding box center [519, 204] width 136 height 408
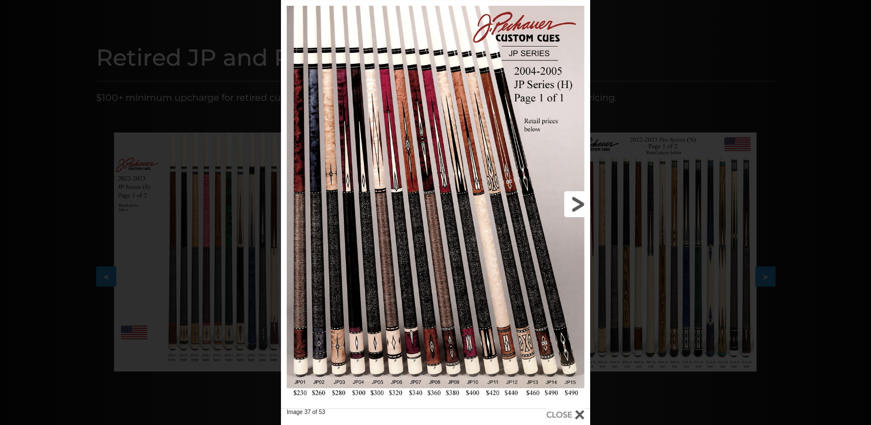
click at [576, 204] on link at bounding box center [520, 204] width 139 height 408
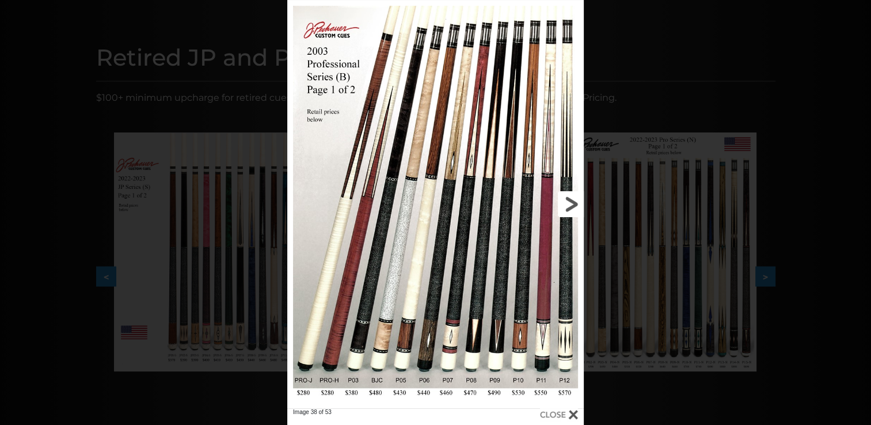
click at [576, 204] on link at bounding box center [517, 204] width 134 height 408
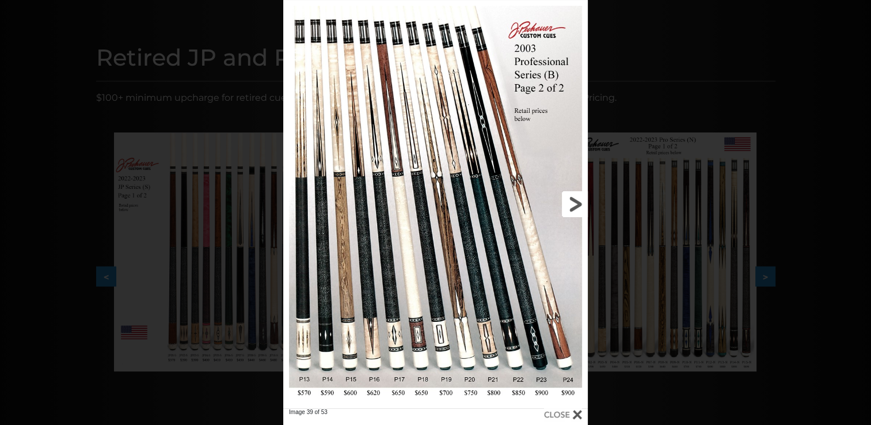
click at [576, 204] on link at bounding box center [519, 204] width 137 height 408
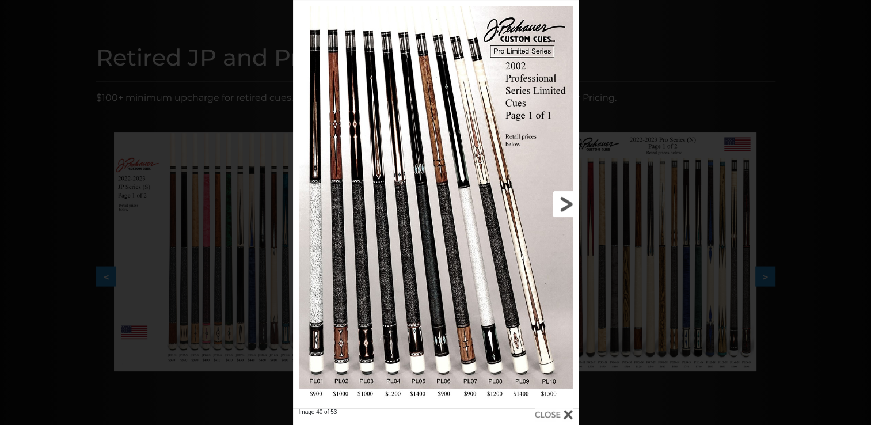
click at [570, 204] on link at bounding box center [514, 204] width 128 height 408
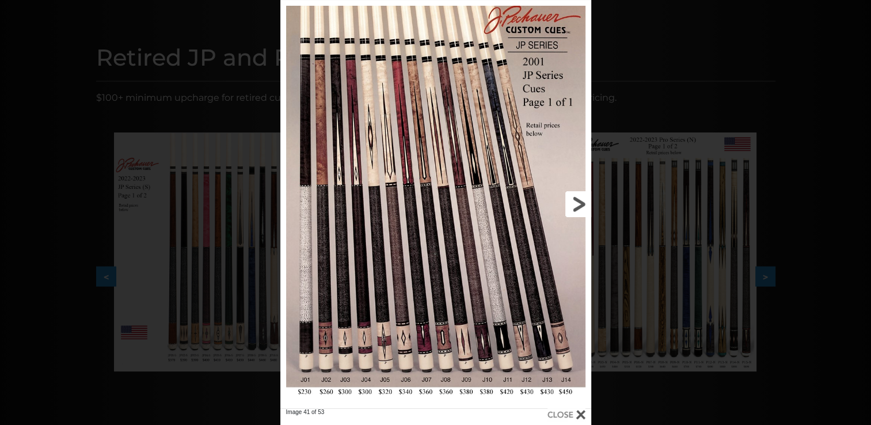
click at [576, 204] on link at bounding box center [521, 204] width 140 height 408
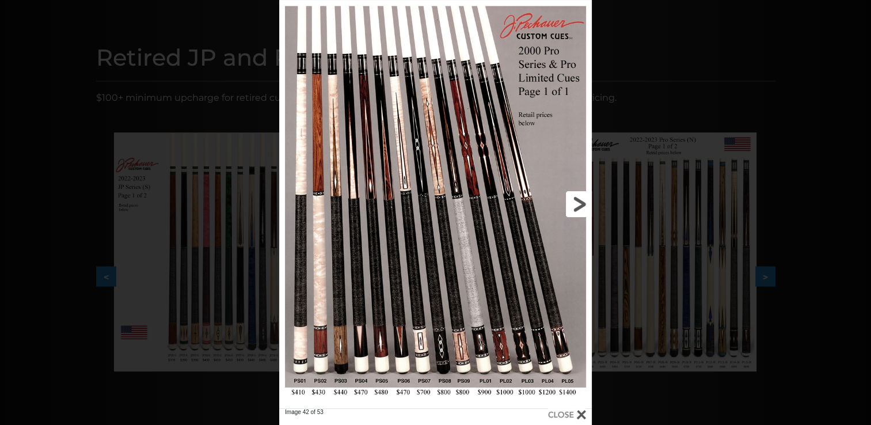
click at [576, 204] on link at bounding box center [521, 204] width 140 height 408
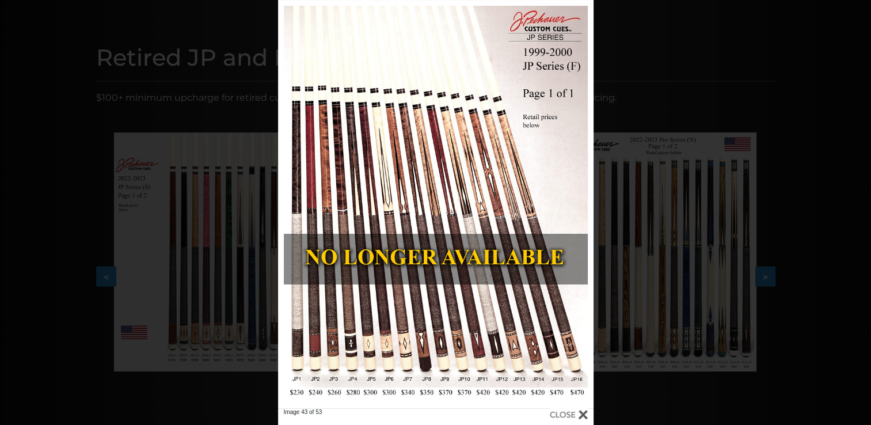
click at [690, 63] on div "Image 43 of 53" at bounding box center [435, 212] width 871 height 425
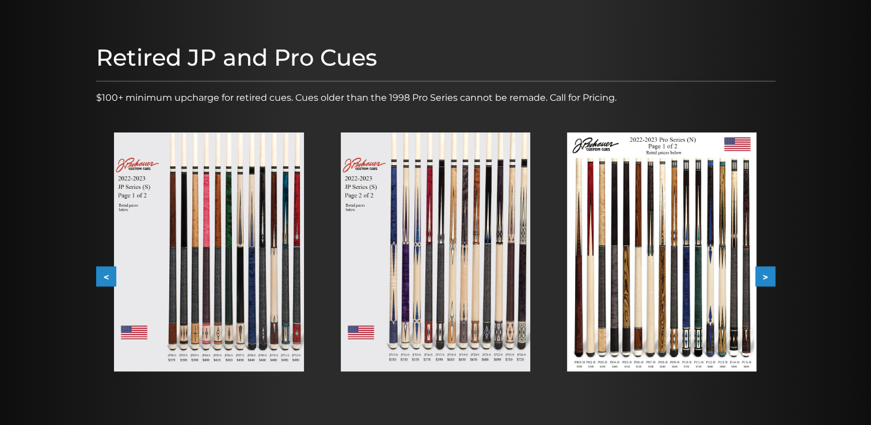
scroll to position [0, 0]
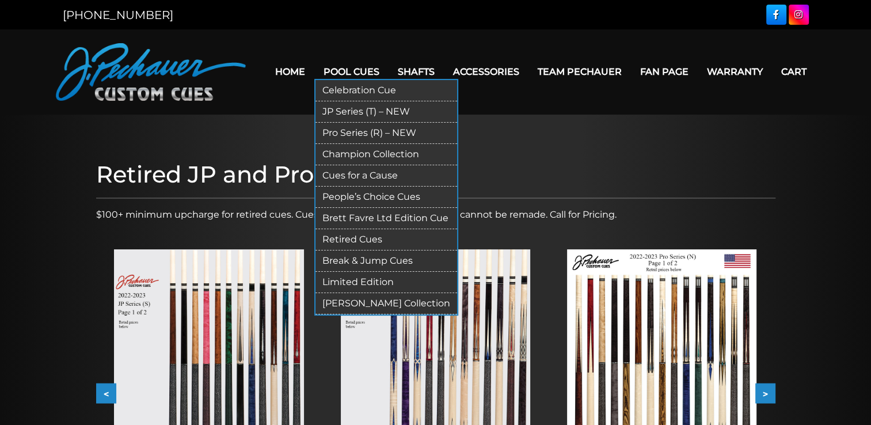
click at [350, 113] on link "JP Series (T) – NEW" at bounding box center [387, 111] width 142 height 21
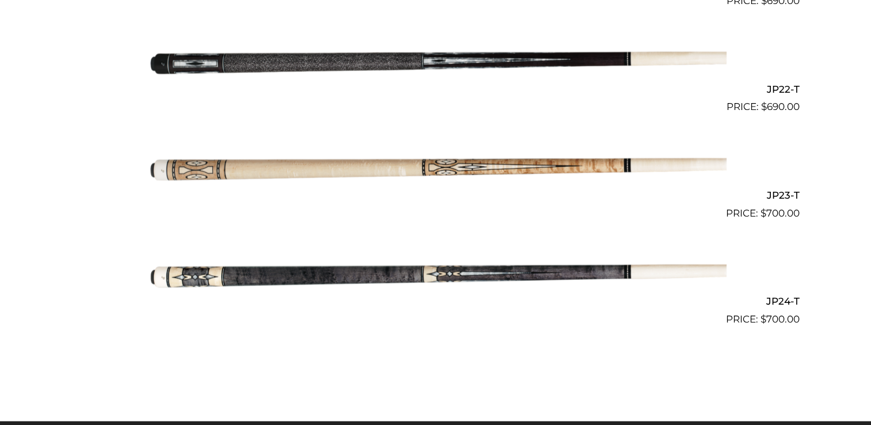
scroll to position [2589, 0]
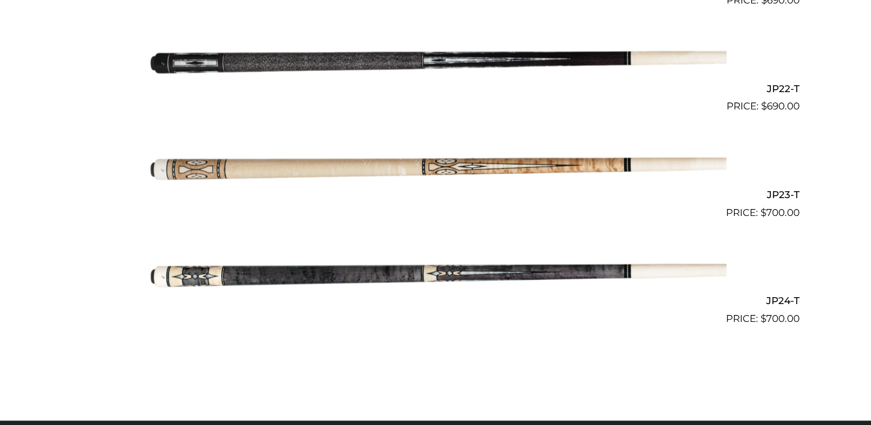
click at [371, 276] on img at bounding box center [436, 273] width 582 height 97
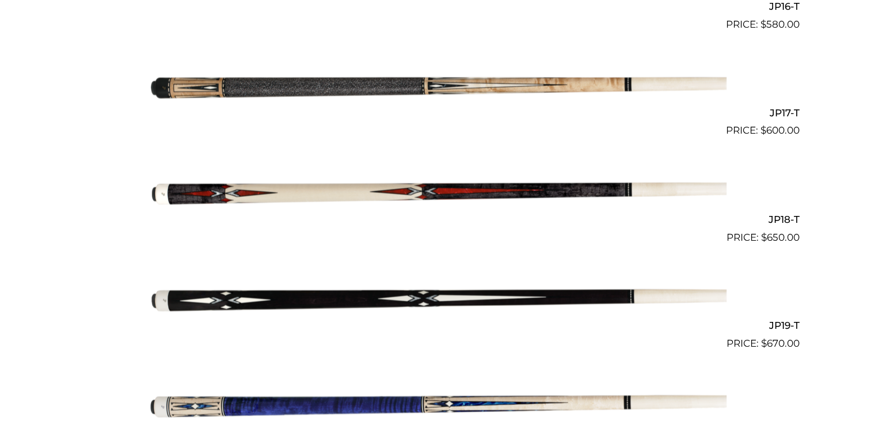
scroll to position [2032, 0]
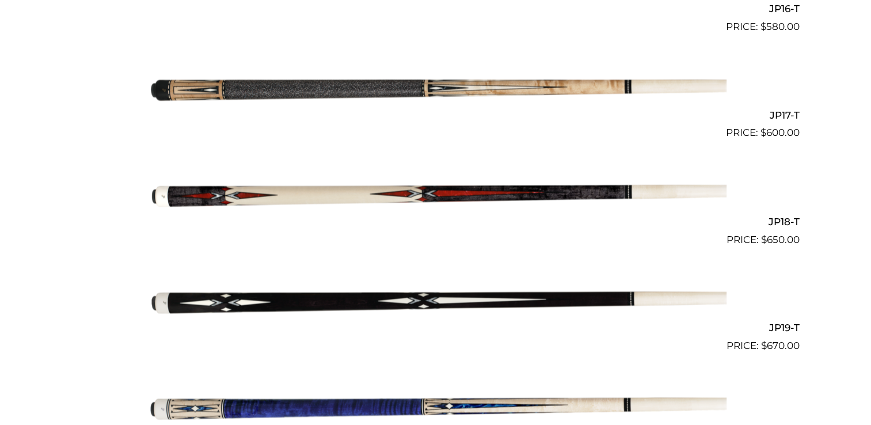
click at [393, 193] on img at bounding box center [436, 193] width 582 height 97
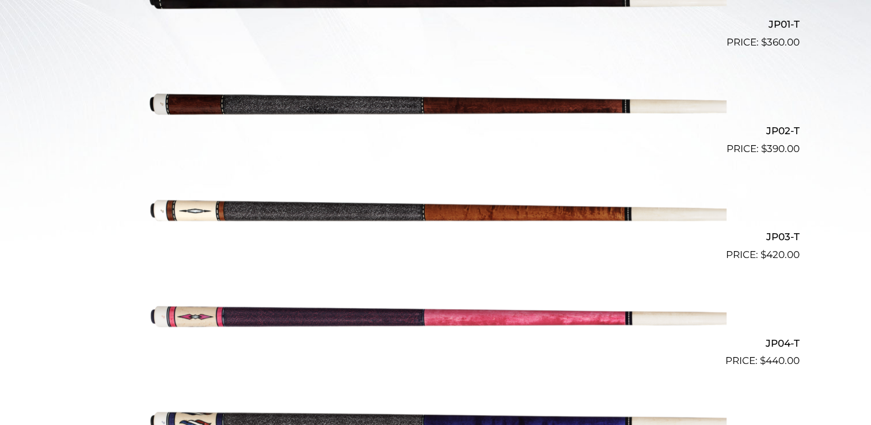
scroll to position [0, 0]
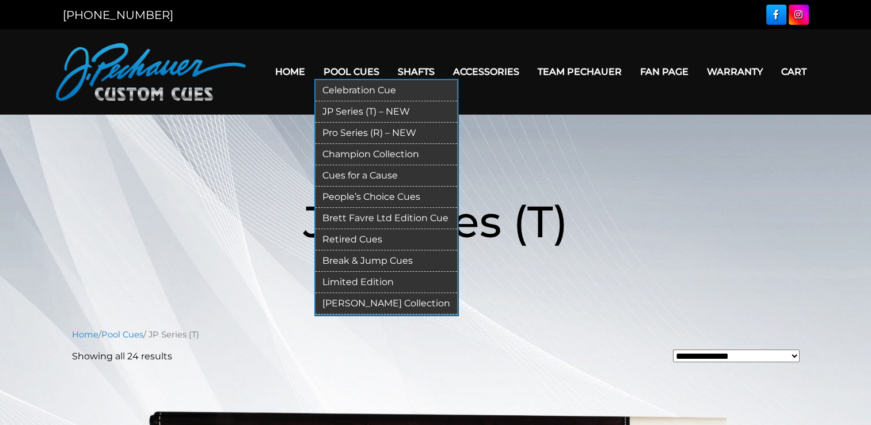
click at [375, 300] on link "[PERSON_NAME] Collection" at bounding box center [387, 303] width 142 height 21
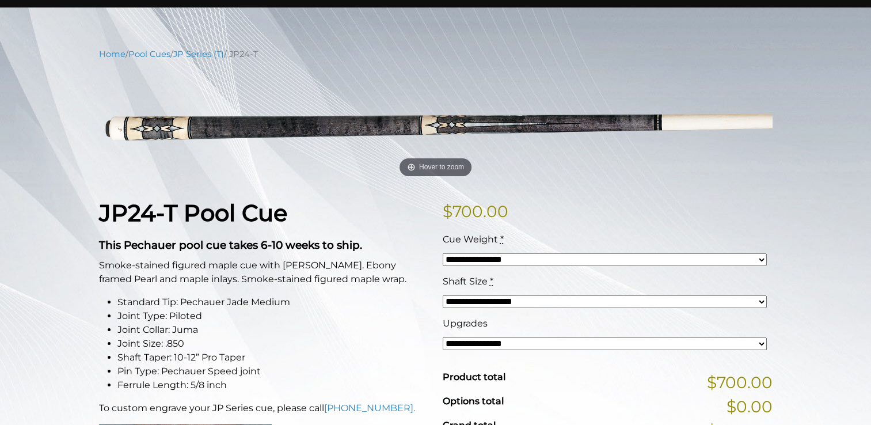
scroll to position [117, 0]
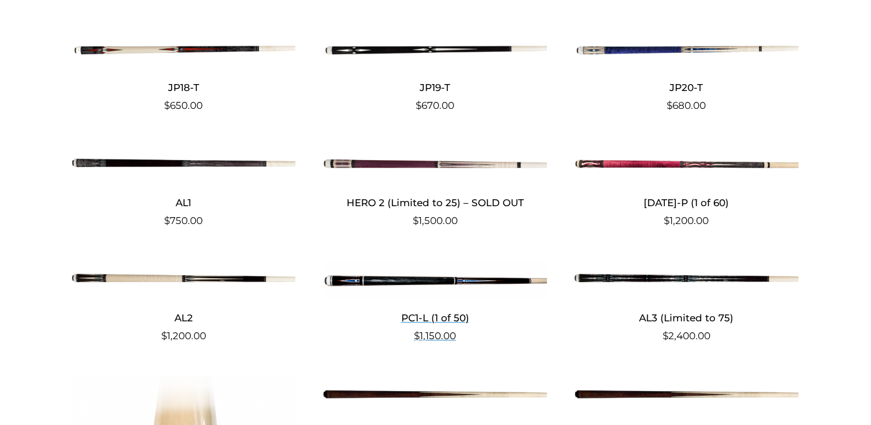
scroll to position [994, 0]
